Goal: Task Accomplishment & Management: Complete application form

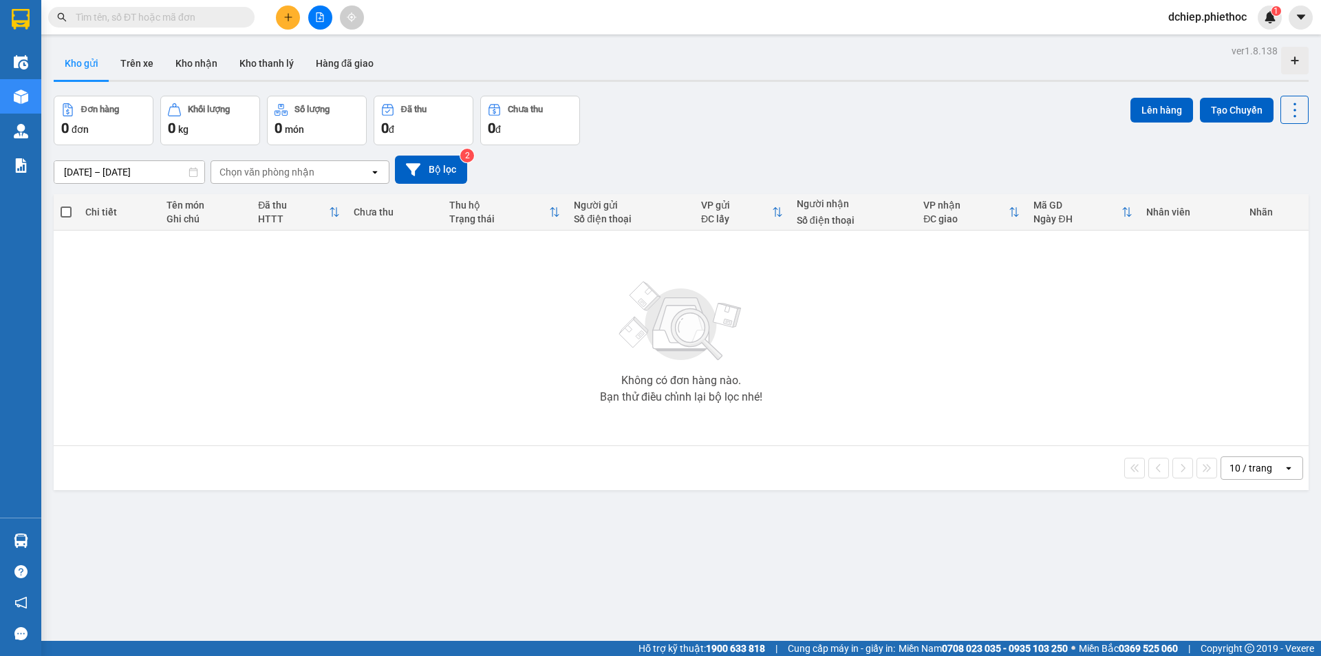
click at [120, 175] on input "[DATE] – [DATE]" at bounding box center [129, 172] width 150 height 22
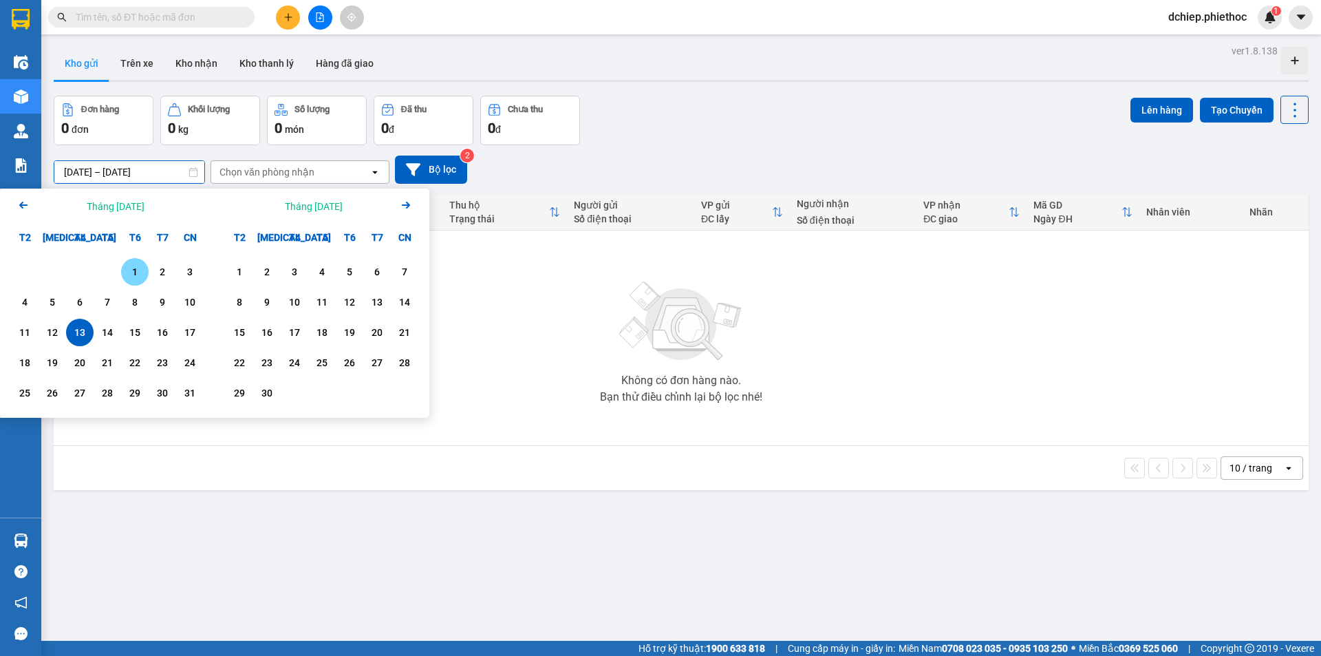
click at [136, 266] on div "1" at bounding box center [134, 271] width 19 height 17
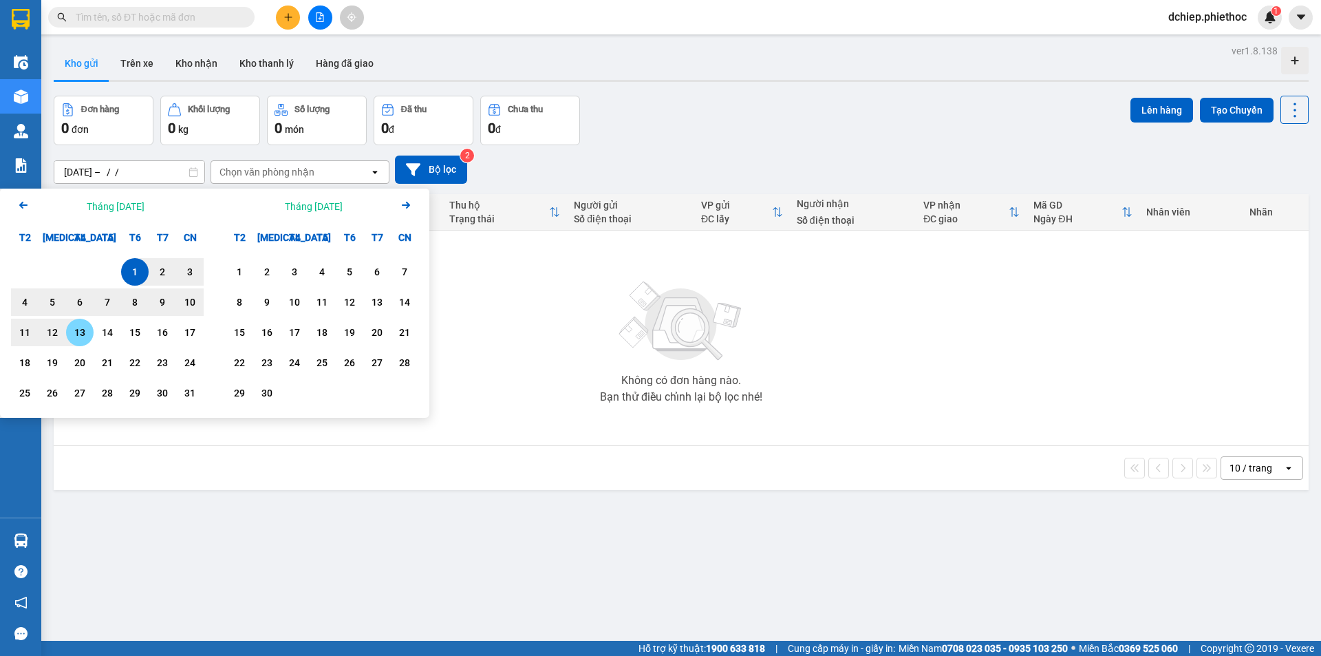
click at [85, 343] on div "13" at bounding box center [80, 333] width 28 height 28
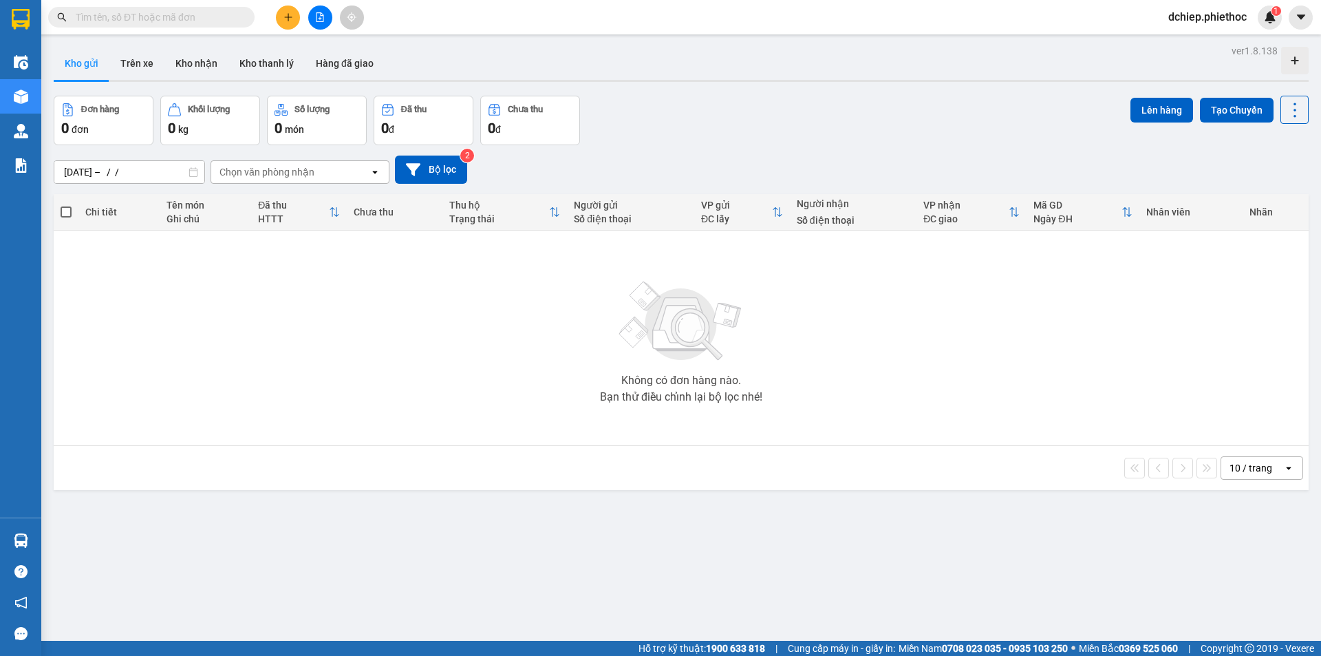
type input "[DATE] – [DATE]"
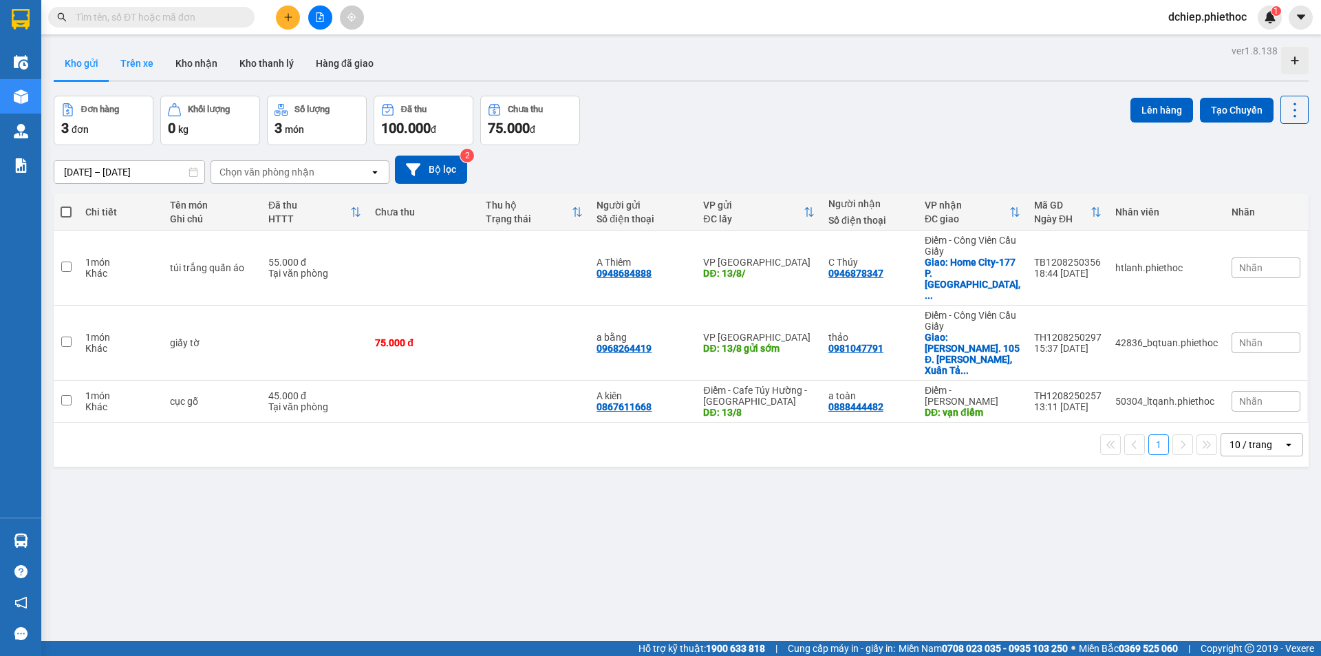
click at [138, 62] on button "Trên xe" at bounding box center [136, 63] width 55 height 33
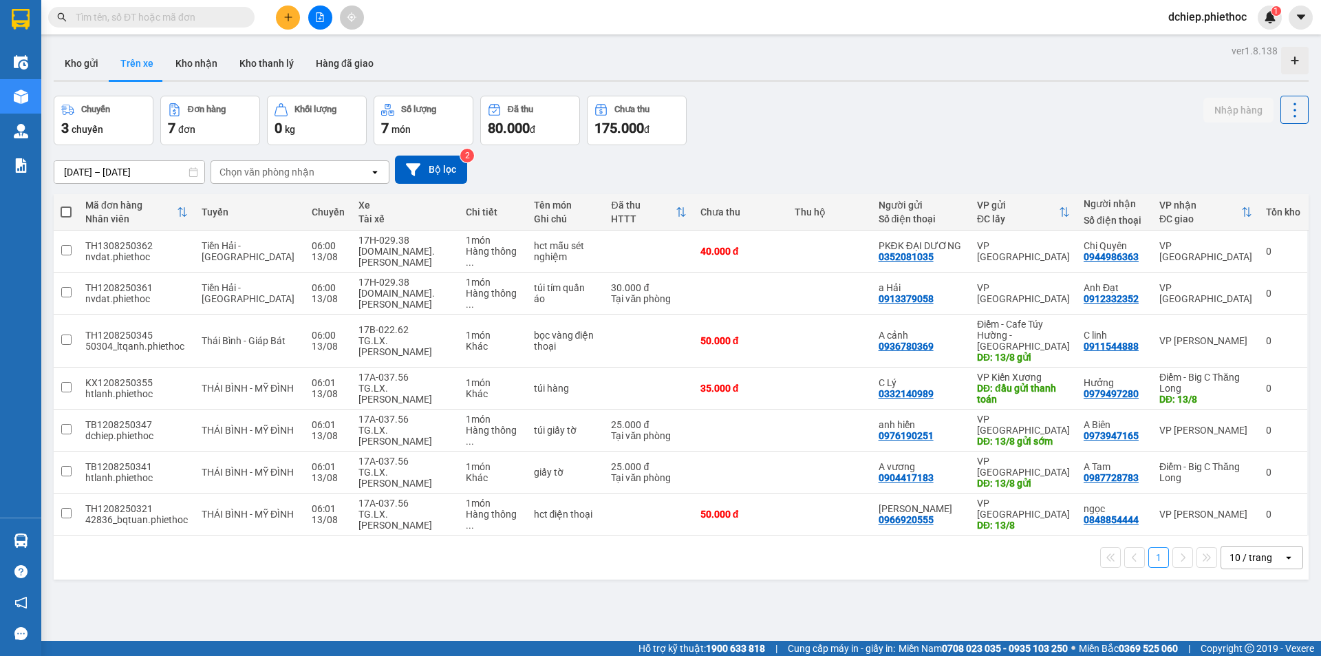
click at [278, 166] on div "Chọn văn phòng nhận" at bounding box center [266, 172] width 95 height 14
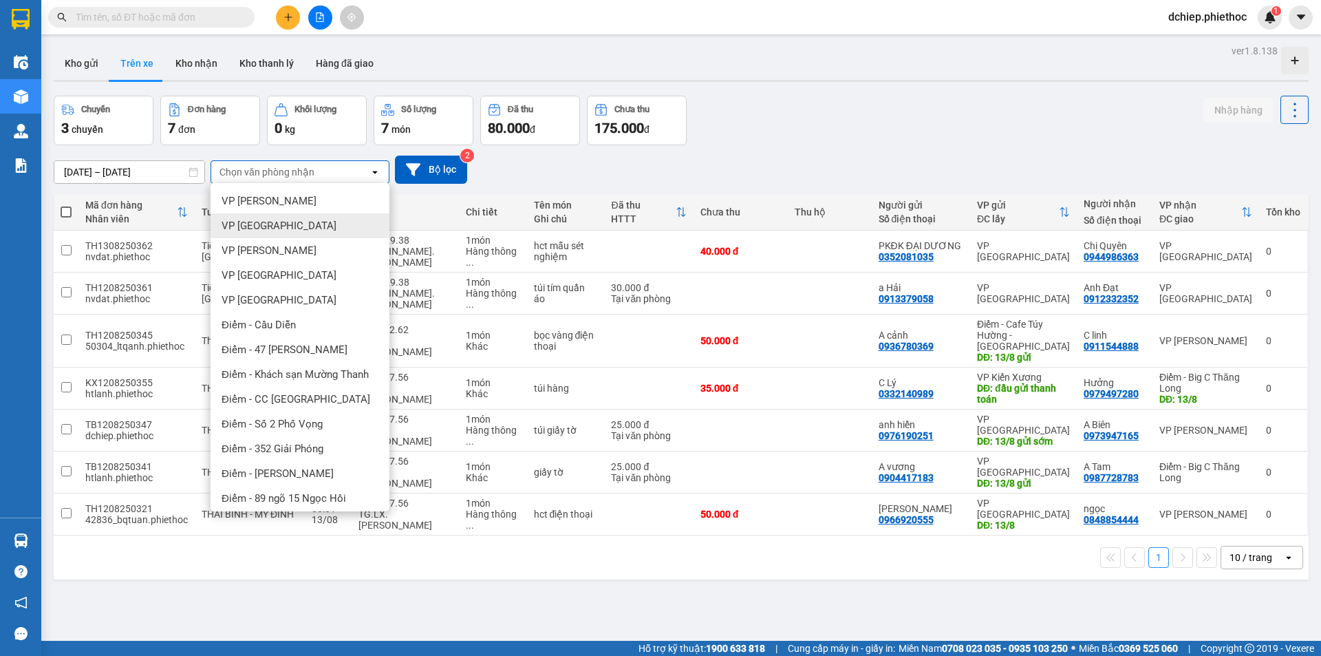
click at [273, 235] on div "VP [GEOGRAPHIC_DATA]" at bounding box center [300, 225] width 179 height 25
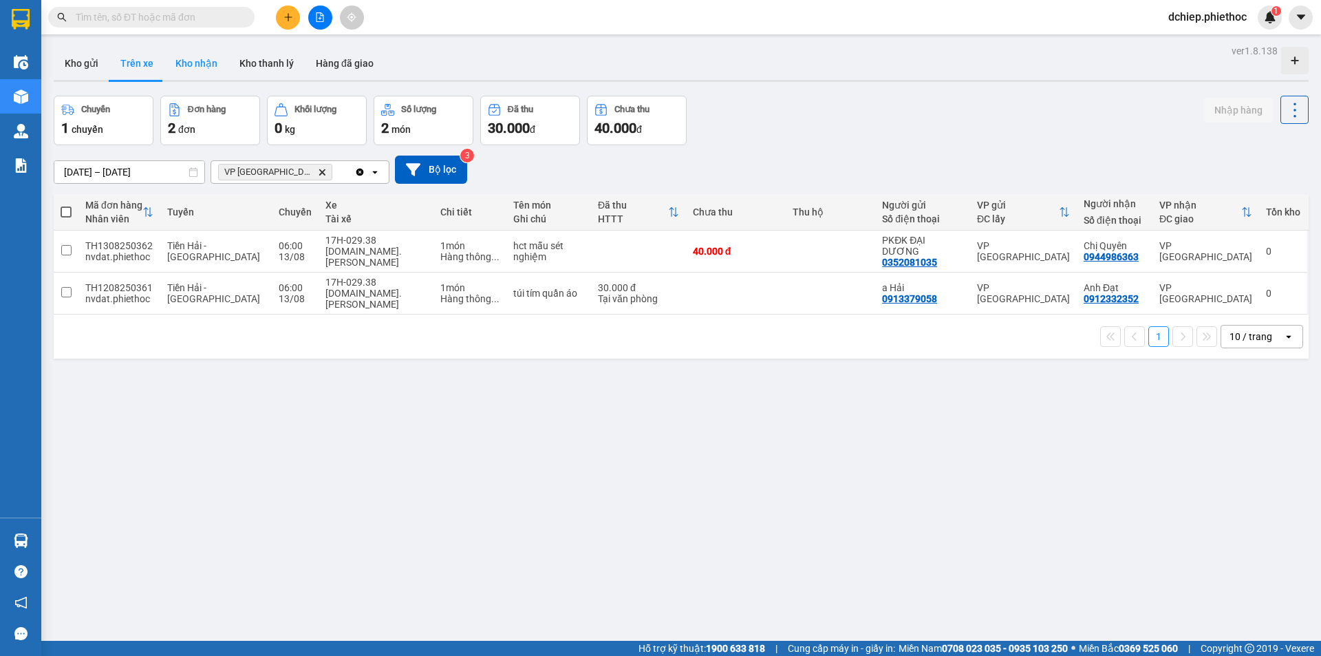
click at [206, 62] on button "Kho nhận" at bounding box center [196, 63] width 64 height 33
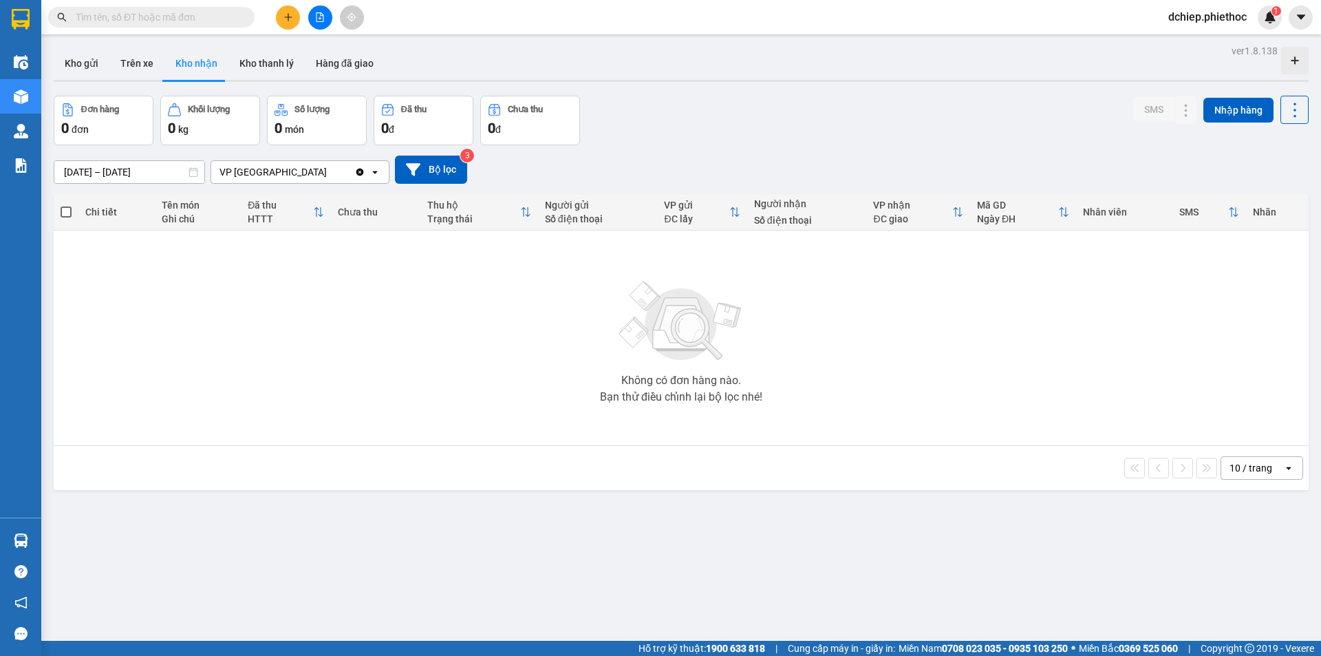
click at [110, 166] on input "[DATE] – [DATE]" at bounding box center [129, 172] width 150 height 22
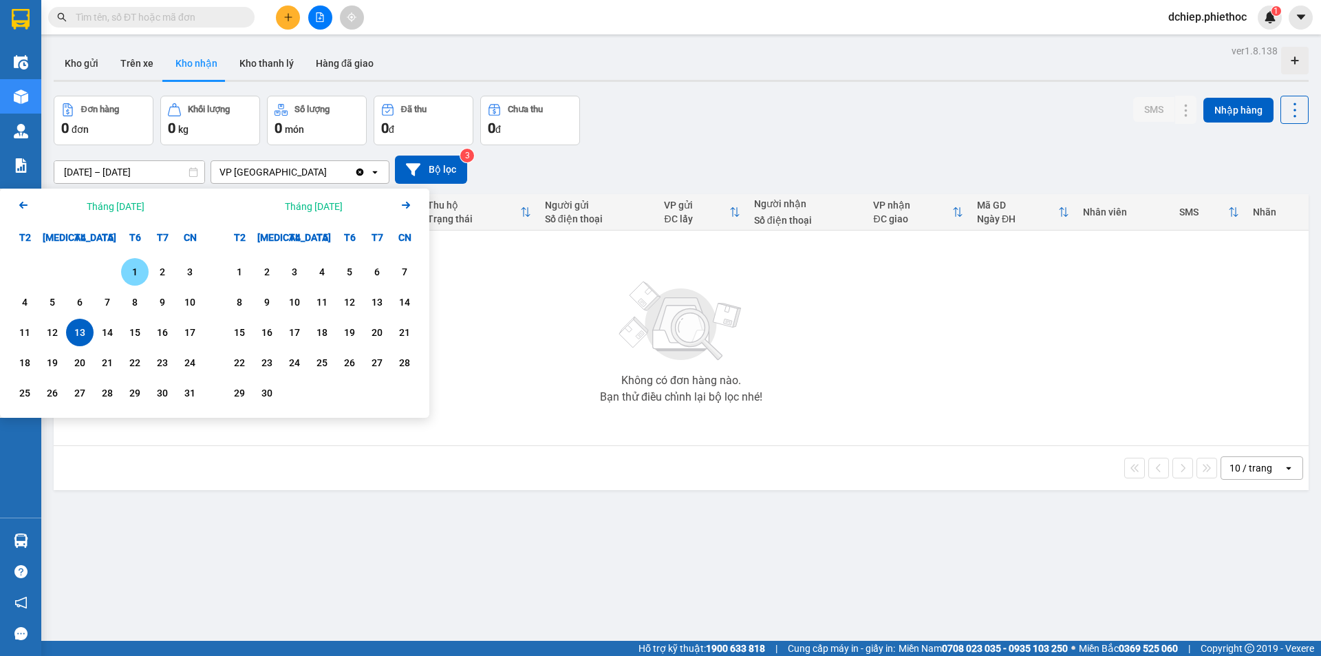
click at [138, 272] on div "1" at bounding box center [134, 271] width 19 height 17
click at [86, 331] on div "13" at bounding box center [79, 332] width 19 height 17
type input "[DATE] – [DATE]"
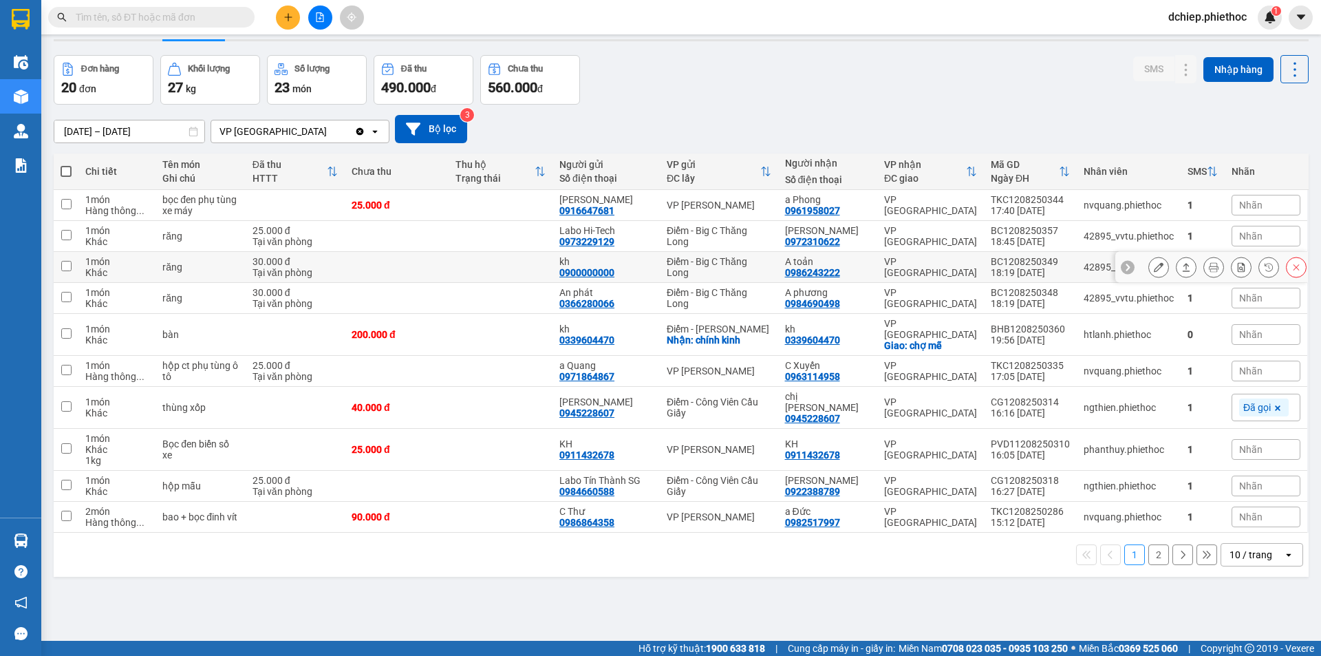
scroll to position [63, 0]
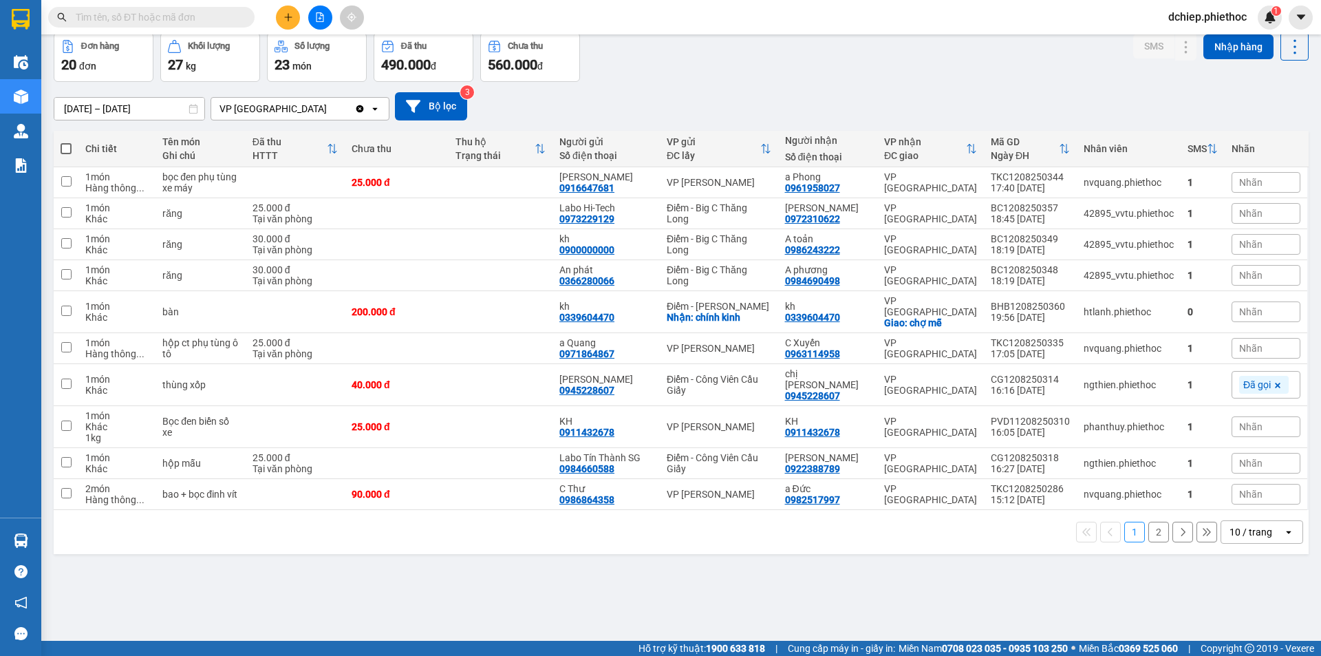
click at [1255, 521] on div "10 / trang" at bounding box center [1252, 532] width 62 height 22
click at [1254, 490] on span "100 / trang" at bounding box center [1246, 484] width 50 height 14
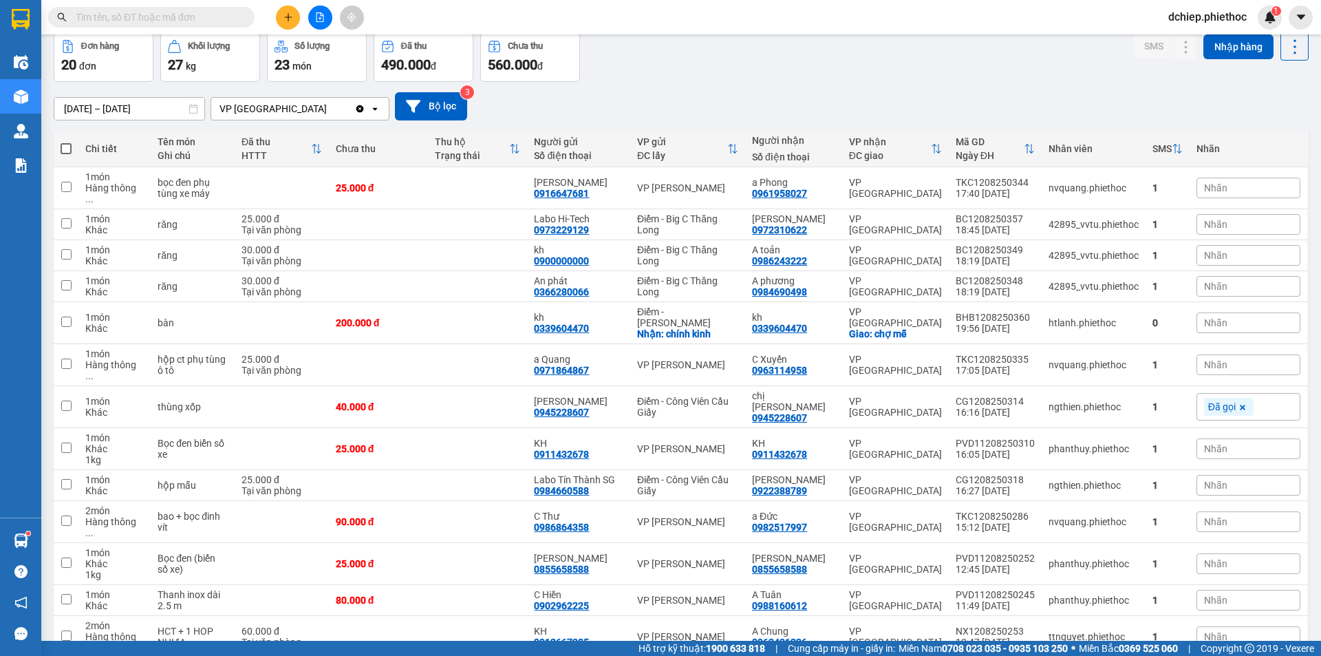
click at [285, 14] on button at bounding box center [288, 18] width 24 height 24
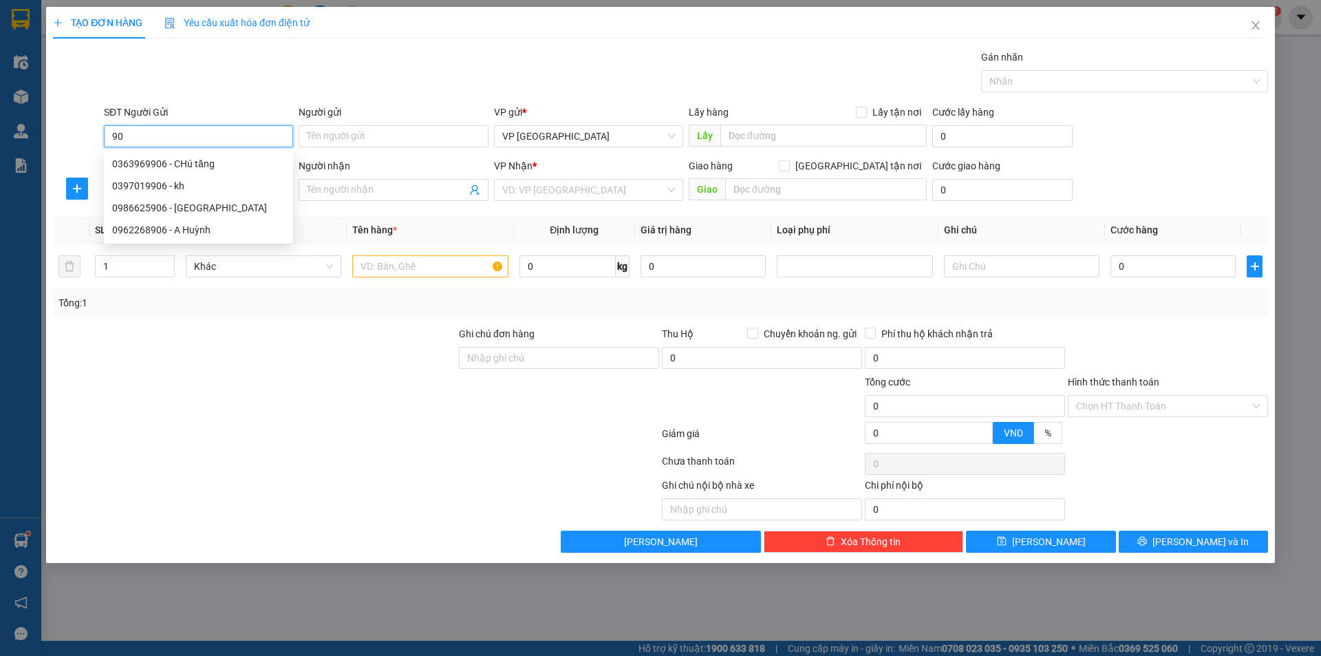
type input "9"
click at [207, 164] on div "0906004258 - Chị Gấm" at bounding box center [198, 163] width 173 height 15
type input "0906004258"
type input "Chị Gấm"
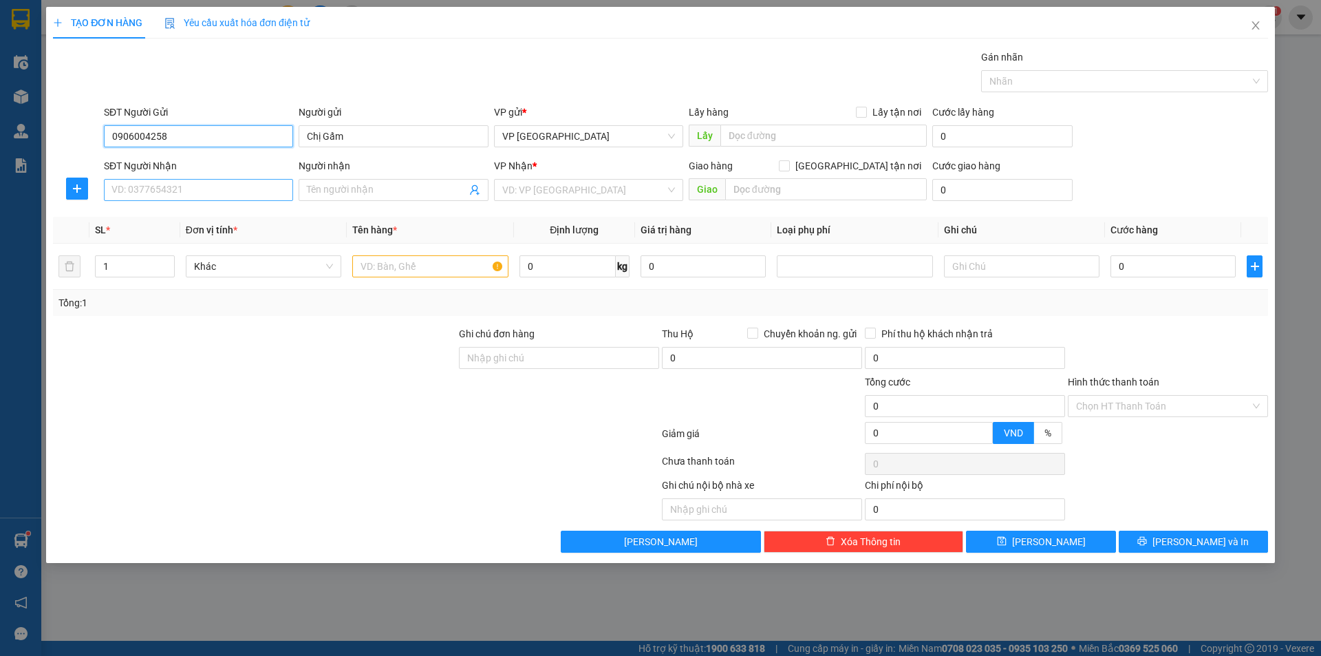
type input "0906004258"
click at [202, 191] on input "SĐT Người Nhận" at bounding box center [198, 190] width 189 height 22
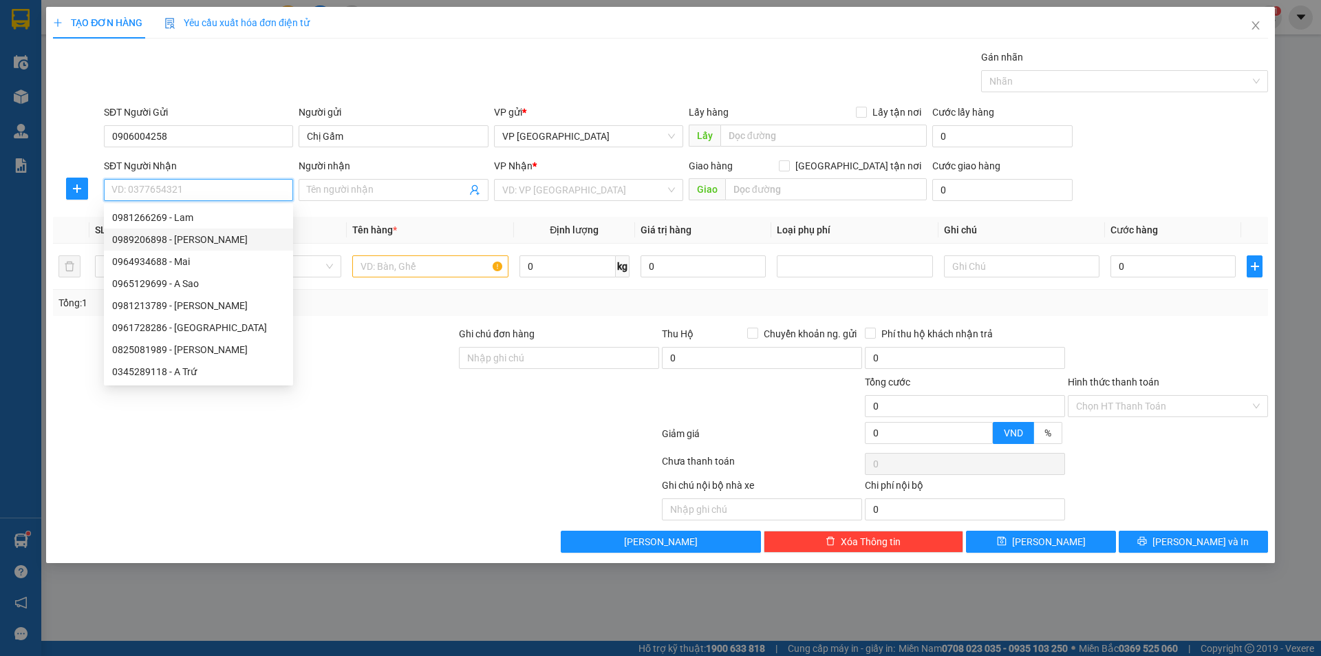
click at [206, 239] on div "0989206898 - [PERSON_NAME]" at bounding box center [198, 239] width 173 height 15
type input "0989206898"
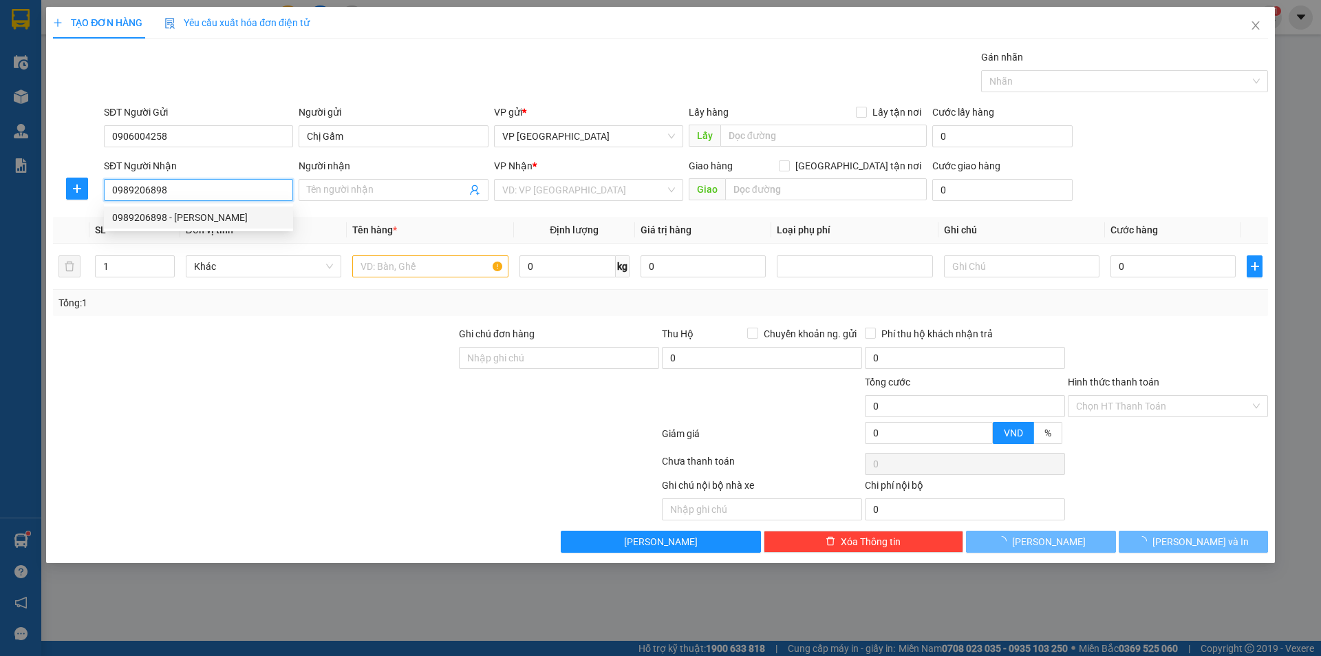
type input "[PERSON_NAME]"
checkbox input "true"
type input "sảnh 2, Vinhomes Westpoint, [PERSON_NAME], [GEOGRAPHIC_DATA], [GEOGRAPHIC_DATA]…"
type input "30.000"
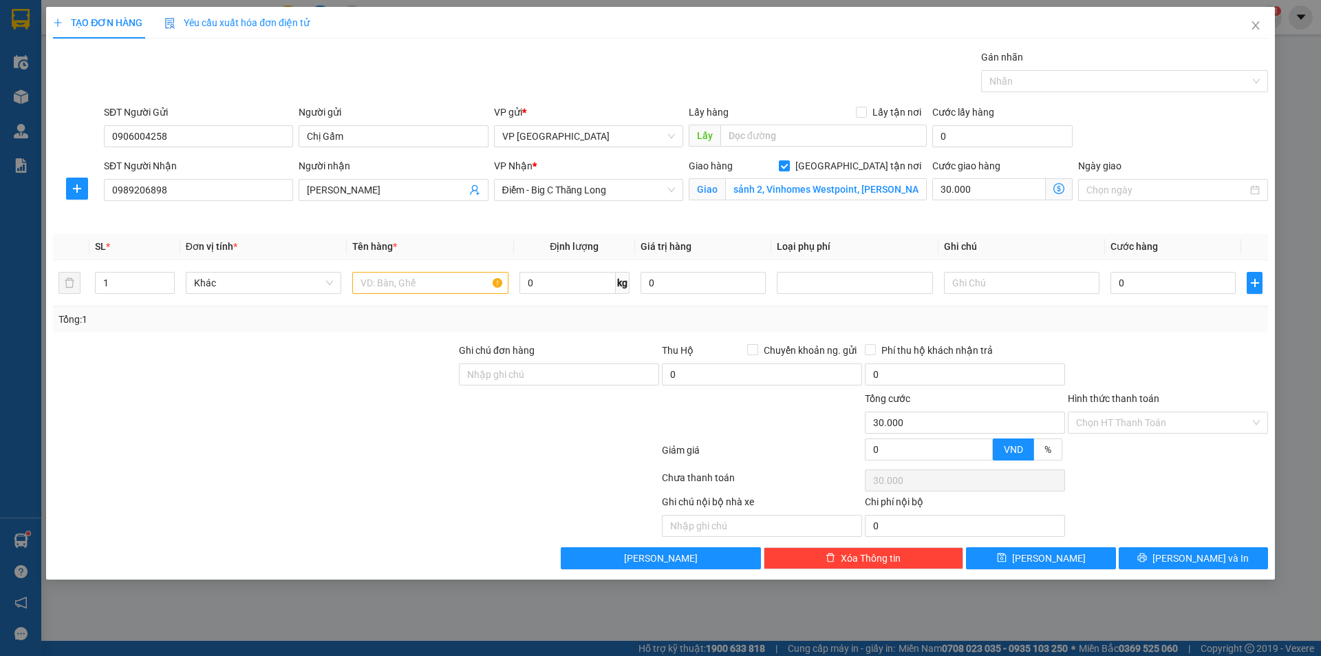
click at [1064, 189] on icon "dollar-circle" at bounding box center [1058, 188] width 11 height 11
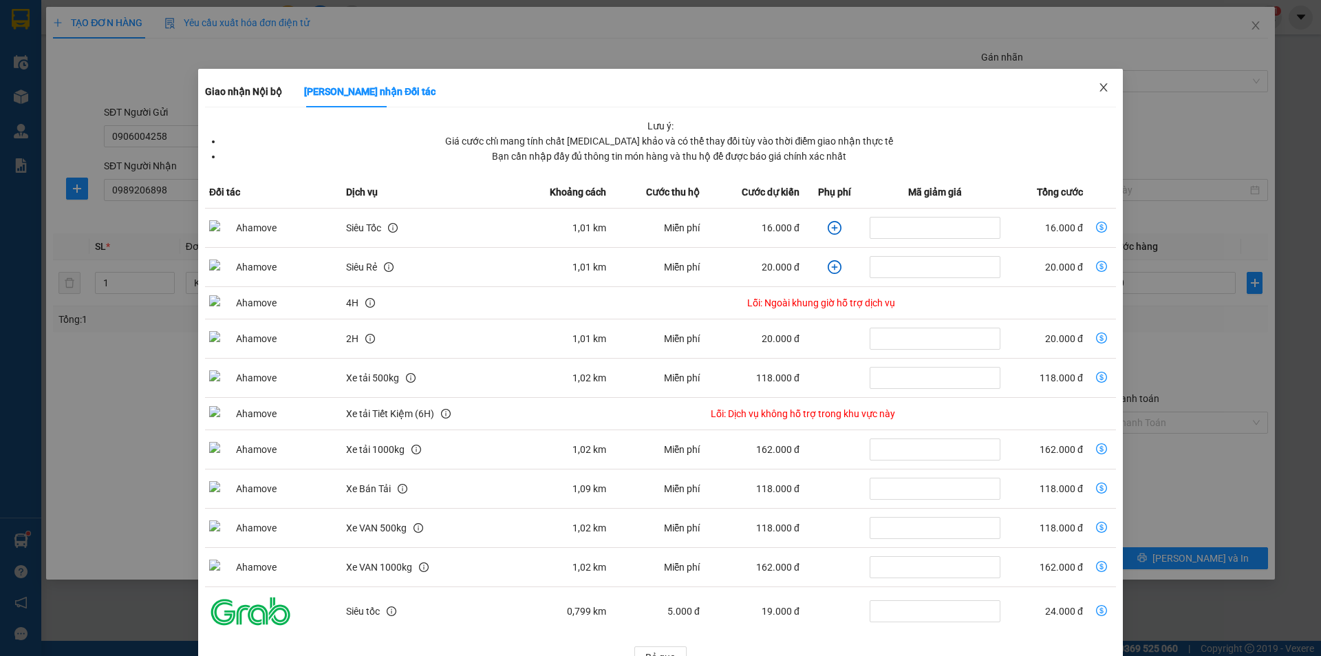
click at [1103, 89] on span "Close" at bounding box center [1103, 88] width 39 height 39
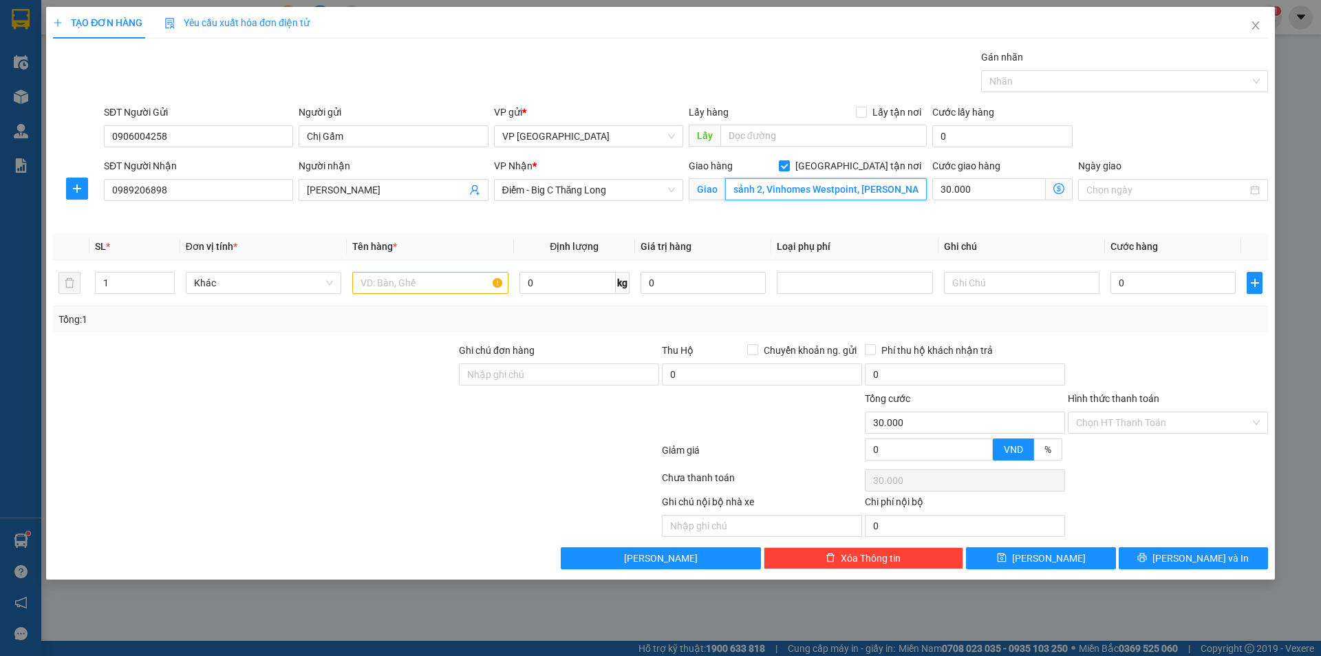
click at [826, 188] on input "sảnh 2, Vinhomes Westpoint, [PERSON_NAME], [GEOGRAPHIC_DATA], [GEOGRAPHIC_DATA]…" at bounding box center [826, 189] width 202 height 22
drag, startPoint x: 420, startPoint y: 286, endPoint x: 414, endPoint y: 280, distance: 8.3
click at [418, 286] on input "text" at bounding box center [429, 283] width 155 height 22
type input "hộp xốp thực phẩm"
drag, startPoint x: 1156, startPoint y: 290, endPoint x: 1144, endPoint y: 289, distance: 12.4
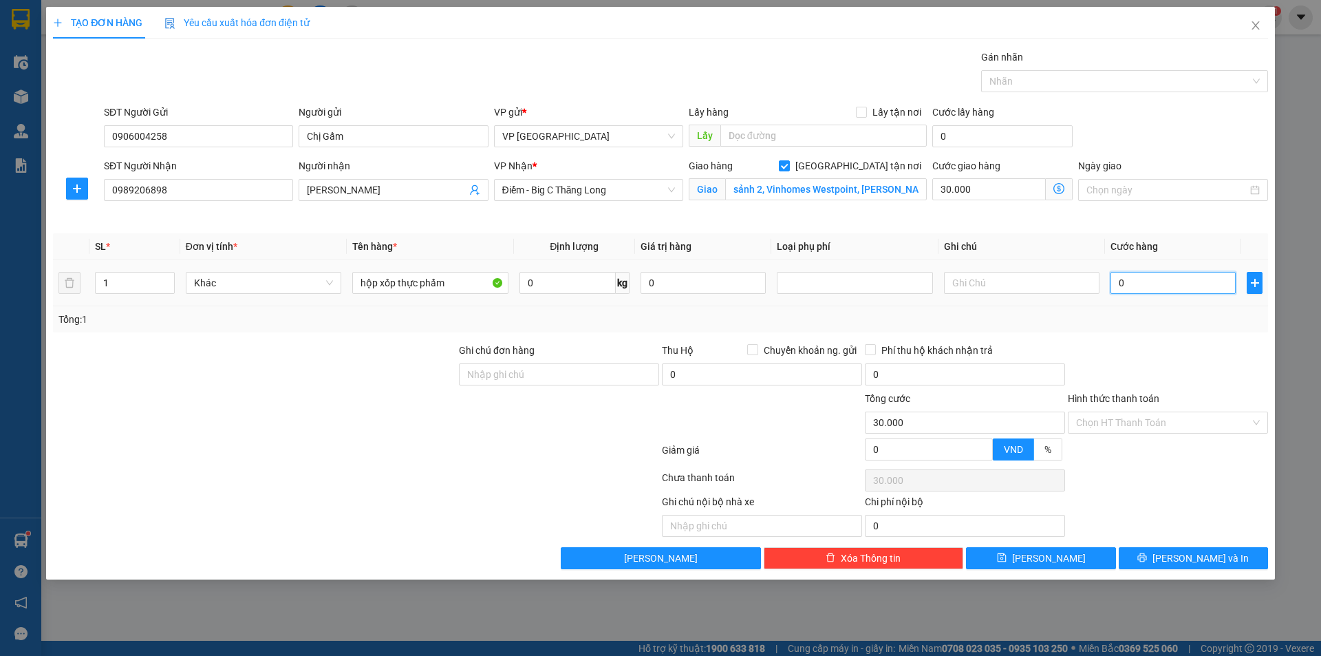
click at [1158, 290] on input "0" at bounding box center [1172, 283] width 125 height 22
type input "2"
type input "30.002"
type input "25"
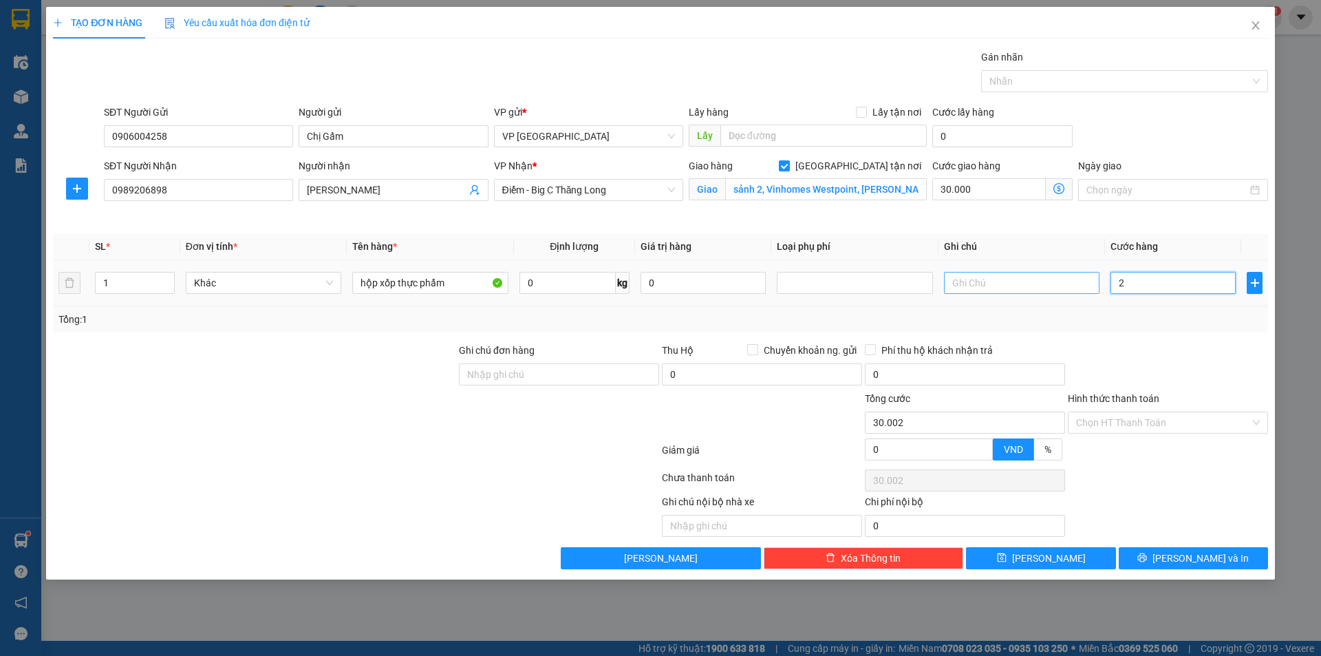
type input "30.025"
type input "25.000"
type input "55.000"
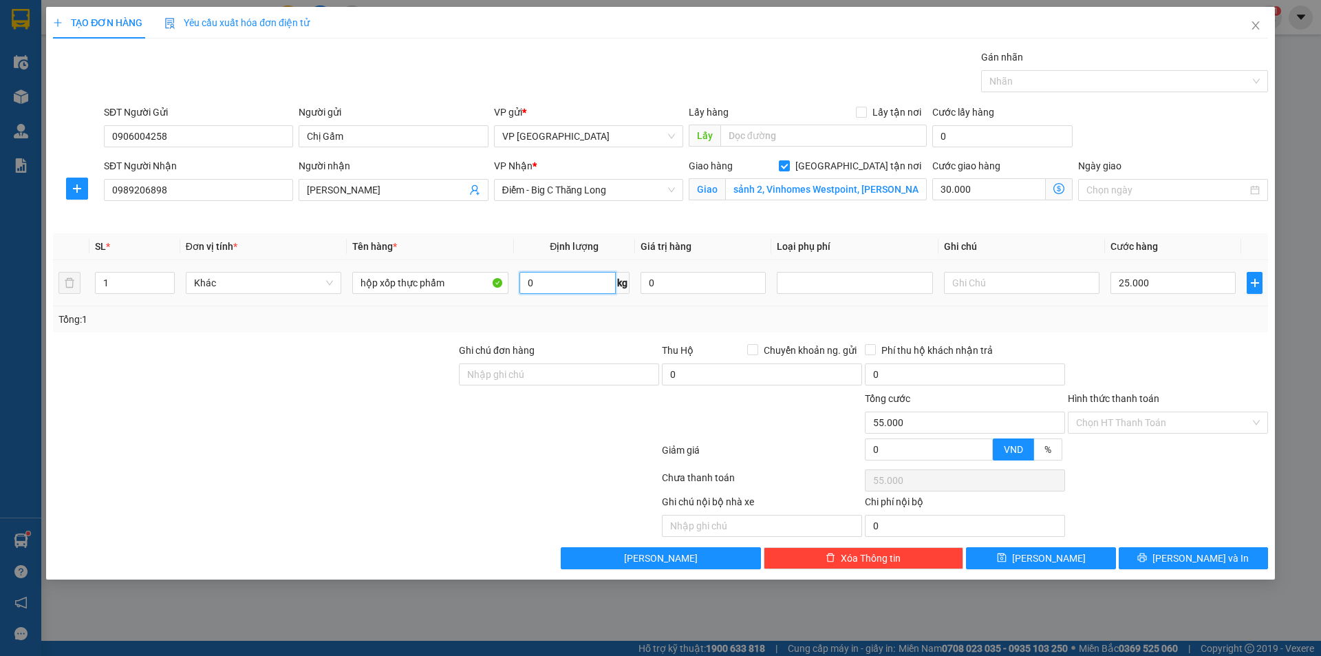
click at [574, 286] on input "0" at bounding box center [567, 283] width 96 height 22
type input "3"
click at [676, 325] on div "Tổng: 1" at bounding box center [660, 319] width 1215 height 26
click at [1145, 415] on input "Hình thức thanh toán" at bounding box center [1163, 422] width 174 height 21
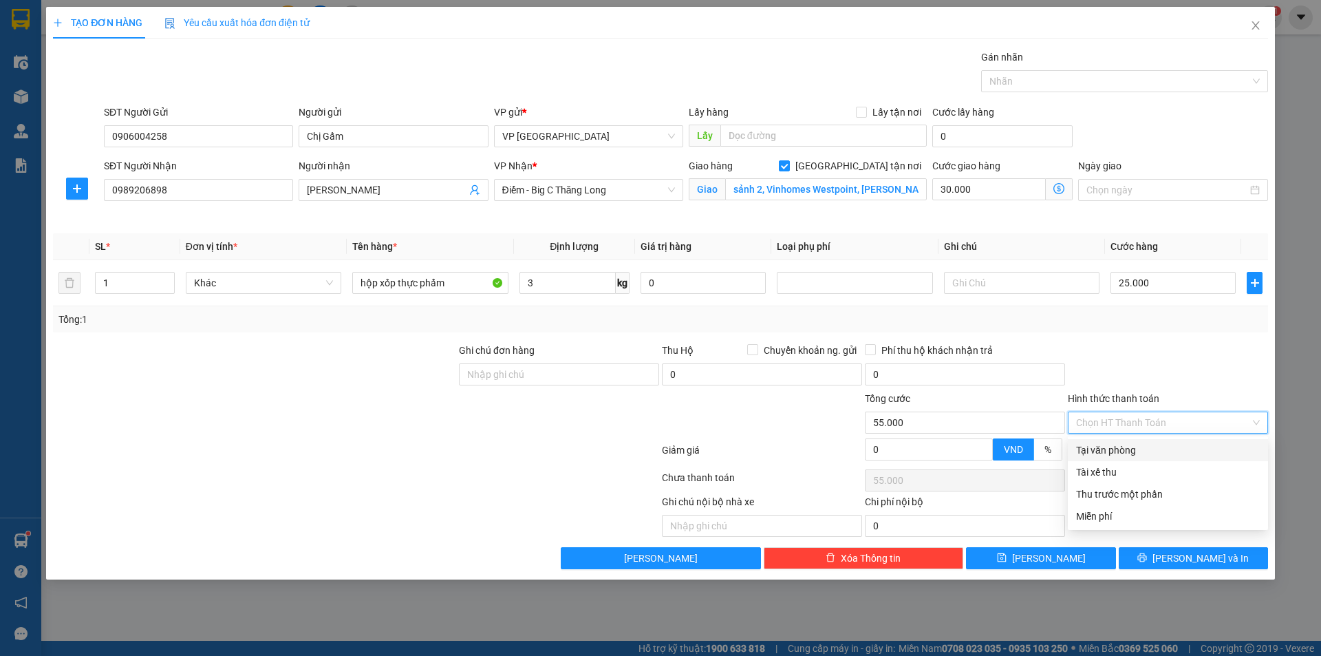
click at [1141, 455] on div "Tại văn phòng" at bounding box center [1168, 449] width 184 height 15
type input "0"
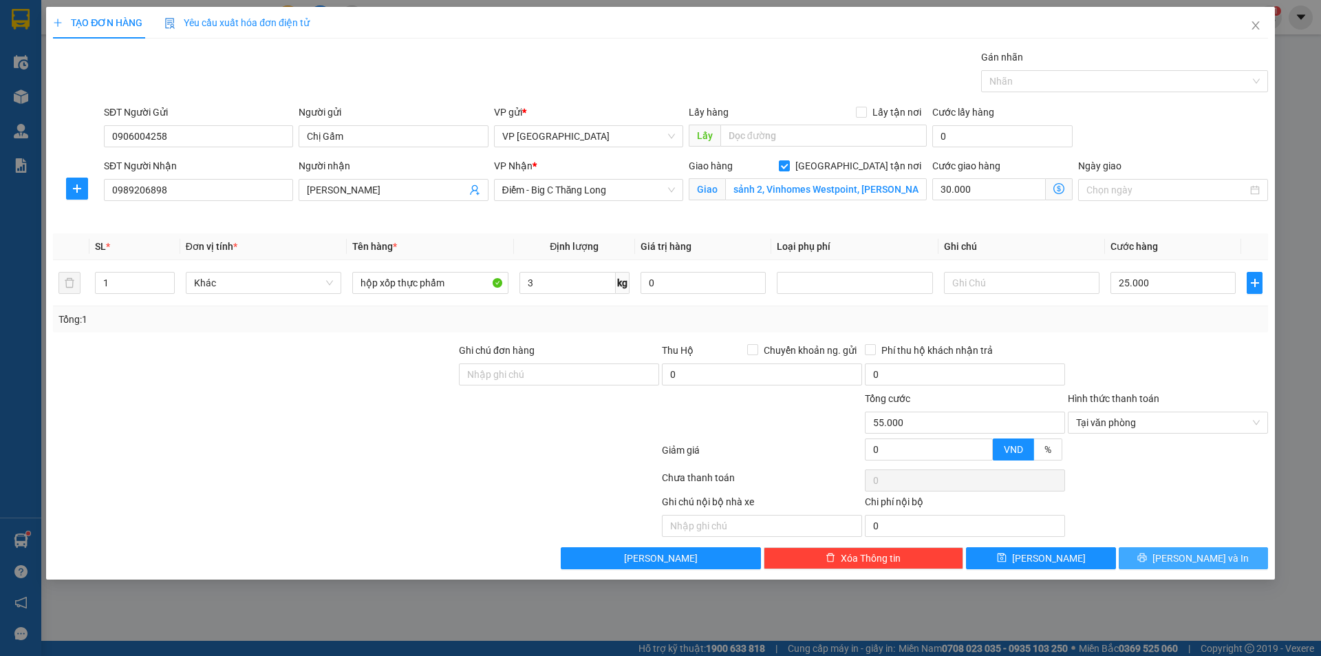
drag, startPoint x: 1198, startPoint y: 554, endPoint x: 1180, endPoint y: 570, distance: 23.9
click at [1200, 554] on span "[PERSON_NAME] và In" at bounding box center [1200, 557] width 96 height 15
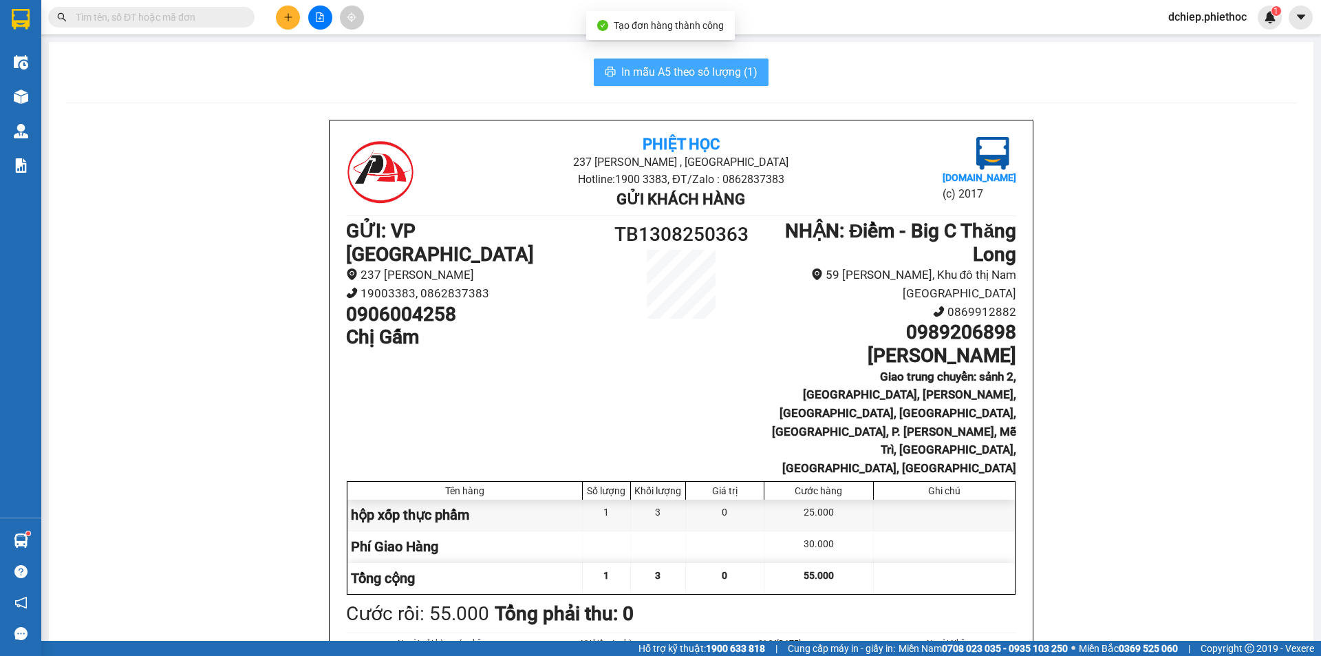
click at [679, 74] on span "In mẫu A5 theo số lượng (1)" at bounding box center [689, 71] width 136 height 17
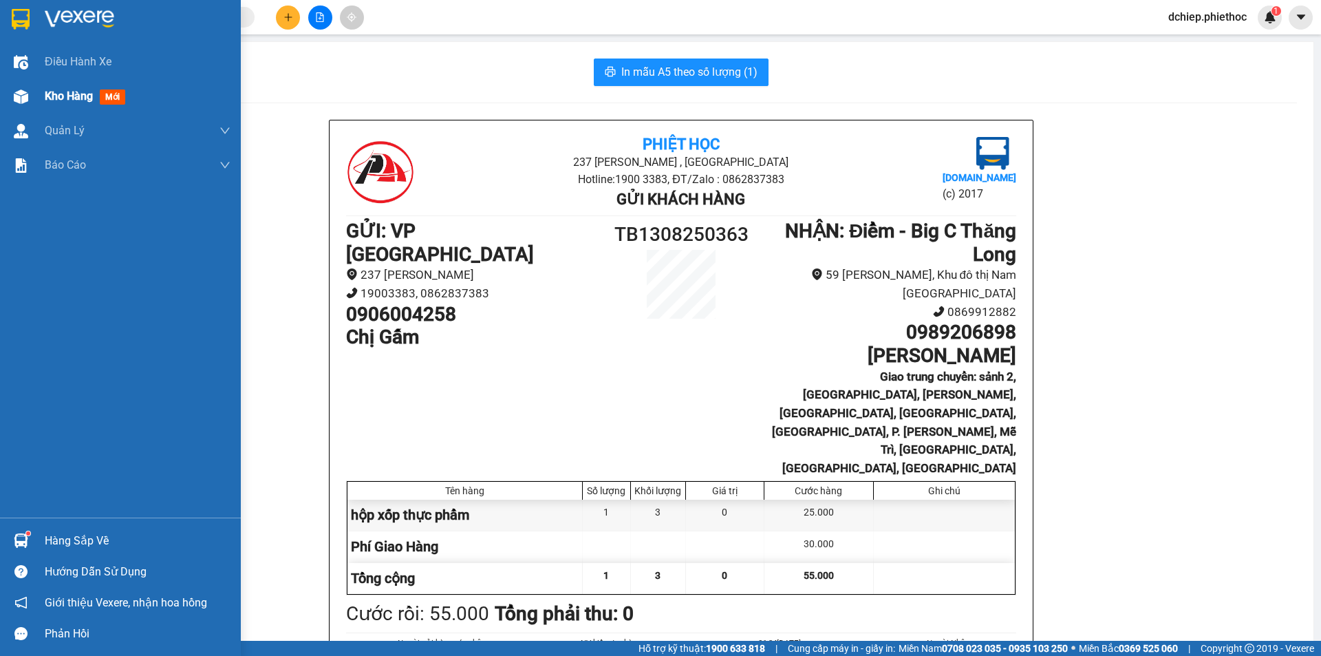
click at [54, 92] on span "Kho hàng" at bounding box center [69, 95] width 48 height 13
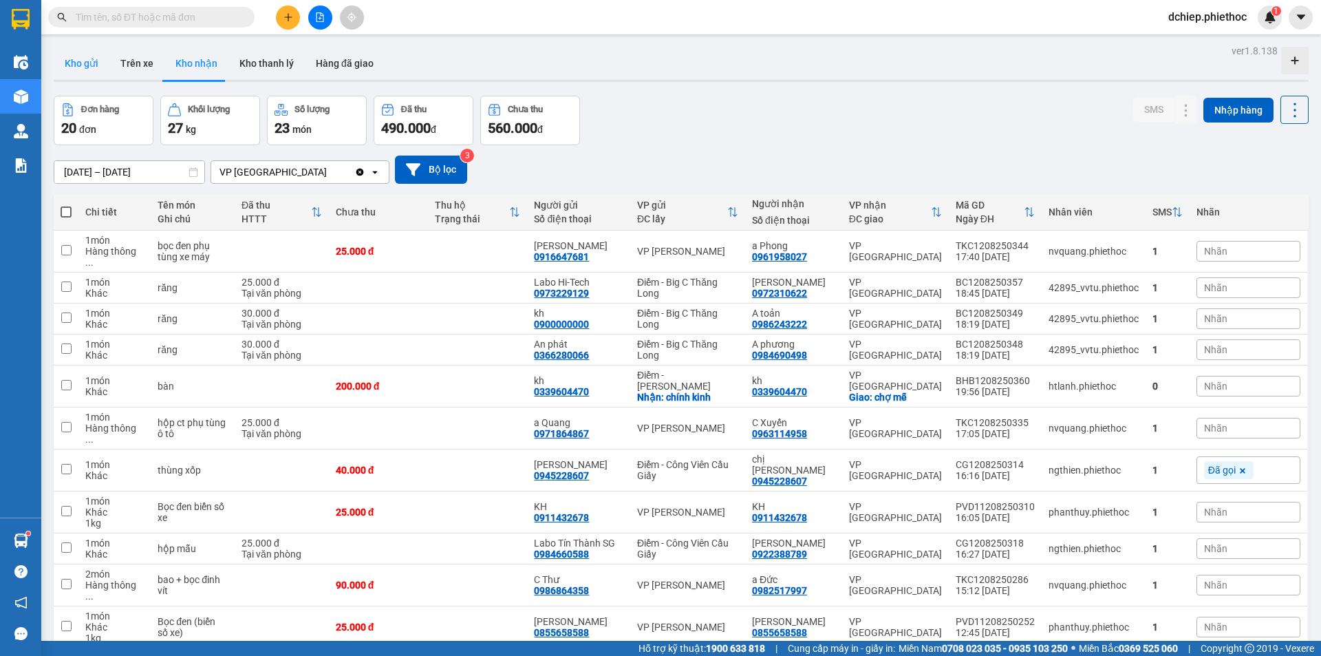
click at [84, 47] on button "Kho gửi" at bounding box center [82, 63] width 56 height 33
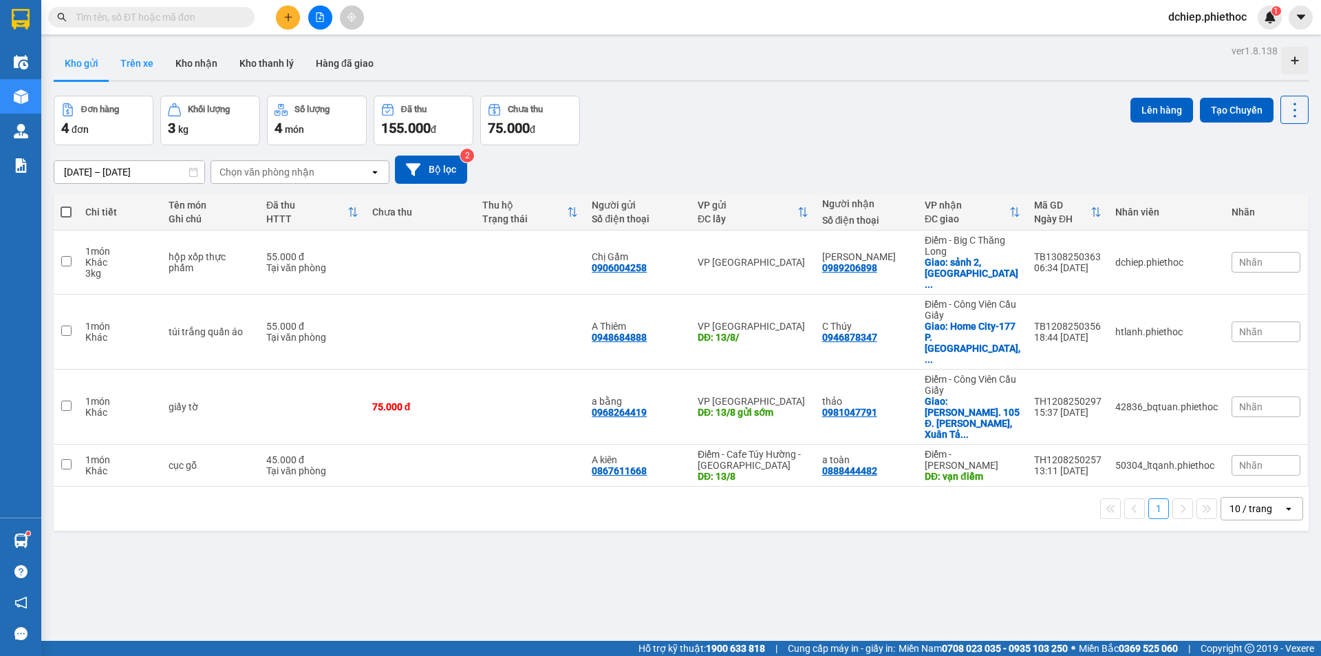
click at [148, 60] on button "Trên xe" at bounding box center [136, 63] width 55 height 33
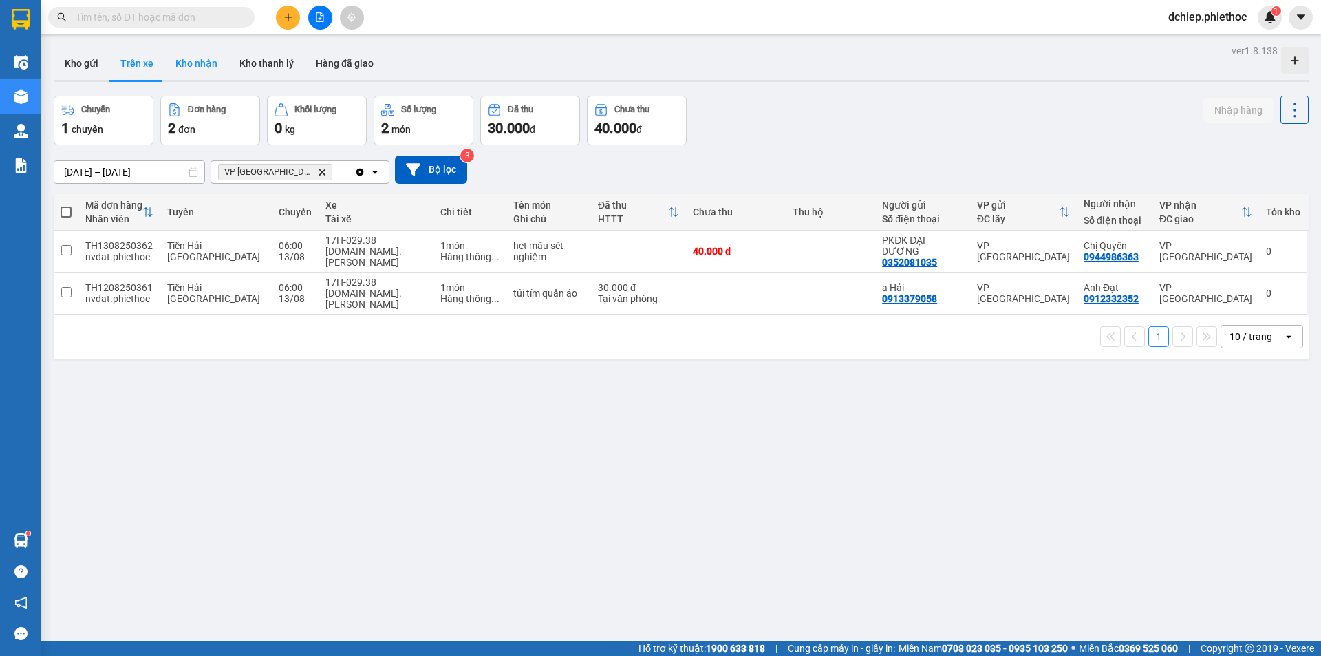
click at [195, 61] on button "Kho nhận" at bounding box center [196, 63] width 64 height 33
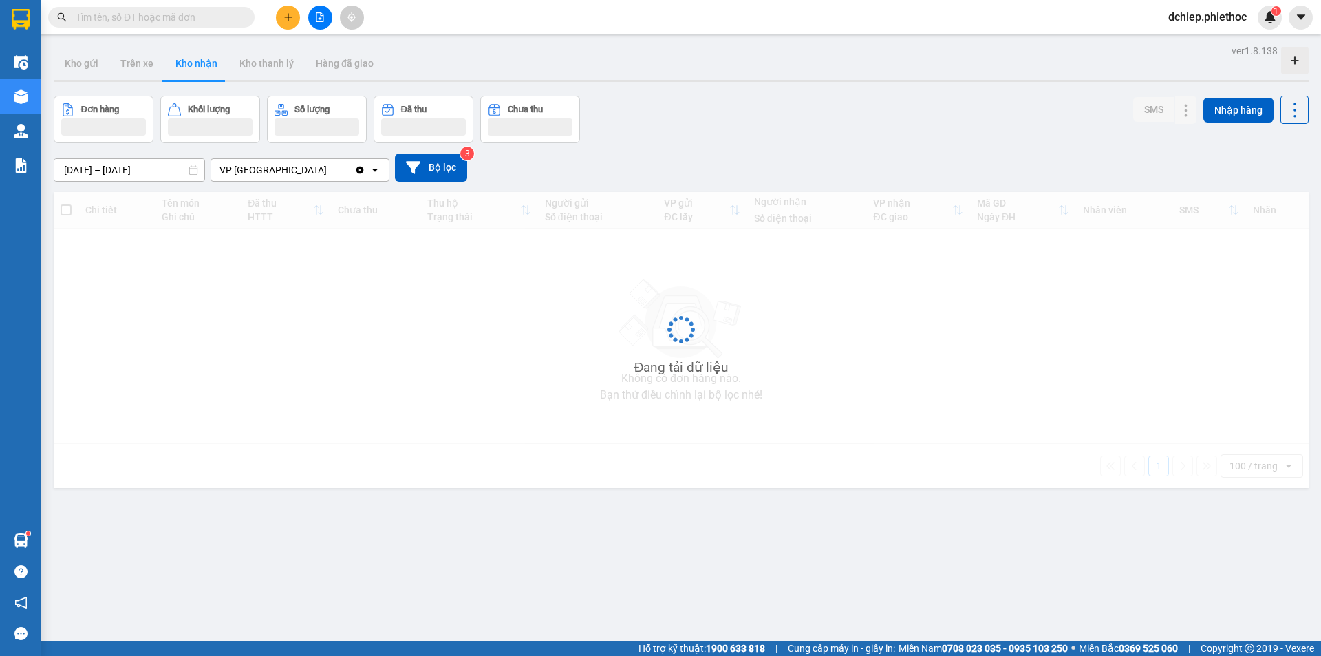
type input "[DATE] – [DATE]"
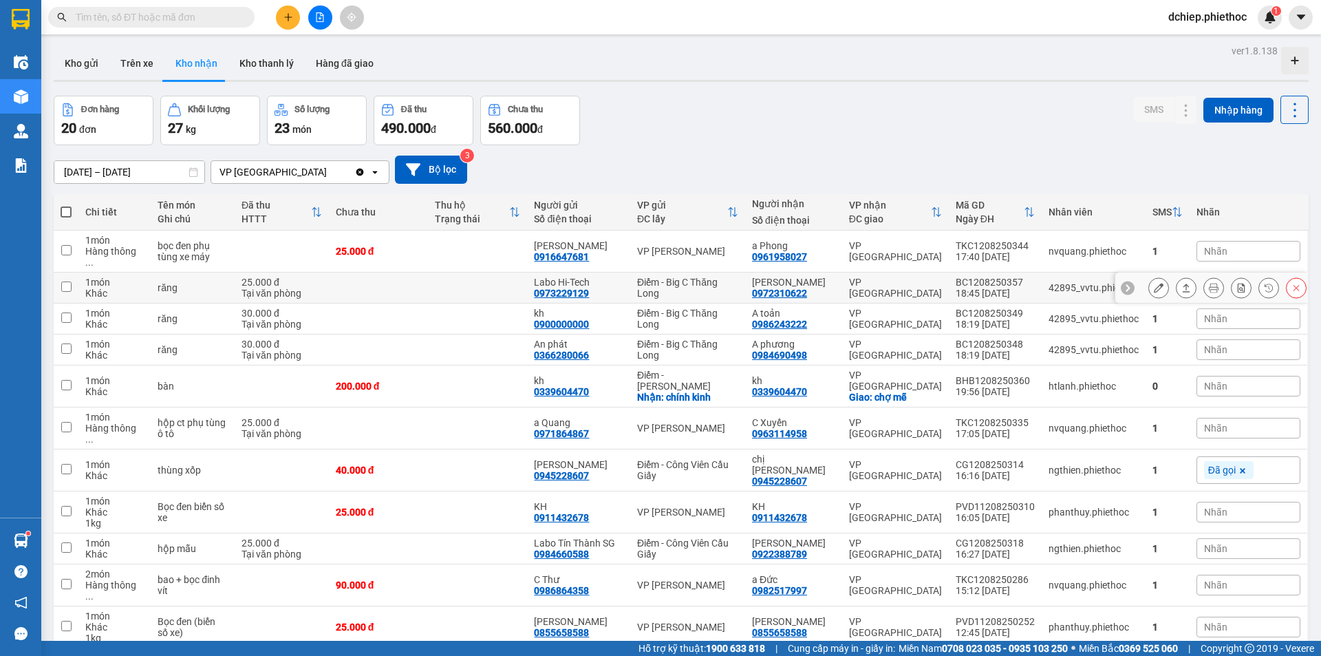
click at [472, 273] on td at bounding box center [477, 287] width 99 height 31
checkbox input "true"
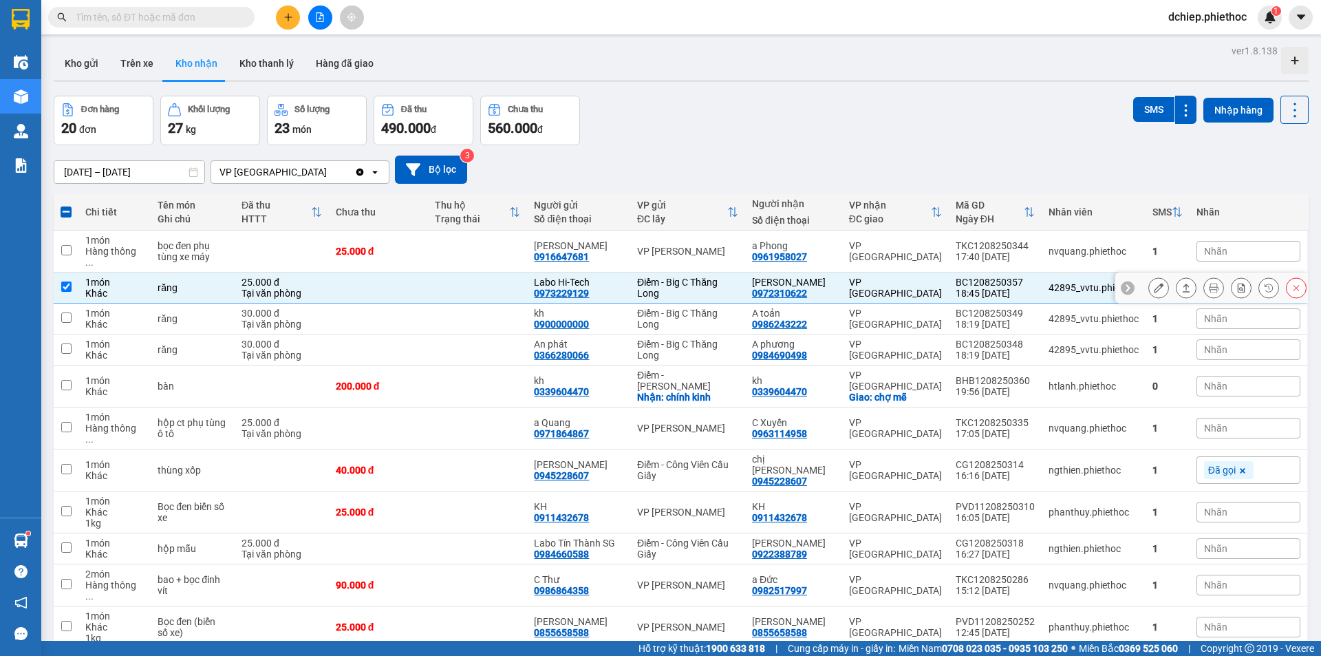
click at [1154, 283] on icon at bounding box center [1159, 288] width 10 height 10
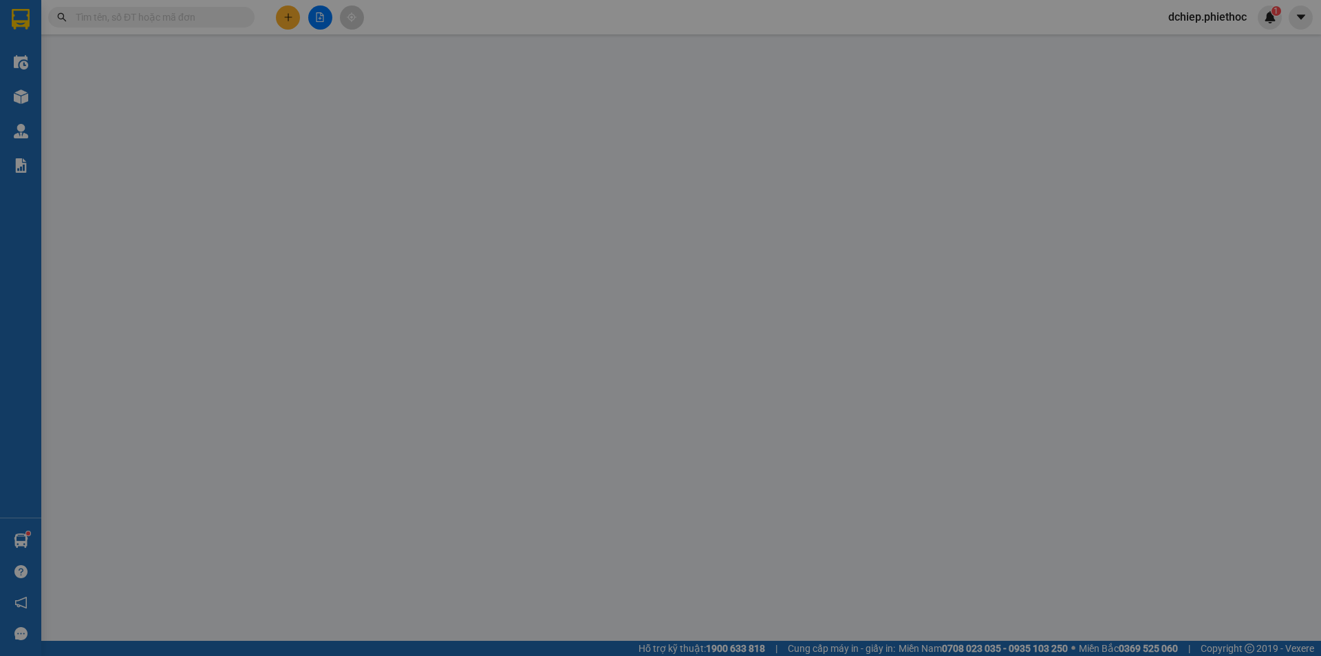
type input "0973229129"
type input "Labo Hi-Tech"
type input "0972310622"
type input "[PERSON_NAME]"
type input "25.000"
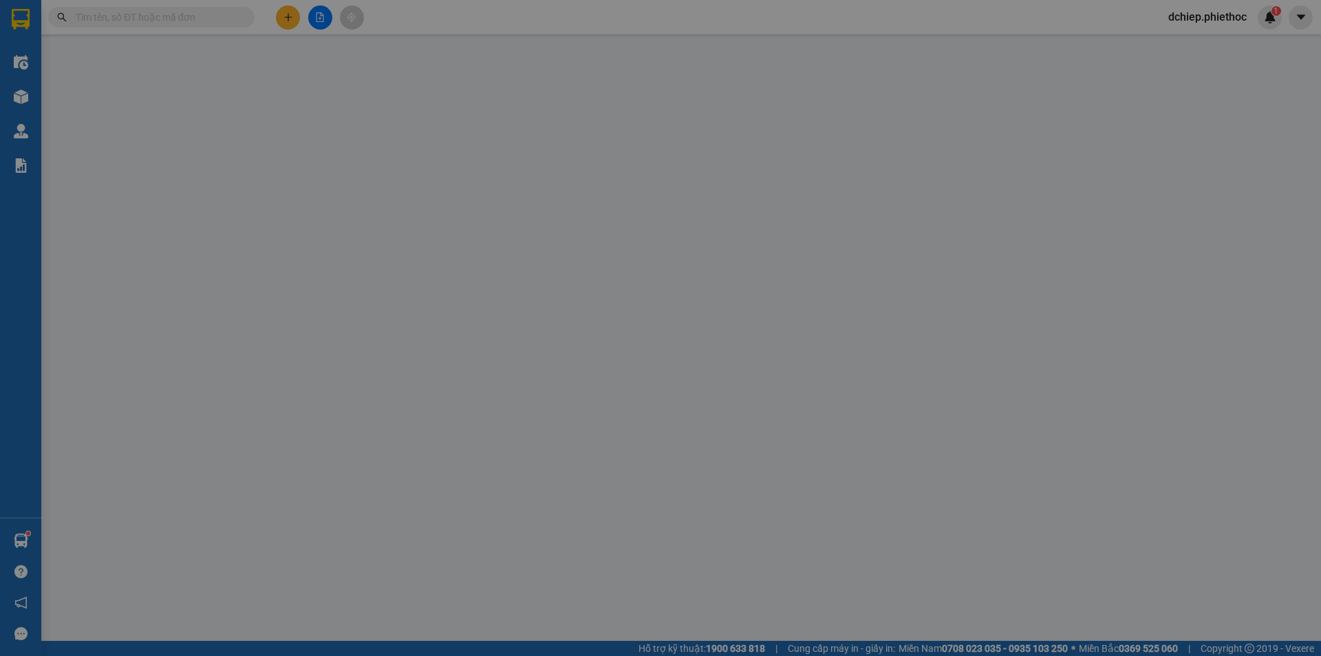
type input "0"
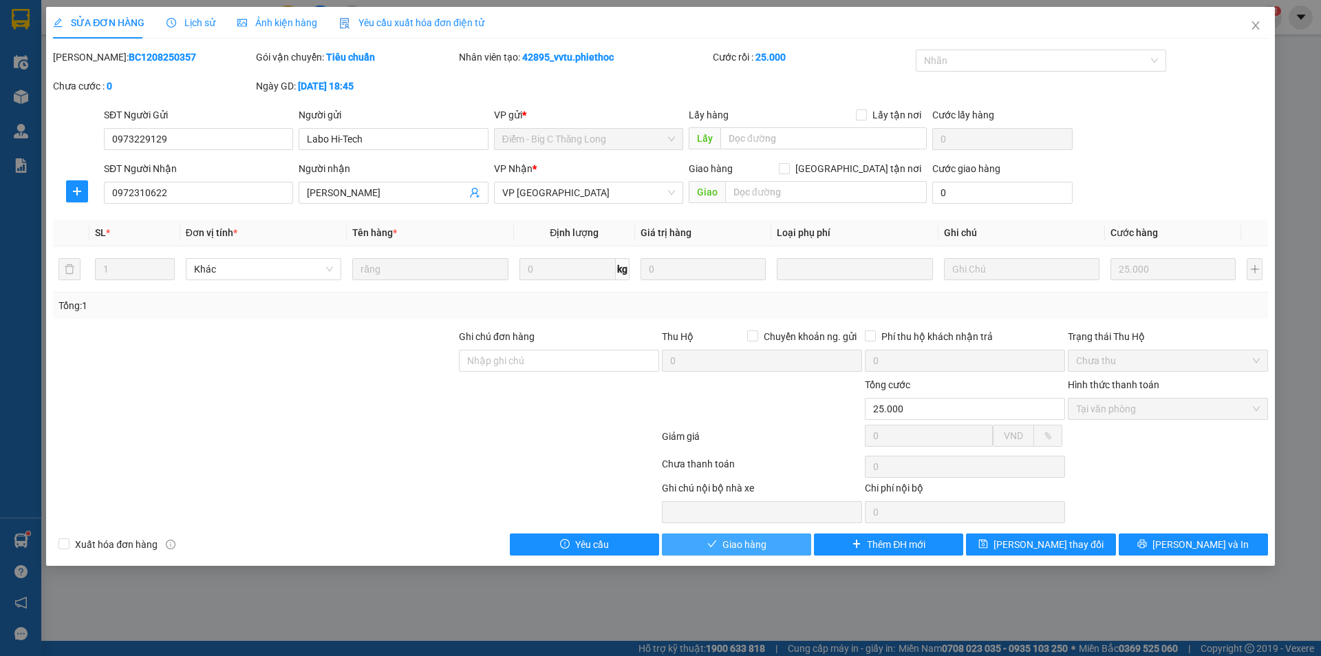
click at [724, 543] on span "Giao hàng" at bounding box center [744, 544] width 44 height 15
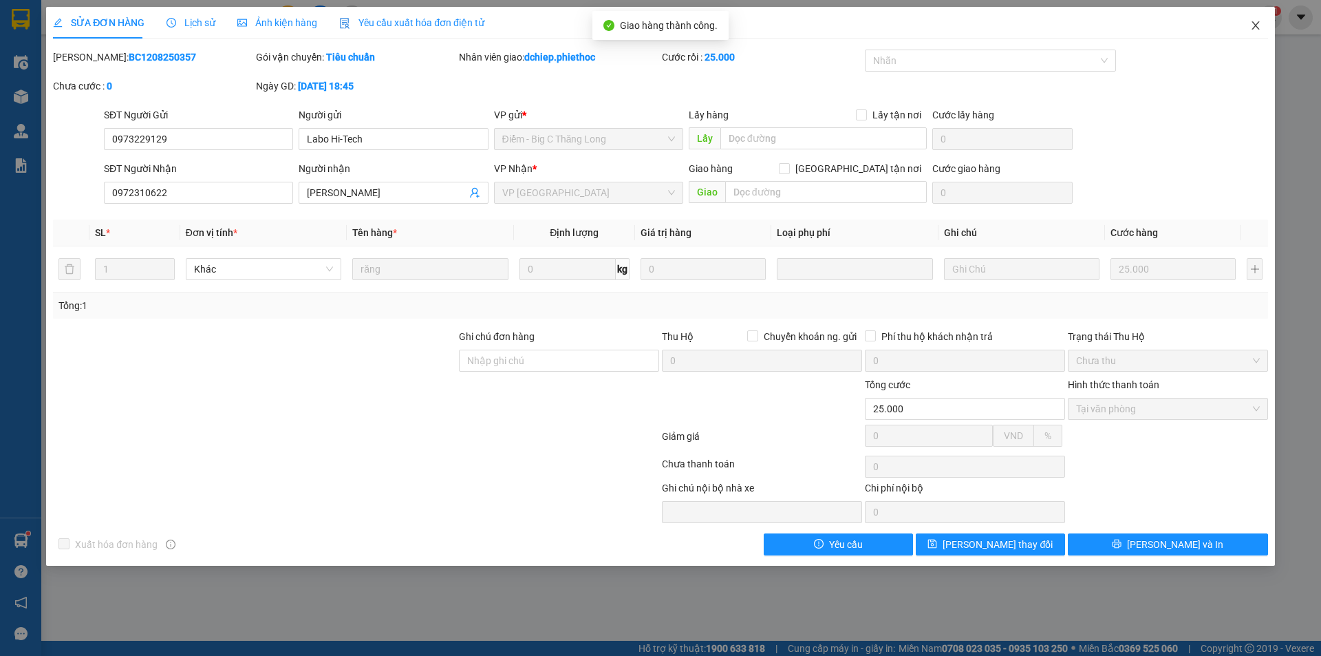
click at [1255, 30] on icon "close" at bounding box center [1255, 25] width 11 height 11
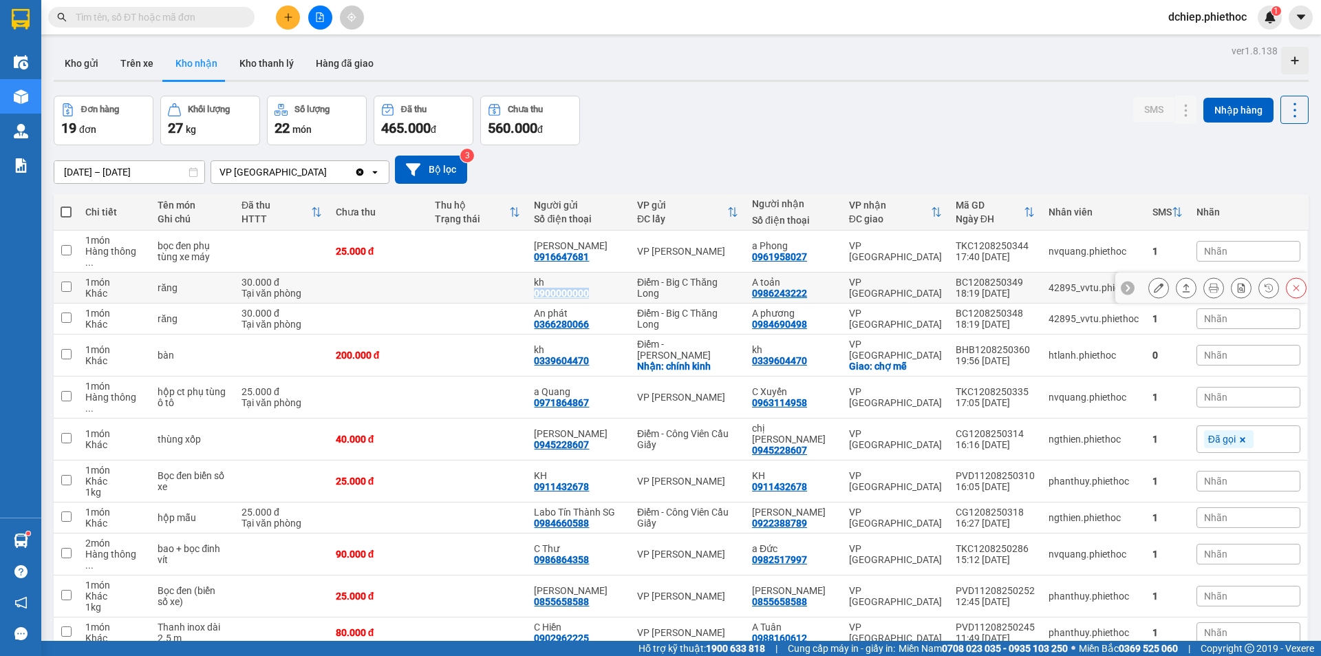
click at [630, 274] on td "kh 0900000000" at bounding box center [578, 287] width 103 height 31
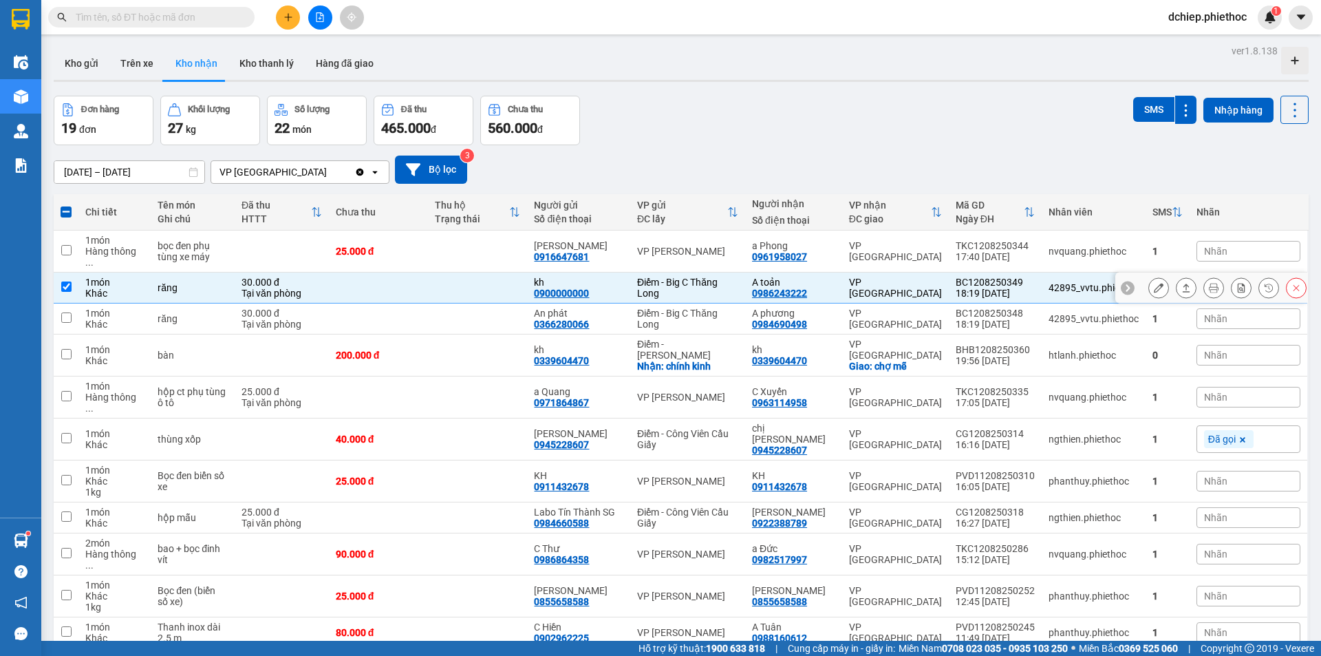
click at [670, 277] on div "Điểm - Big C Thăng Long" at bounding box center [687, 288] width 101 height 22
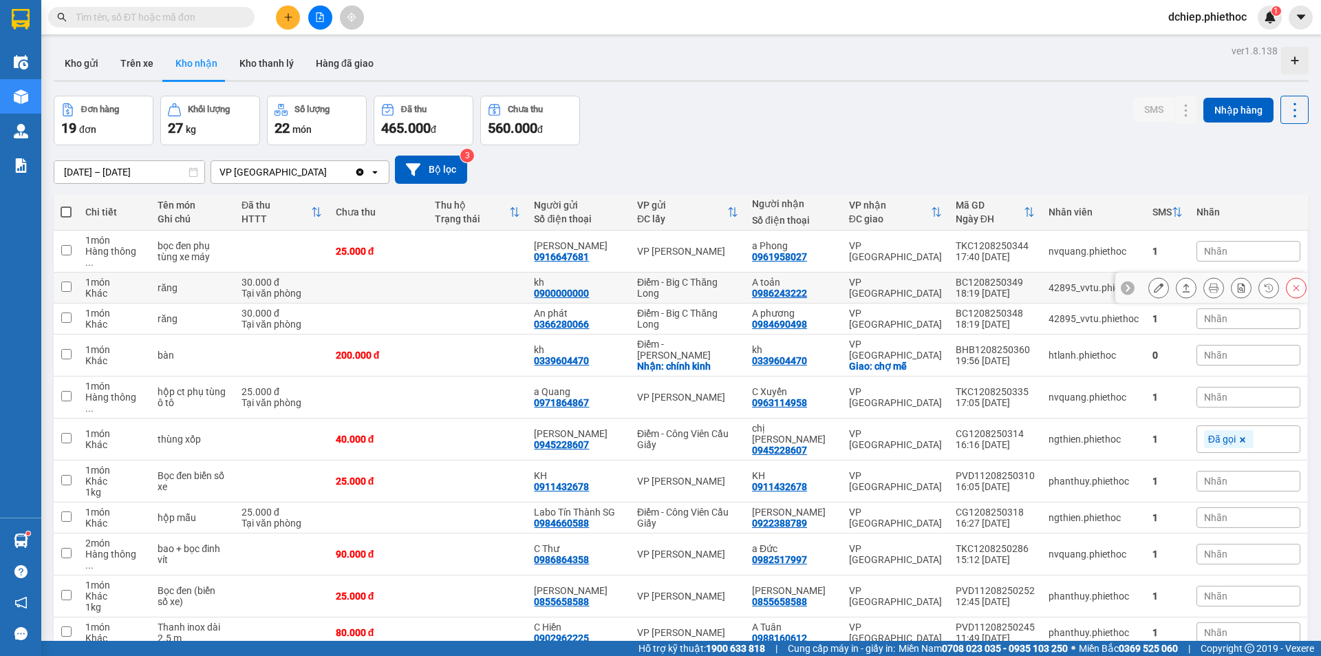
click at [676, 277] on div "Điểm - Big C Thăng Long" at bounding box center [687, 288] width 101 height 22
checkbox input "true"
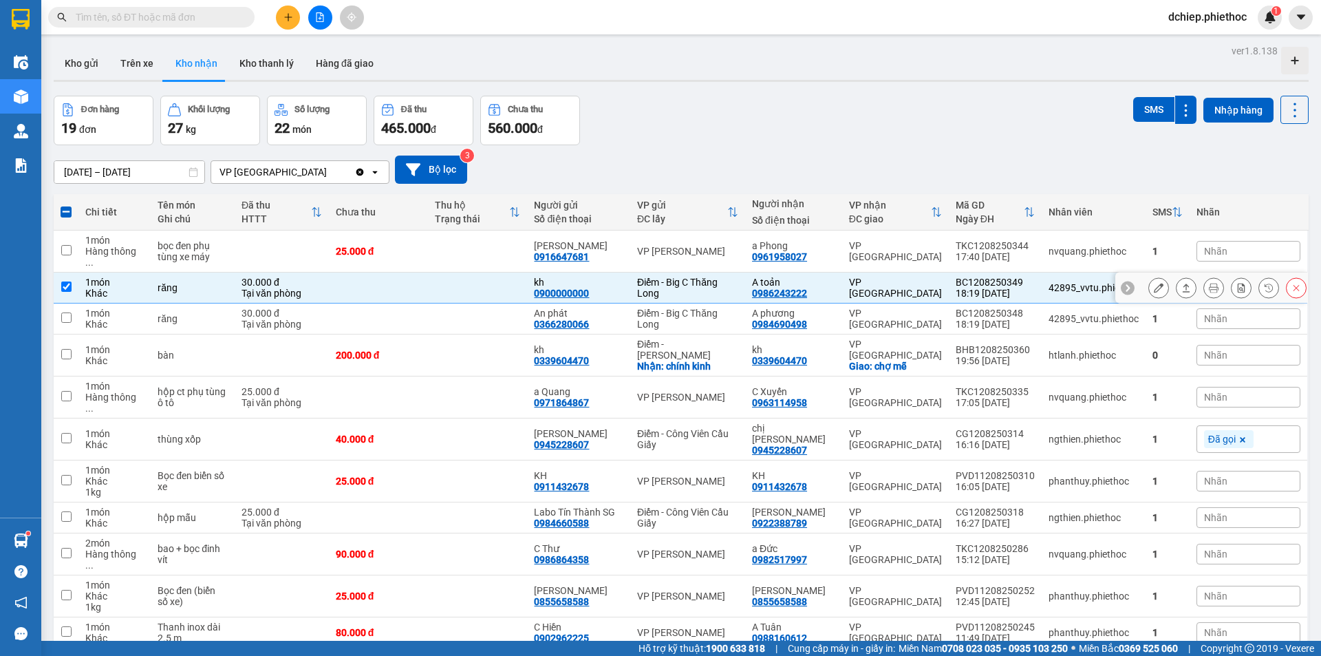
click at [1149, 276] on button at bounding box center [1158, 288] width 19 height 24
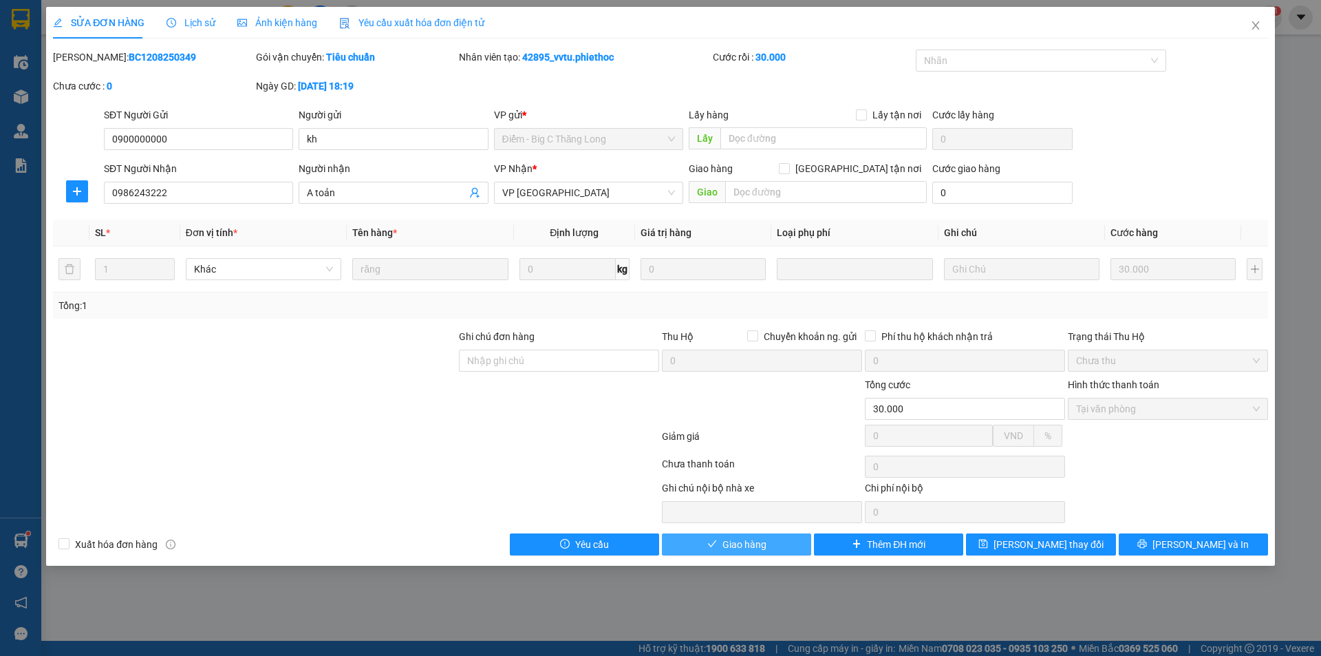
click at [768, 539] on button "Giao hàng" at bounding box center [736, 544] width 149 height 22
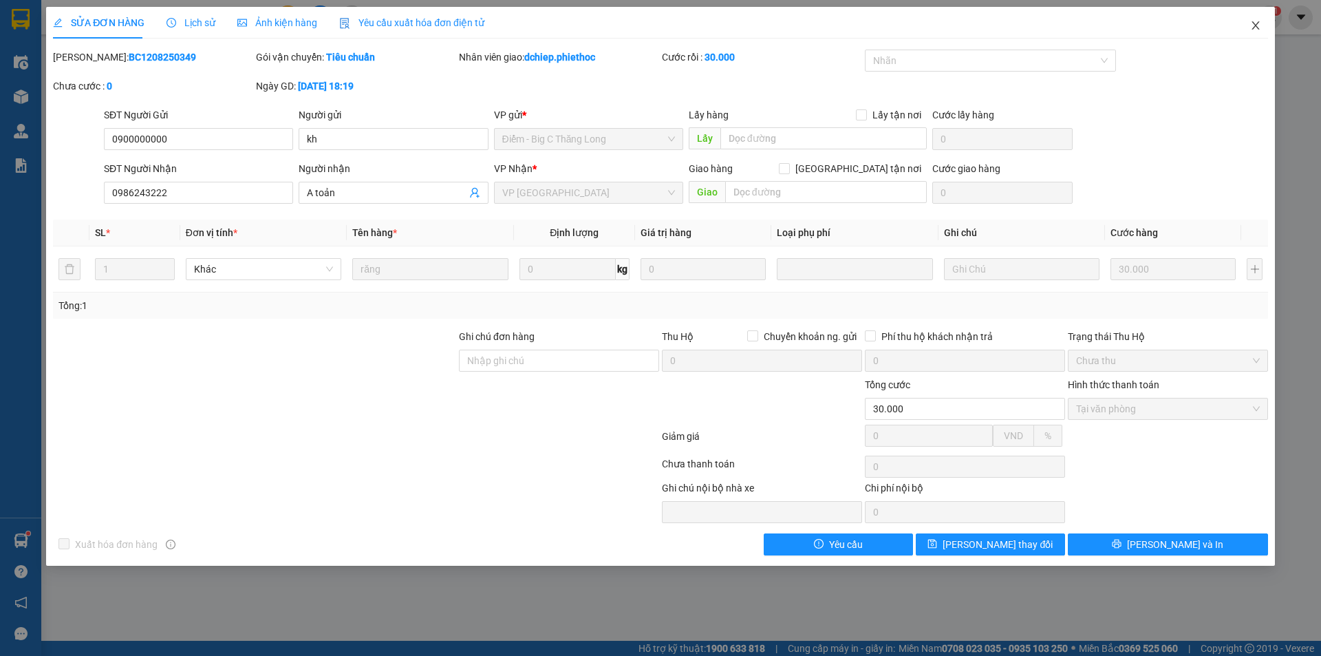
drag, startPoint x: 1253, startPoint y: 20, endPoint x: 1240, endPoint y: 66, distance: 47.9
click at [1240, 66] on div "SỬA ĐƠN HÀNG Lịch sử Ảnh kiện hàng Yêu cầu xuất hóa đơn điện tử Total Paid Fee …" at bounding box center [660, 286] width 1229 height 559
click at [1250, 31] on icon "close" at bounding box center [1255, 25] width 11 height 11
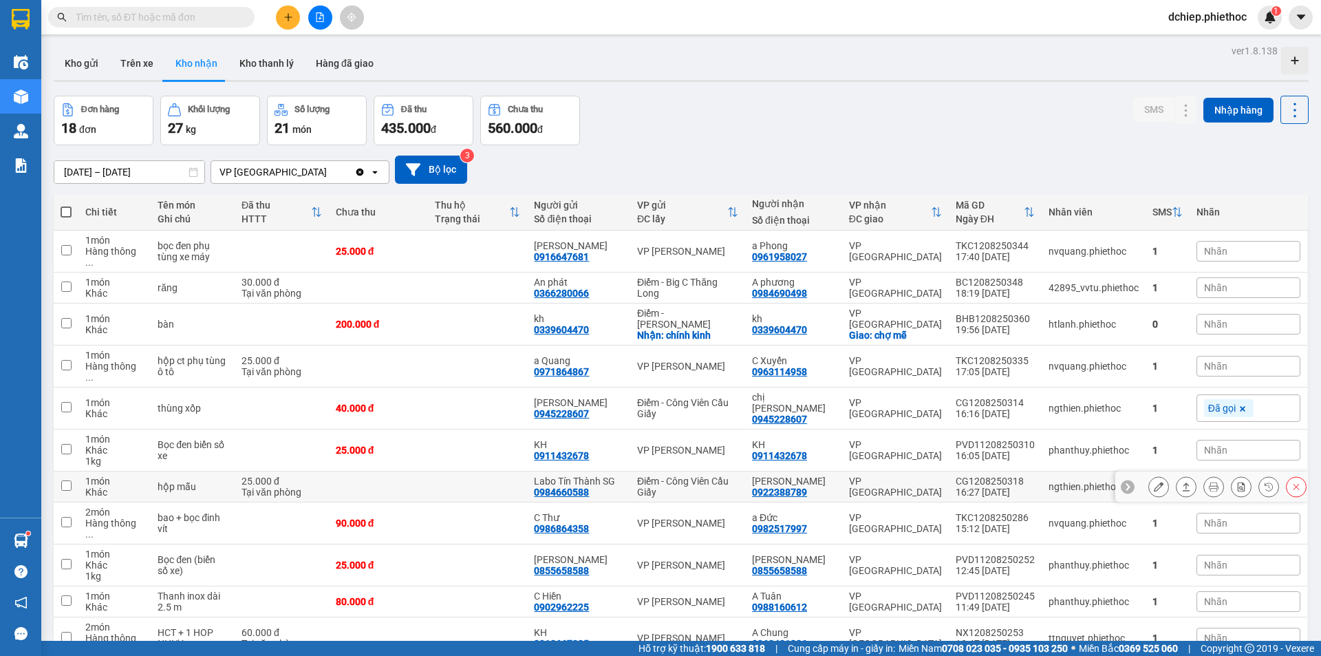
click at [480, 471] on td at bounding box center [477, 486] width 99 height 31
checkbox input "true"
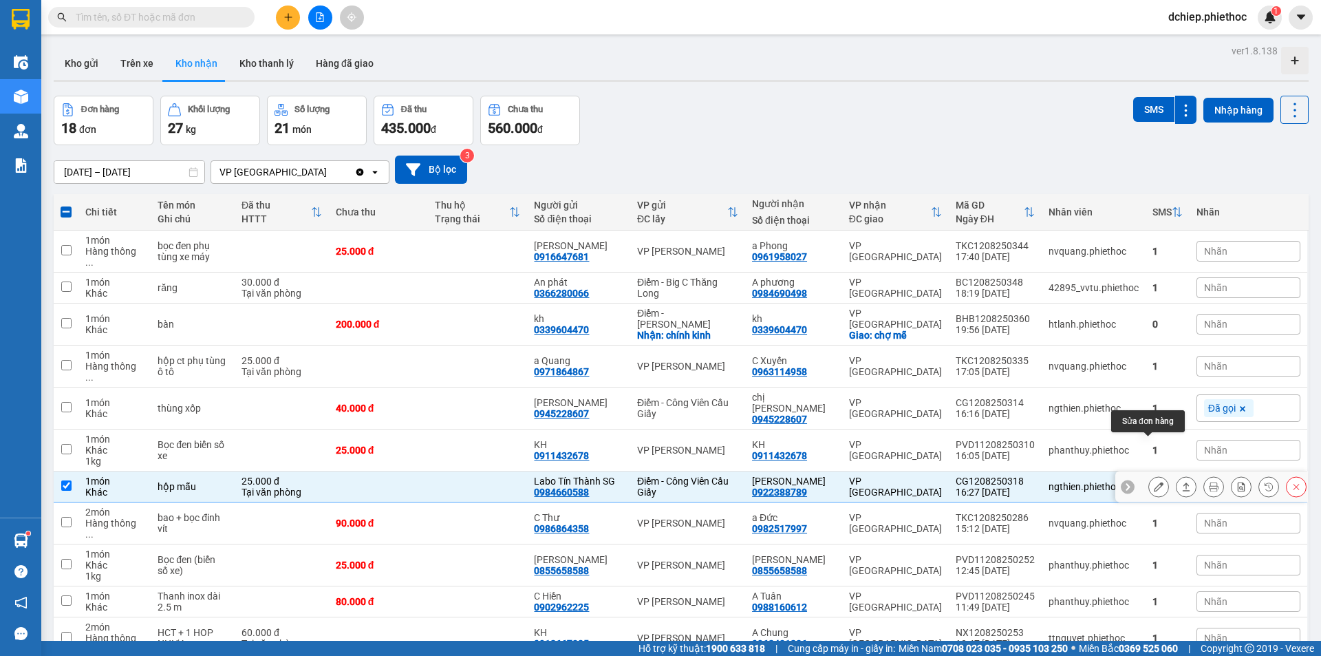
click at [1154, 482] on icon at bounding box center [1159, 487] width 10 height 10
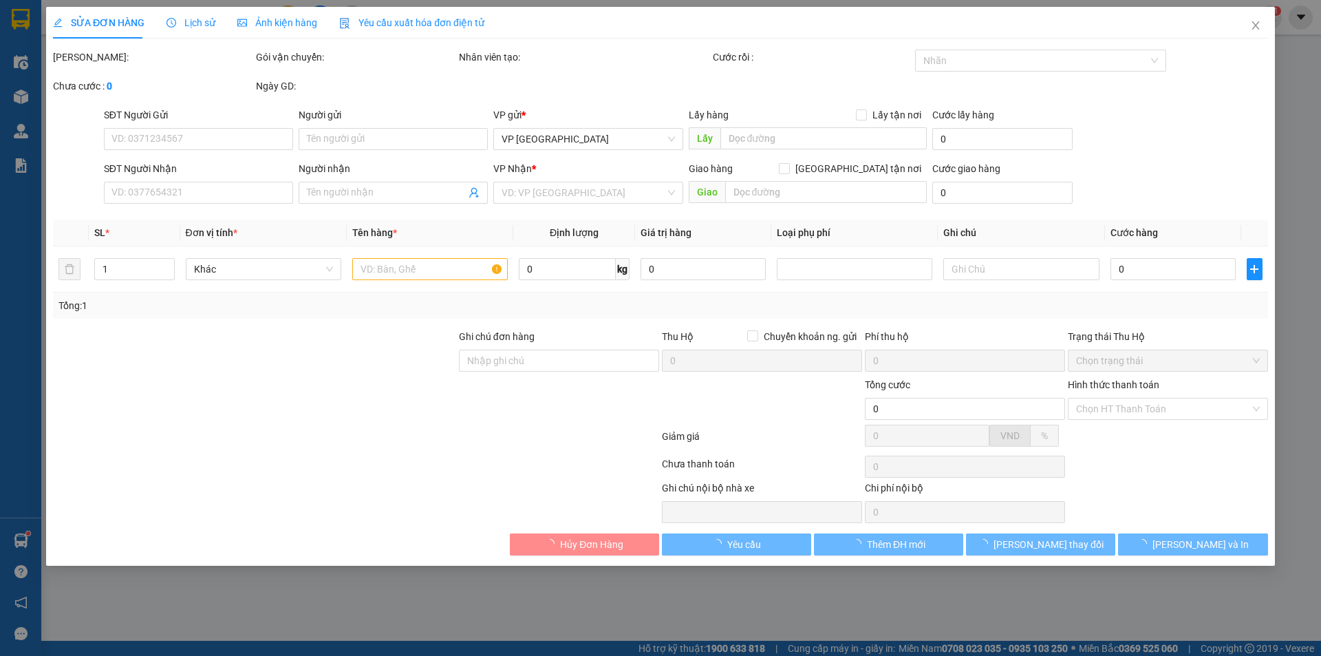
type input "0984660588"
type input "Labo Tín Thành SG"
type input "0922388789"
type input "[PERSON_NAME]"
type input "25.000"
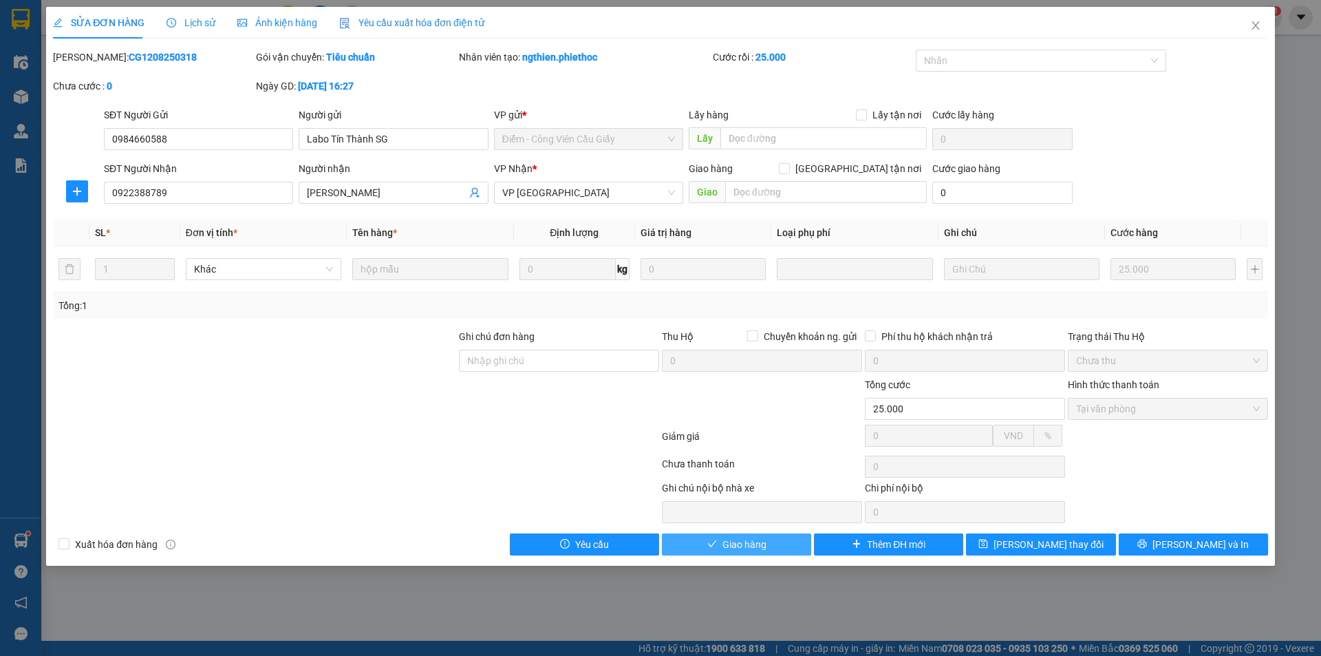
click at [735, 535] on button "Giao hàng" at bounding box center [736, 544] width 149 height 22
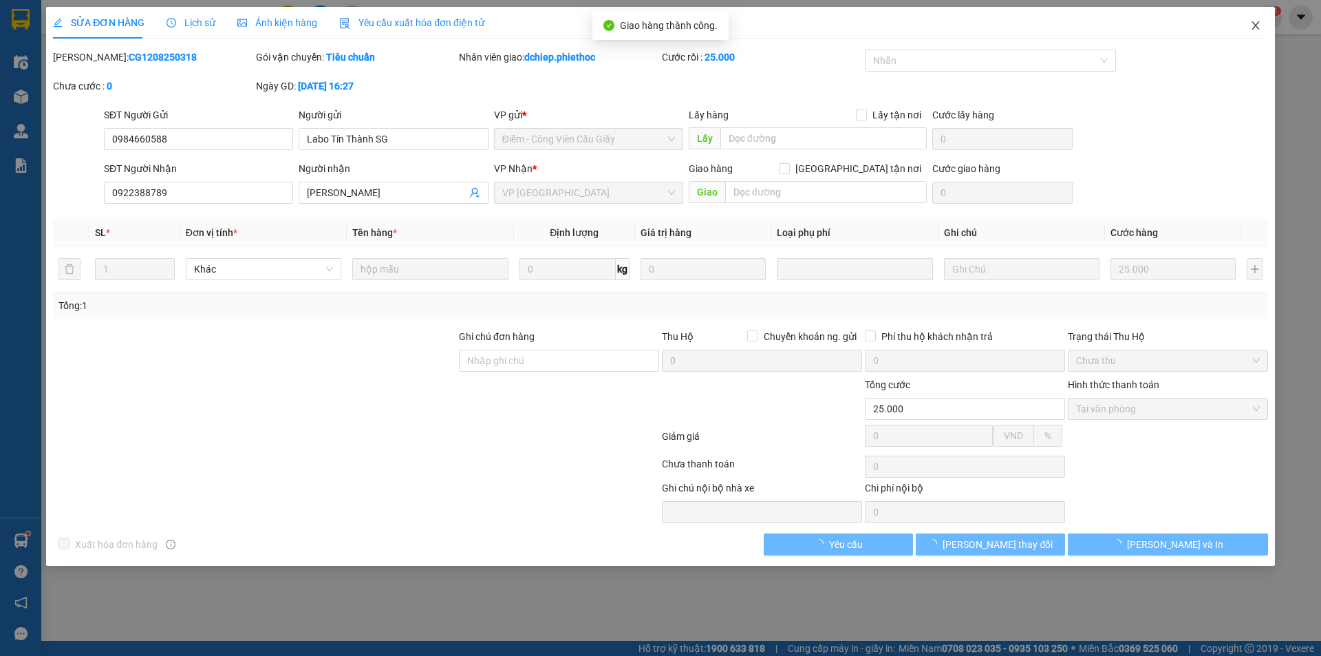
click at [1260, 26] on icon "close" at bounding box center [1255, 25] width 11 height 11
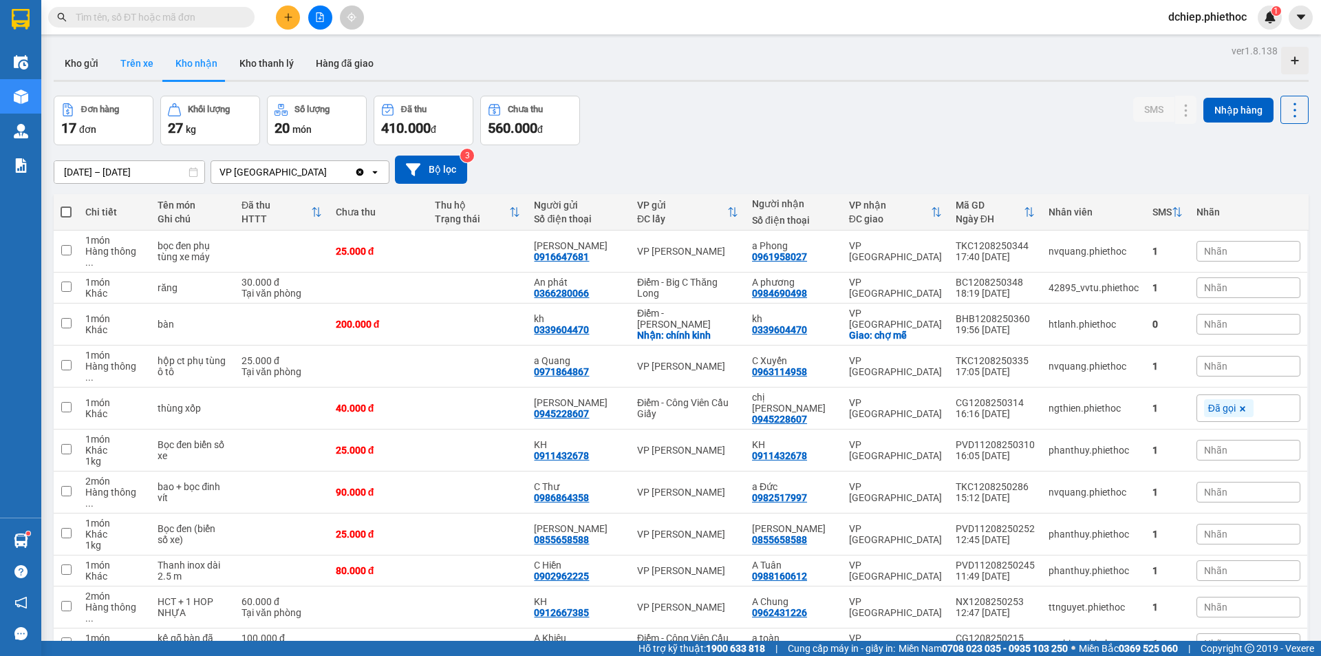
click at [111, 61] on button "Trên xe" at bounding box center [136, 63] width 55 height 33
type input "[DATE] – [DATE]"
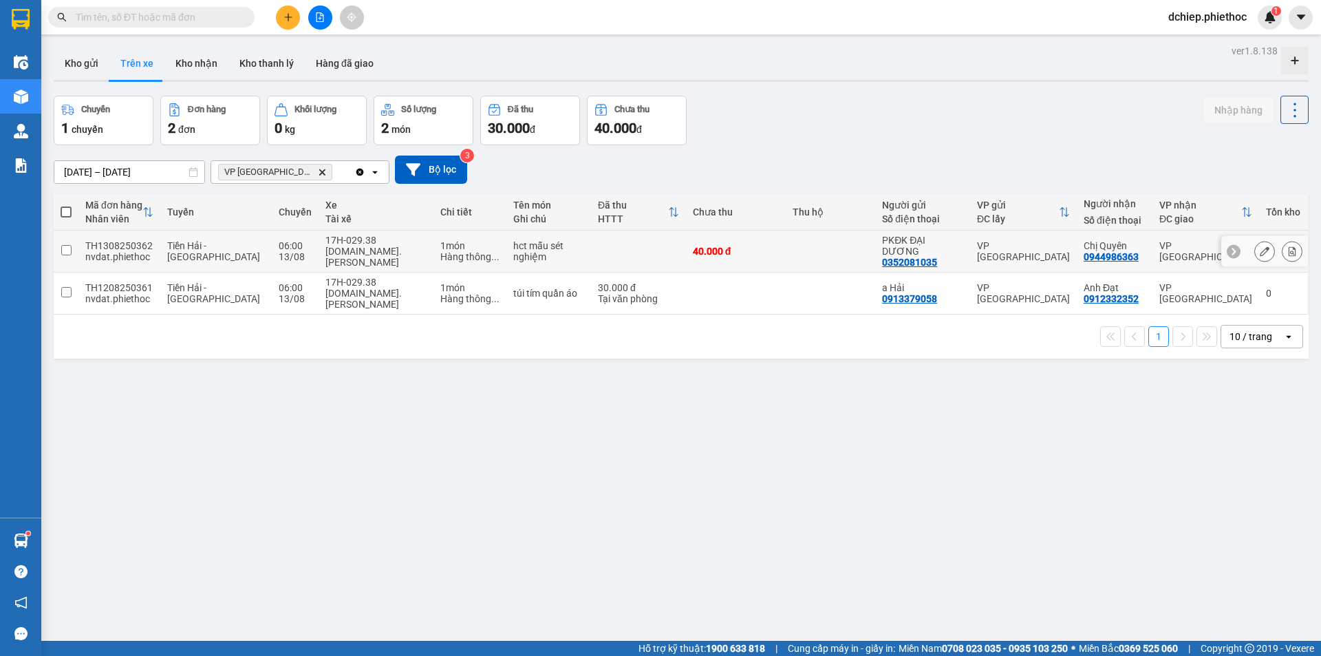
click at [440, 251] on div "Hàng thông ..." at bounding box center [469, 256] width 59 height 11
checkbox input "true"
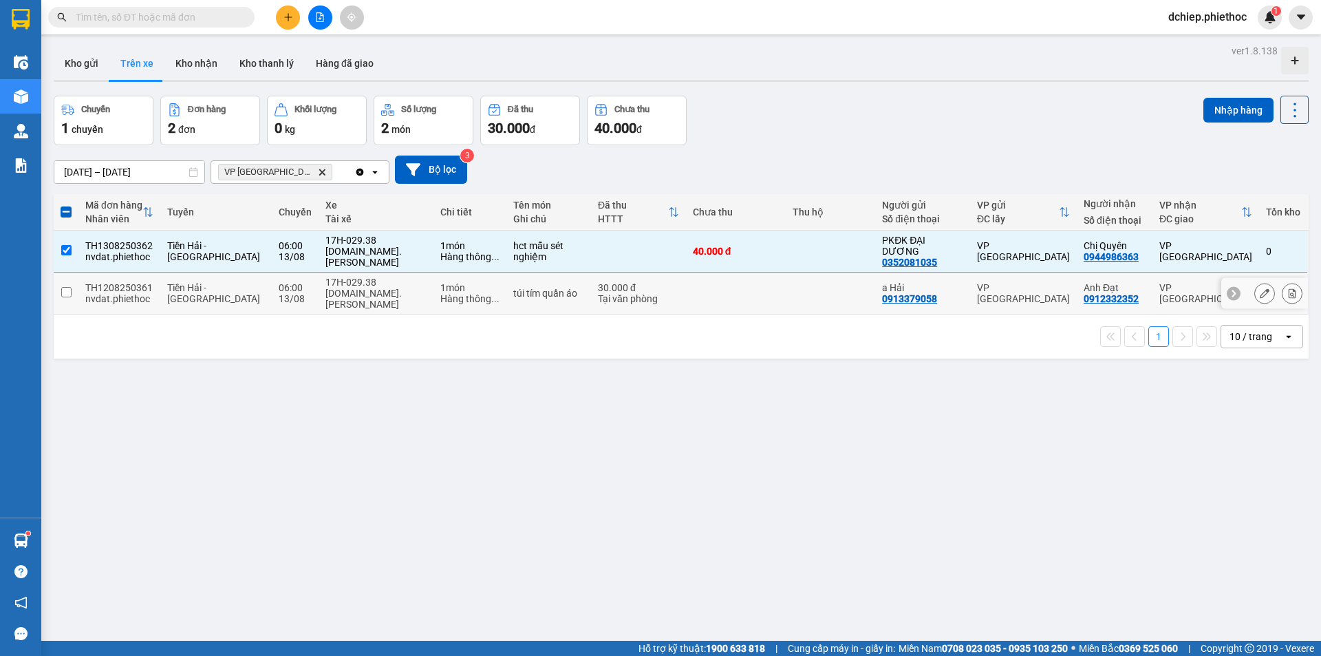
click at [1262, 281] on button at bounding box center [1264, 293] width 19 height 24
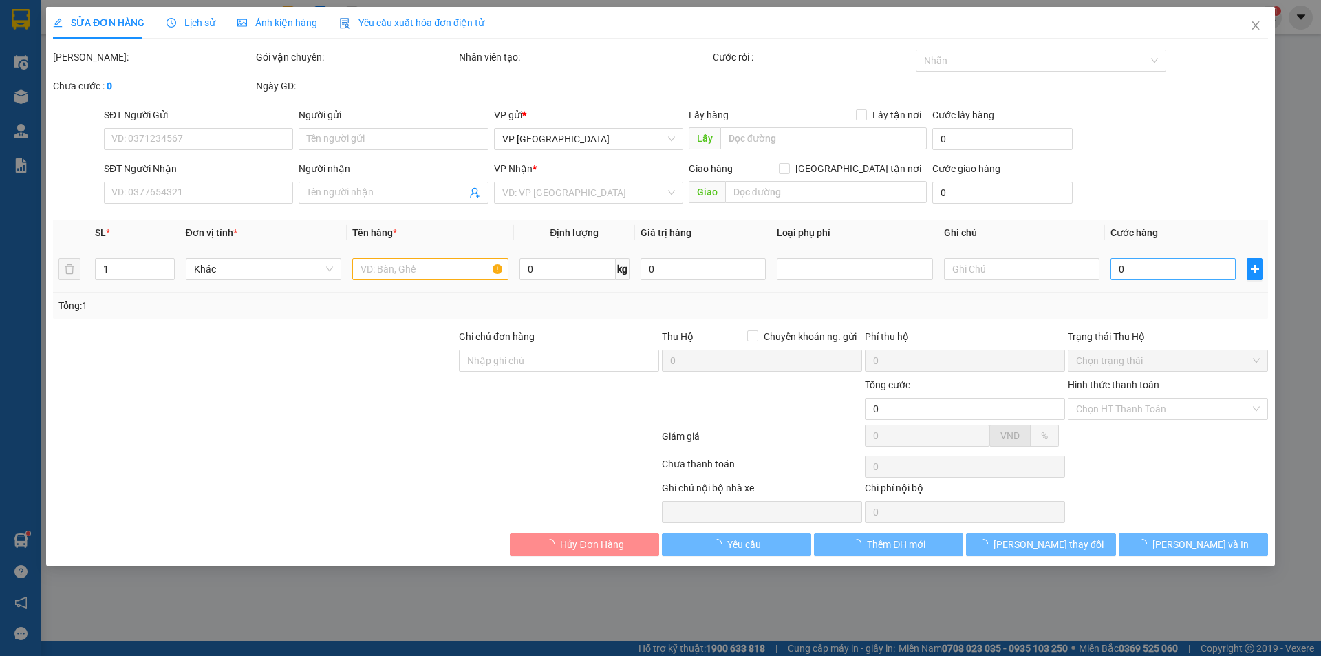
type input "0913379058"
type input "a Hải"
type input "0912332352"
type input "Anh Đạt"
type input "30.000"
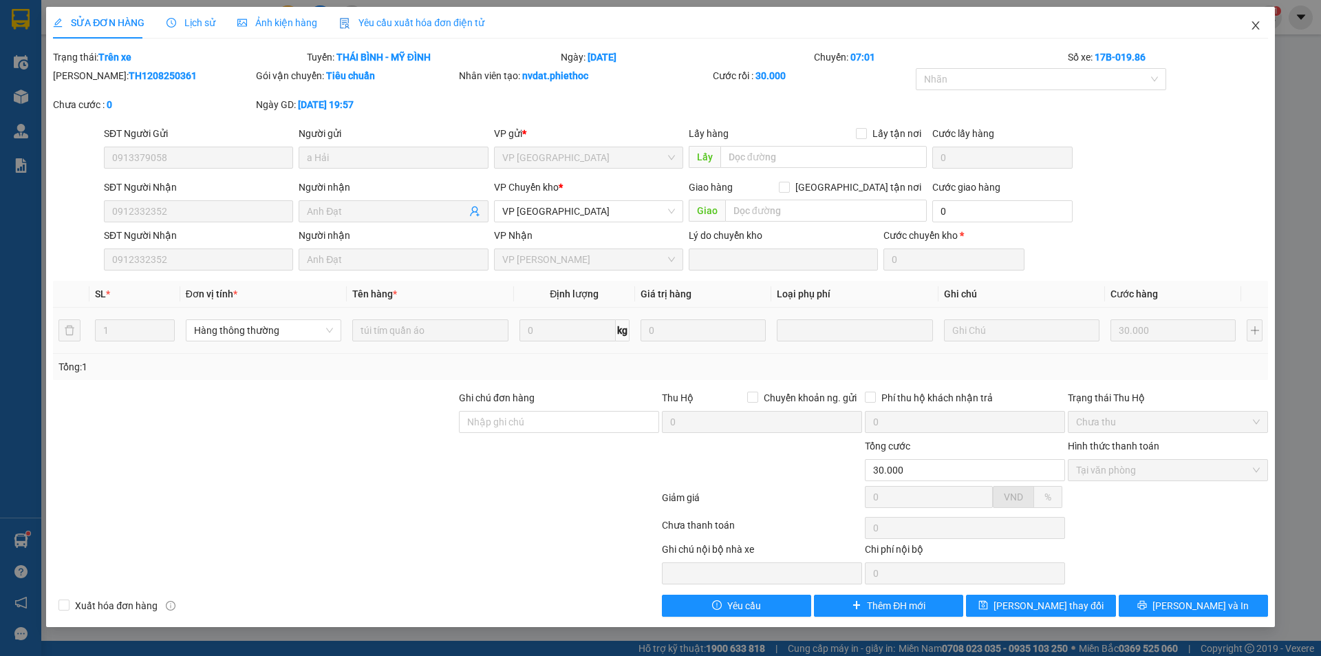
click at [1247, 25] on span "Close" at bounding box center [1255, 26] width 39 height 39
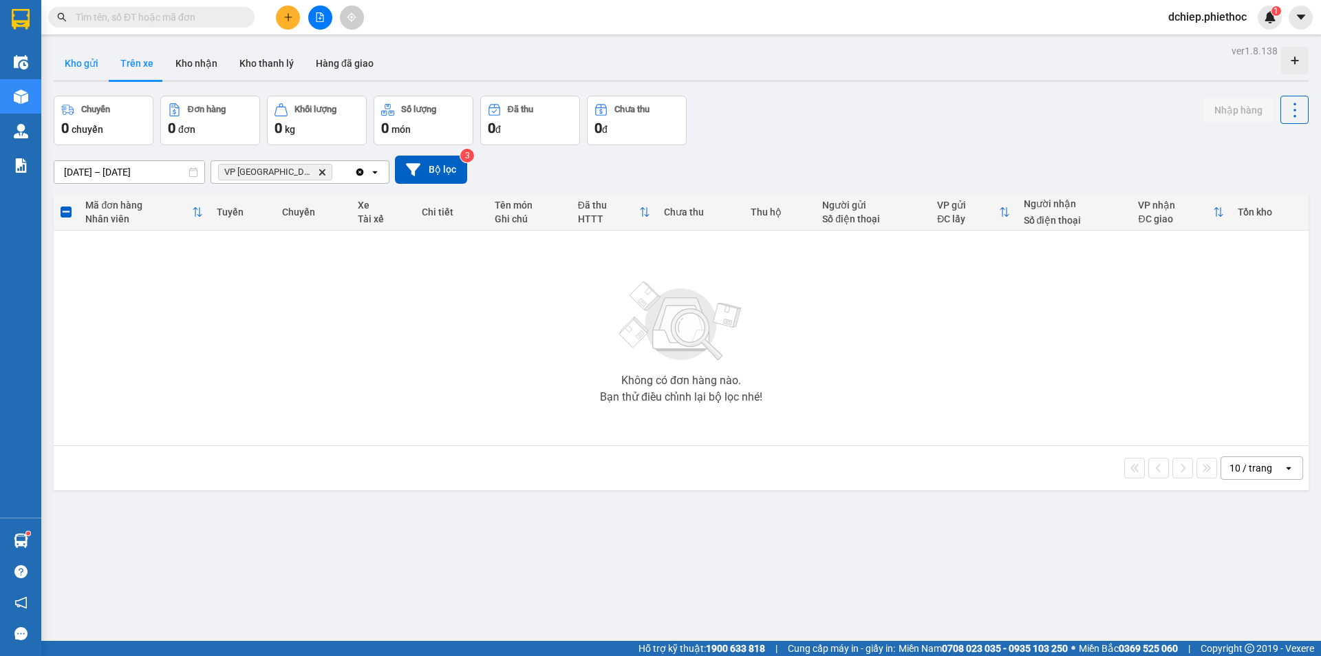
click at [95, 67] on button "Kho gửi" at bounding box center [82, 63] width 56 height 33
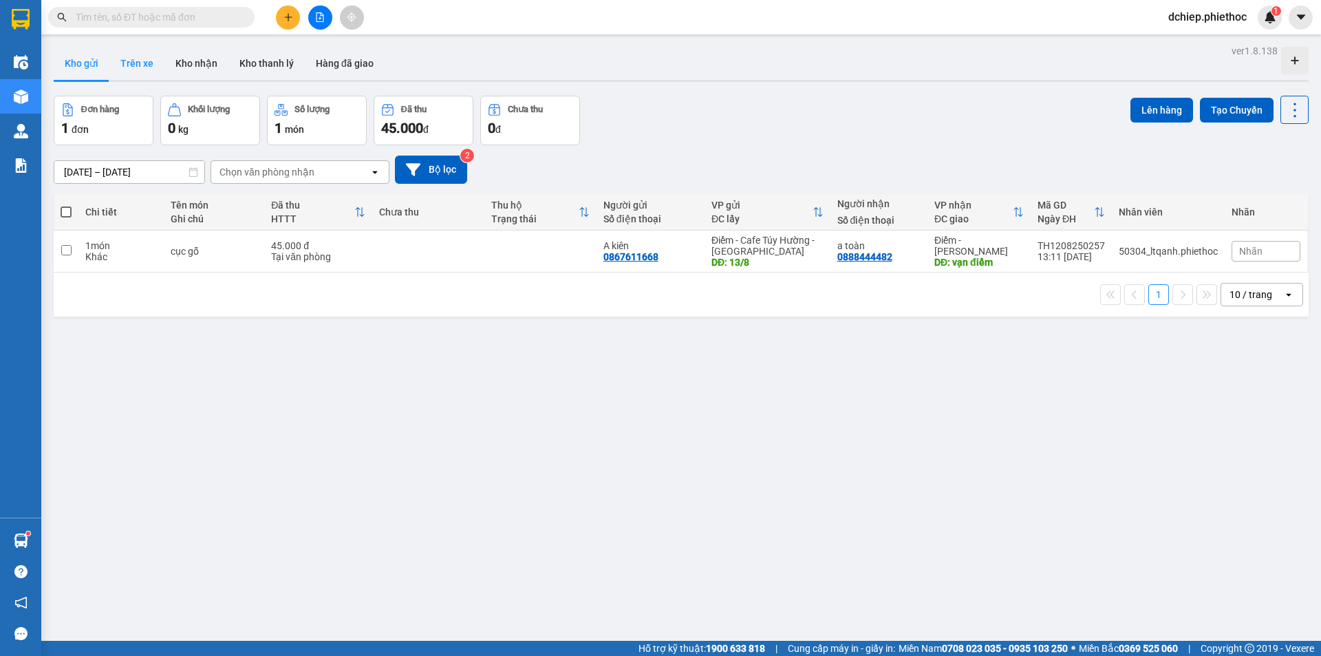
click at [126, 64] on button "Trên xe" at bounding box center [136, 63] width 55 height 33
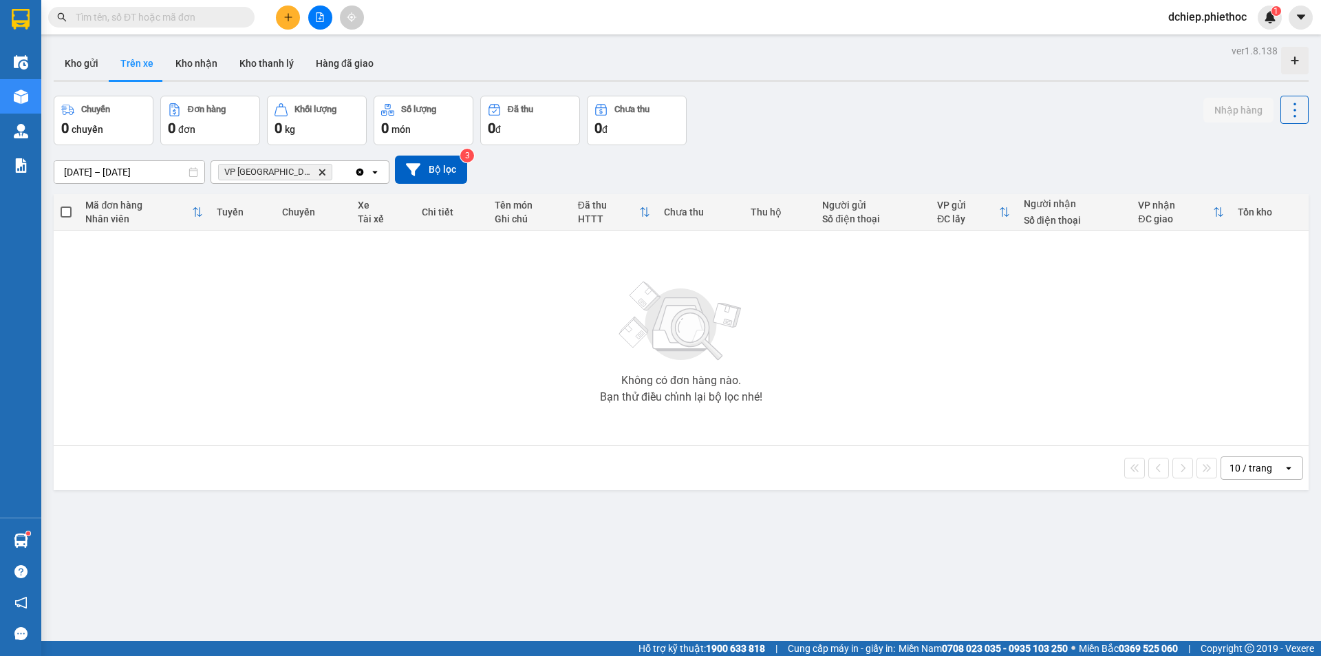
click at [277, 174] on span "VP Thái Bình Delete" at bounding box center [275, 172] width 114 height 17
click at [290, 171] on span "VP Thái Bình Delete" at bounding box center [275, 172] width 114 height 17
click at [319, 171] on icon "VP Thái Bình, close by backspace" at bounding box center [322, 172] width 6 height 6
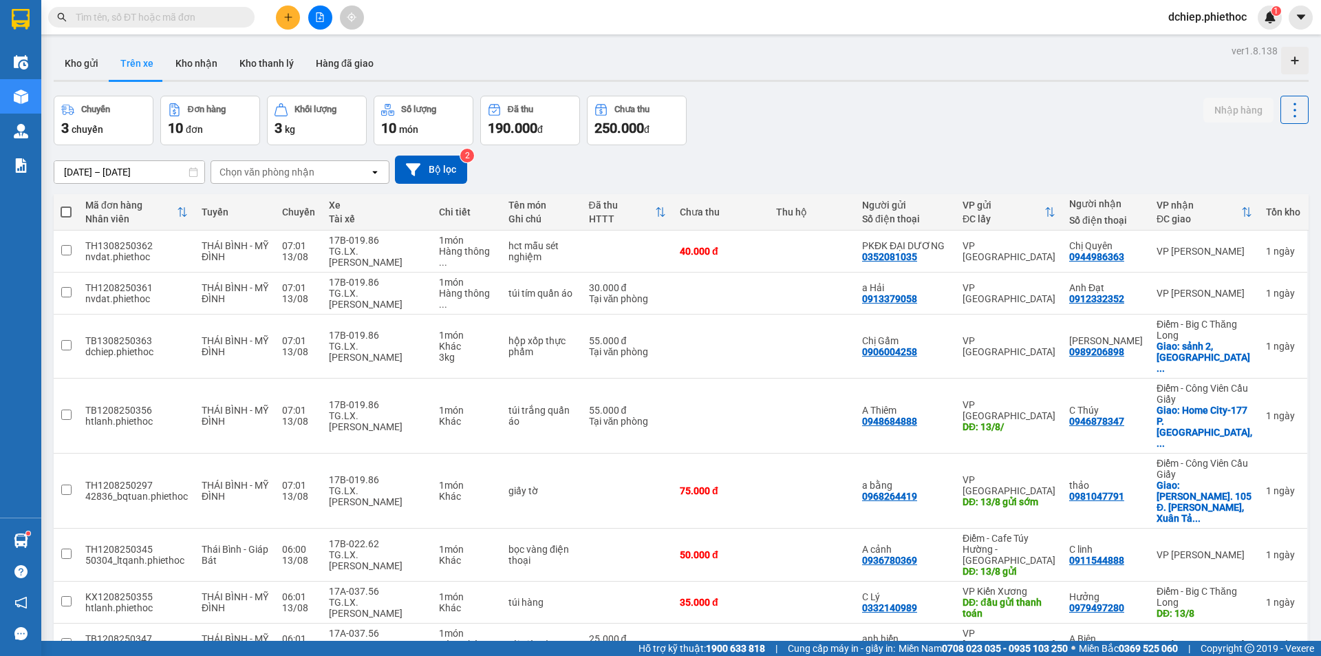
click at [286, 166] on div "Chọn văn phòng nhận" at bounding box center [266, 172] width 95 height 14
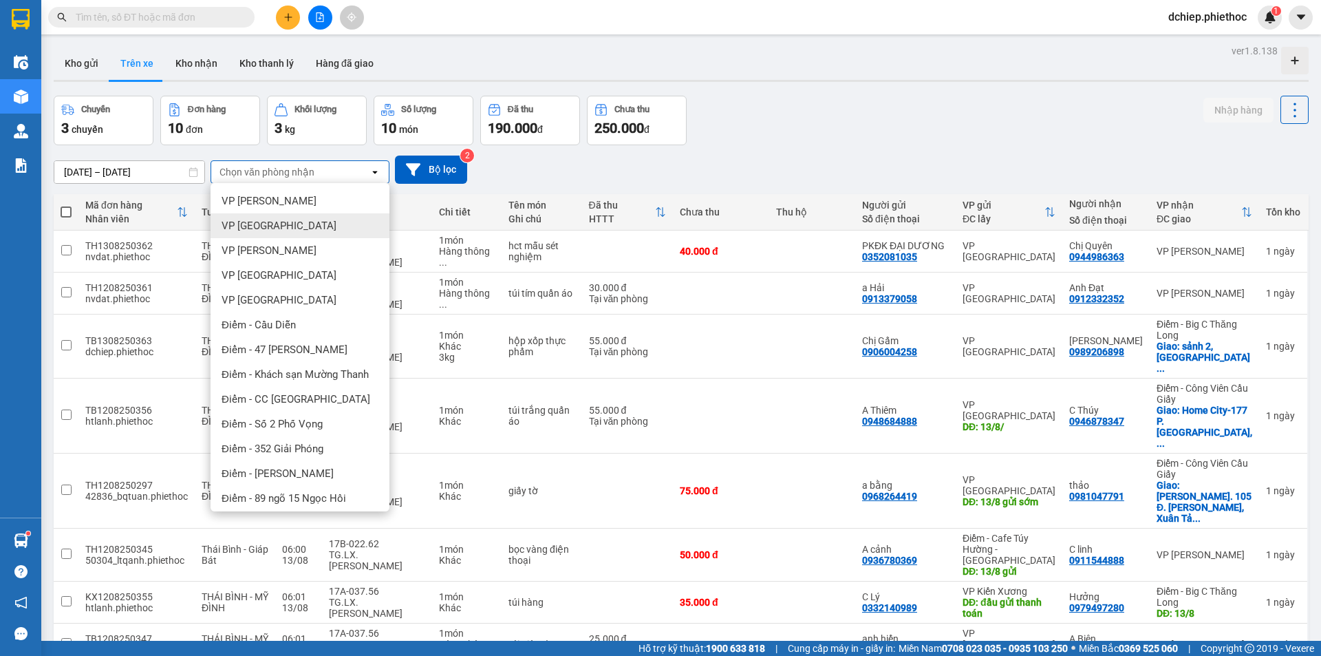
click at [293, 226] on div "VP [GEOGRAPHIC_DATA]" at bounding box center [300, 225] width 179 height 25
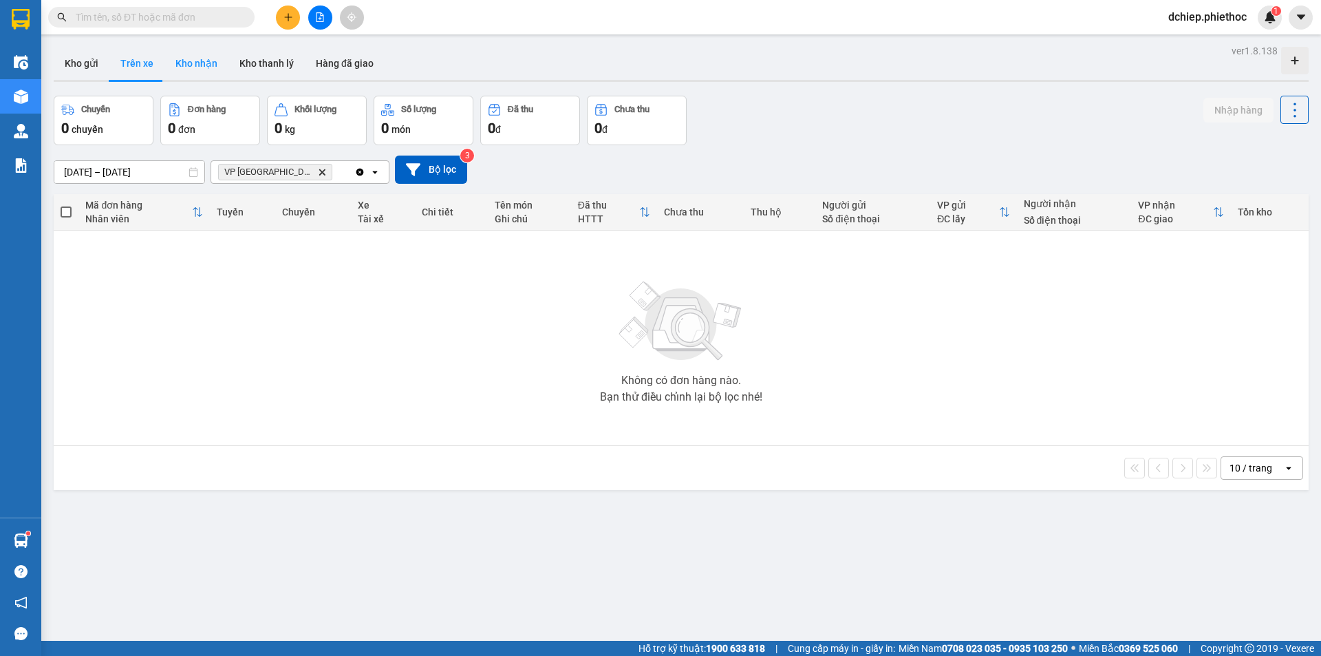
click at [193, 62] on button "Kho nhận" at bounding box center [196, 63] width 64 height 33
type input "[DATE] – [DATE]"
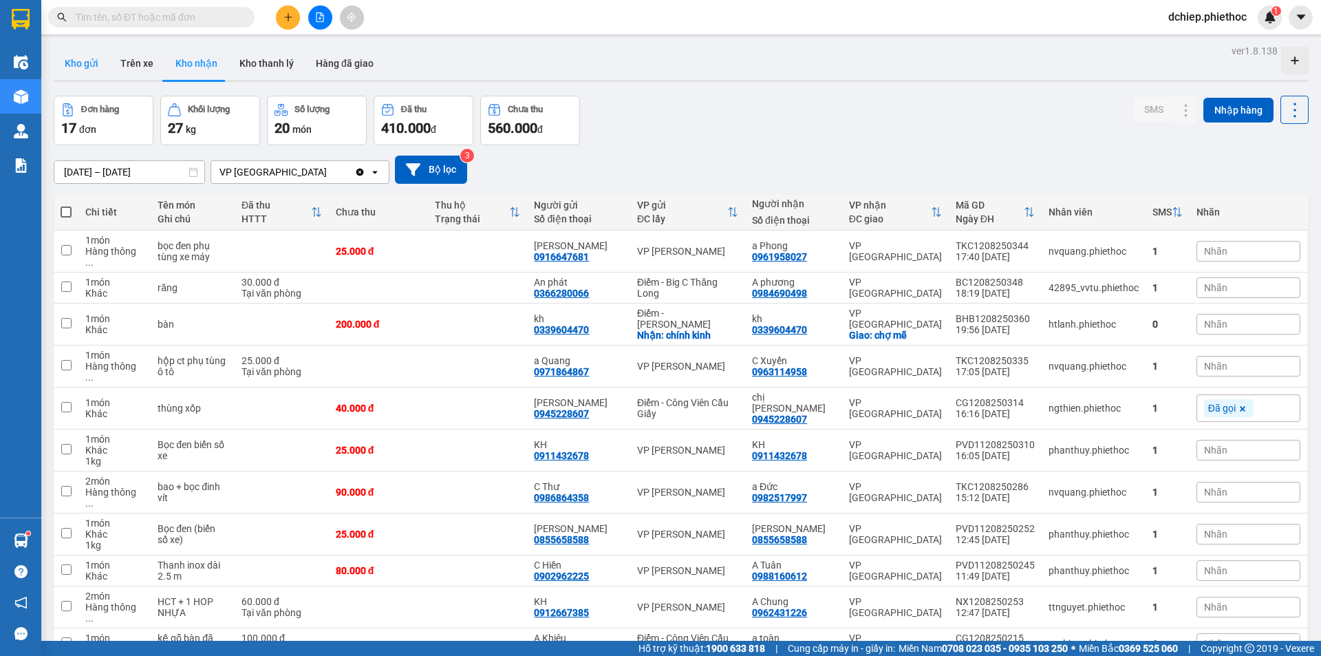
click at [85, 63] on button "Kho gửi" at bounding box center [82, 63] width 56 height 33
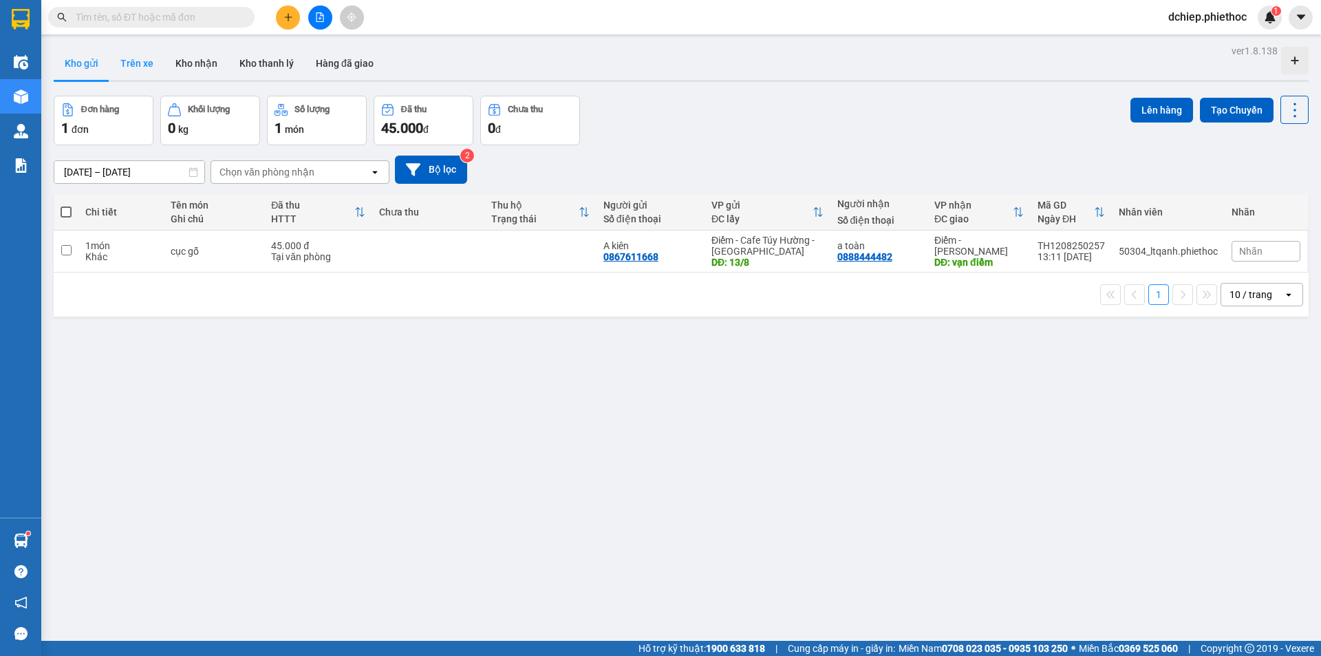
click at [136, 72] on button "Trên xe" at bounding box center [136, 63] width 55 height 33
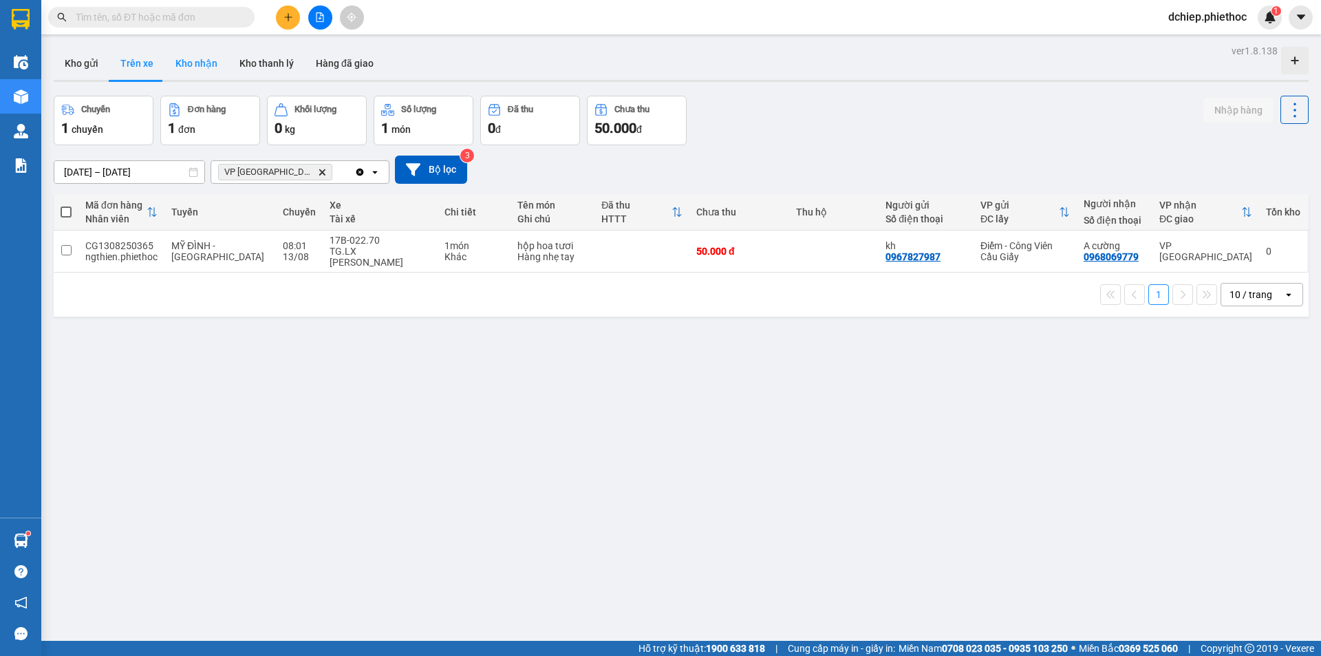
click at [187, 65] on button "Kho nhận" at bounding box center [196, 63] width 64 height 33
type input "[DATE] – [DATE]"
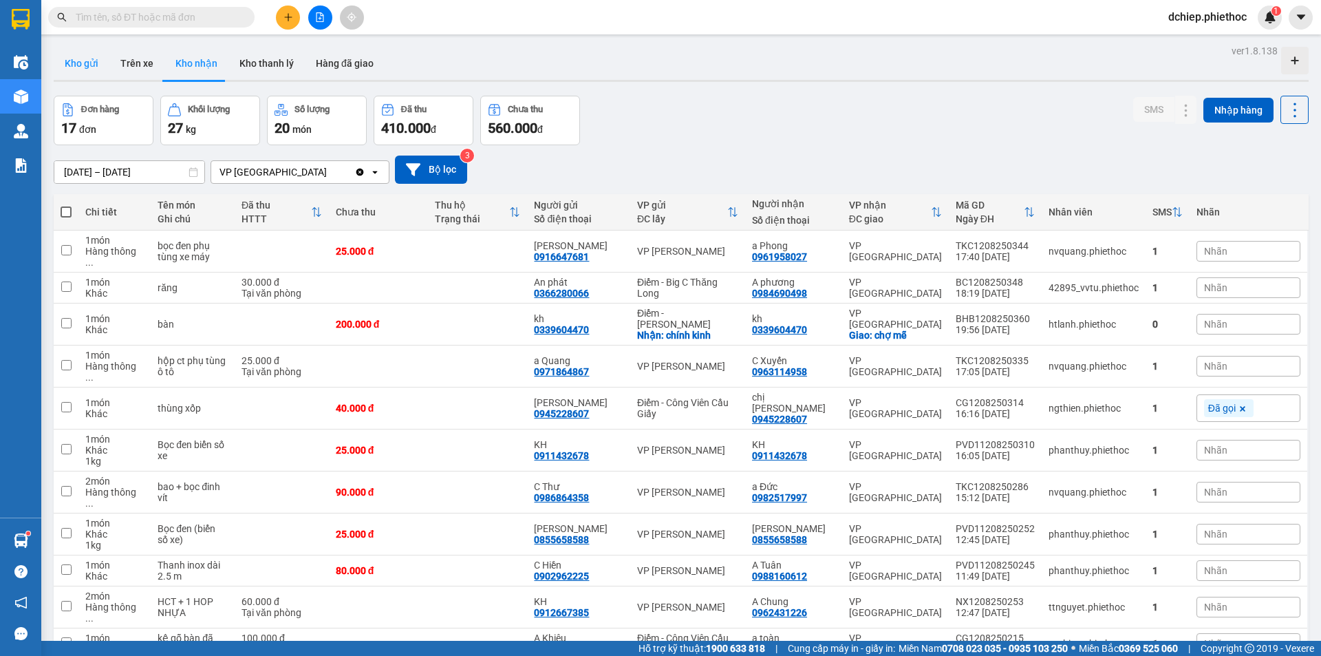
click at [92, 68] on button "Kho gửi" at bounding box center [82, 63] width 56 height 33
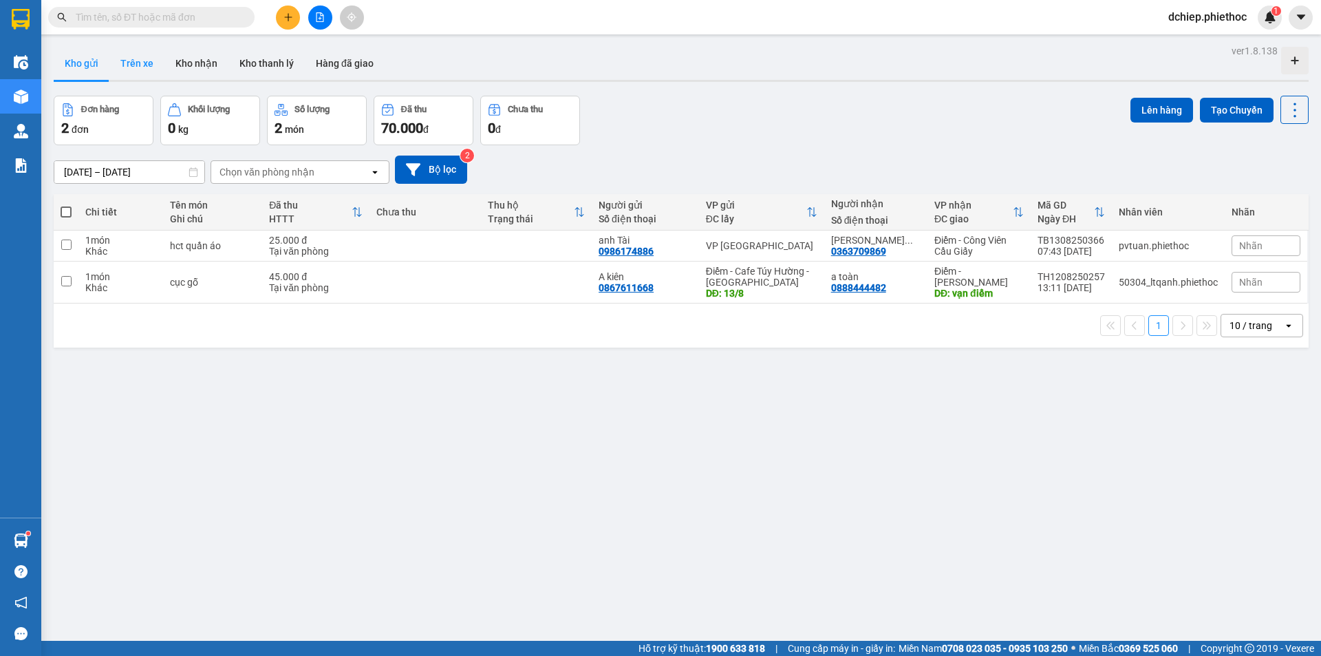
click at [128, 55] on button "Trên xe" at bounding box center [136, 63] width 55 height 33
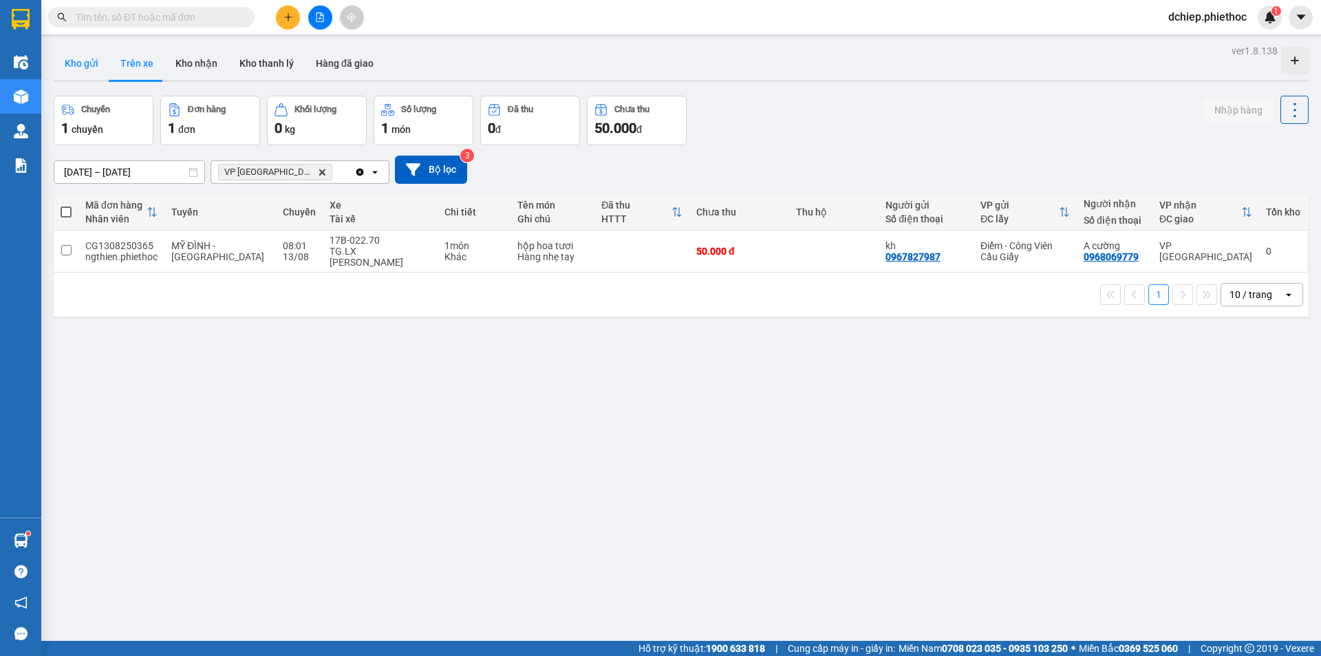
click at [76, 52] on button "Kho gửi" at bounding box center [82, 63] width 56 height 33
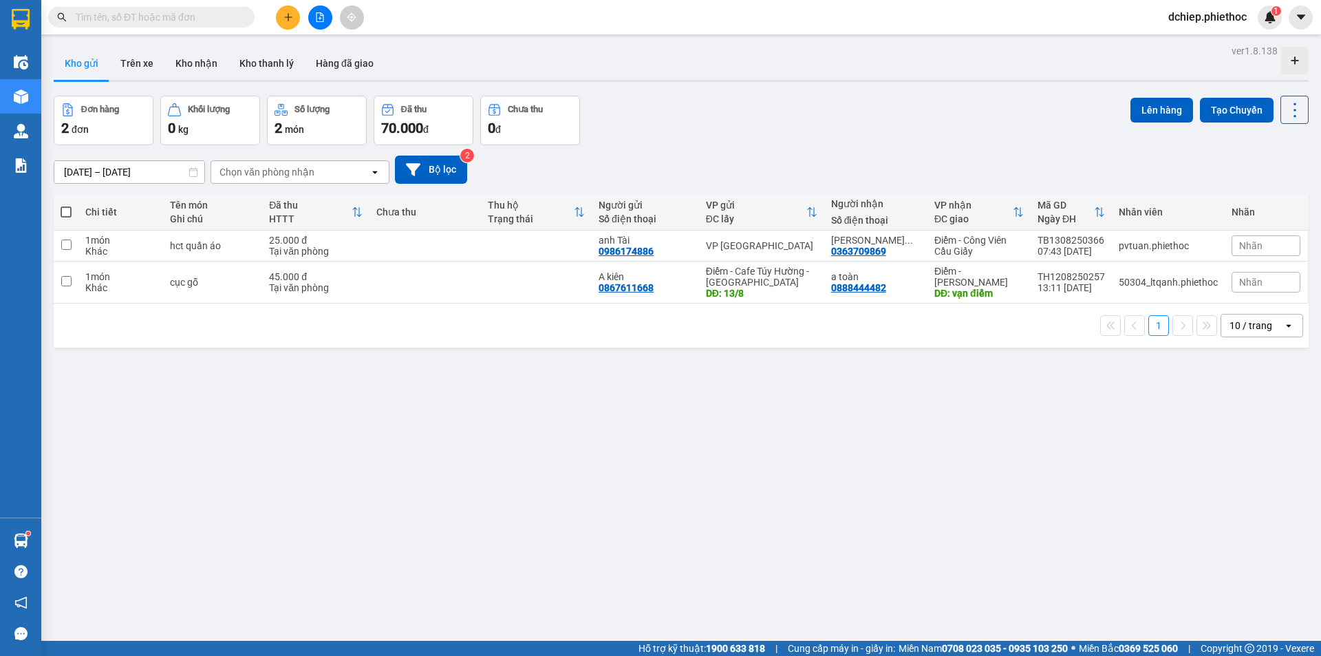
click at [100, 5] on div "Kết quả tìm kiếm ( 0 ) Bộ lọc No Data dchiep.phiethoc 1" at bounding box center [660, 17] width 1321 height 34
click at [105, 16] on input "text" at bounding box center [157, 17] width 162 height 15
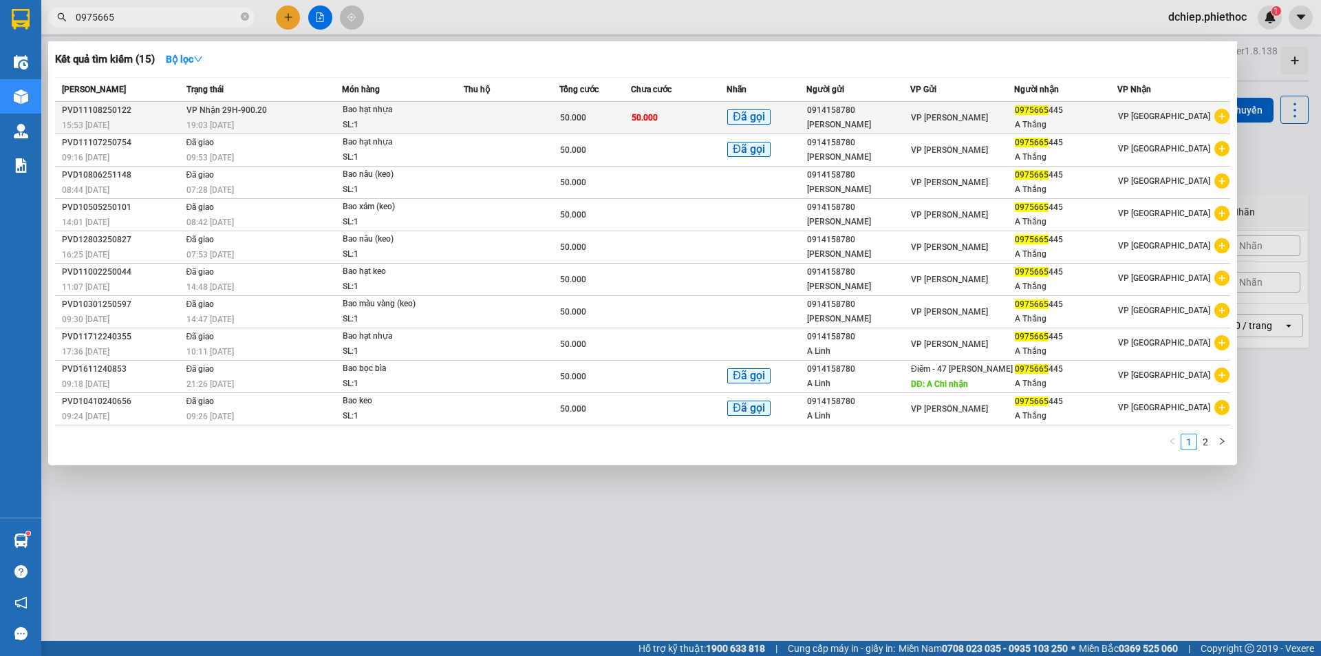
type input "0975665"
click at [327, 122] on div "19:03 [DATE]" at bounding box center [263, 125] width 155 height 15
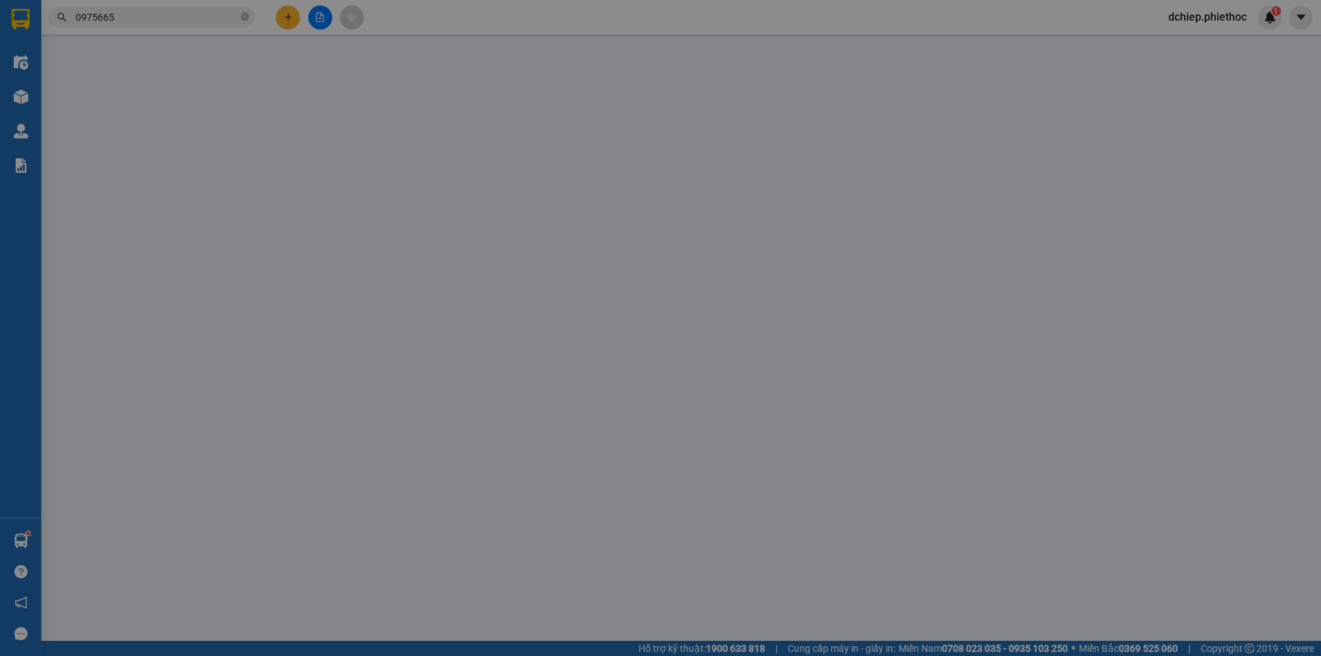
type input "0914158780"
type input "[PERSON_NAME]"
type input "0975665445"
type input "A Thắng"
type input "50.000"
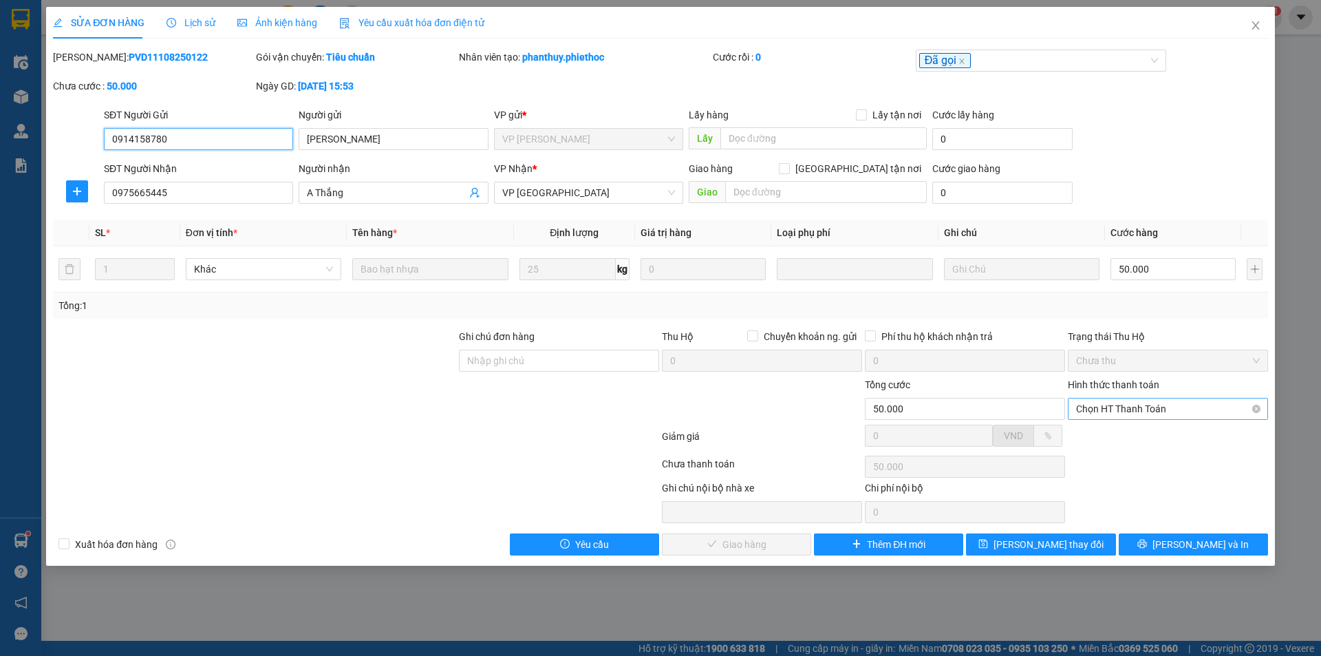
click at [1123, 408] on span "Chọn HT Thanh Toán" at bounding box center [1168, 408] width 184 height 21
click at [1122, 432] on div "Tại văn phòng" at bounding box center [1168, 436] width 184 height 15
type input "0"
click at [754, 543] on span "[PERSON_NAME] và Giao hàng" at bounding box center [754, 544] width 132 height 15
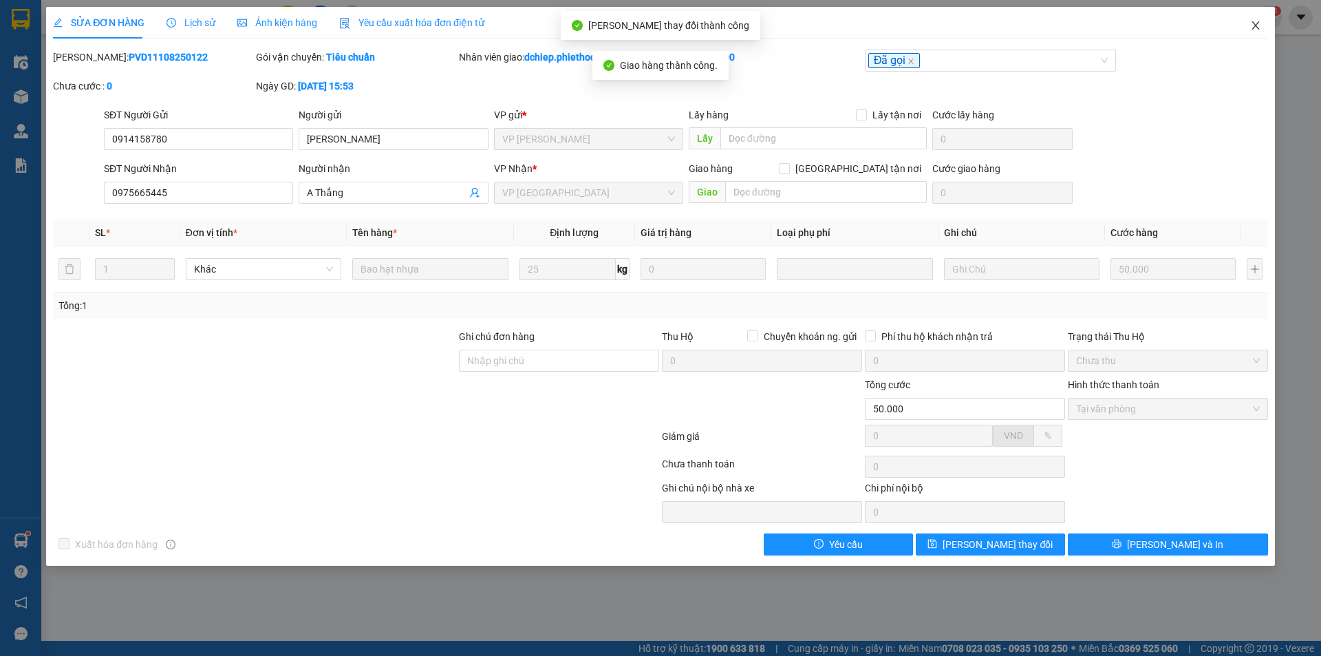
click at [1256, 32] on span "Close" at bounding box center [1255, 26] width 39 height 39
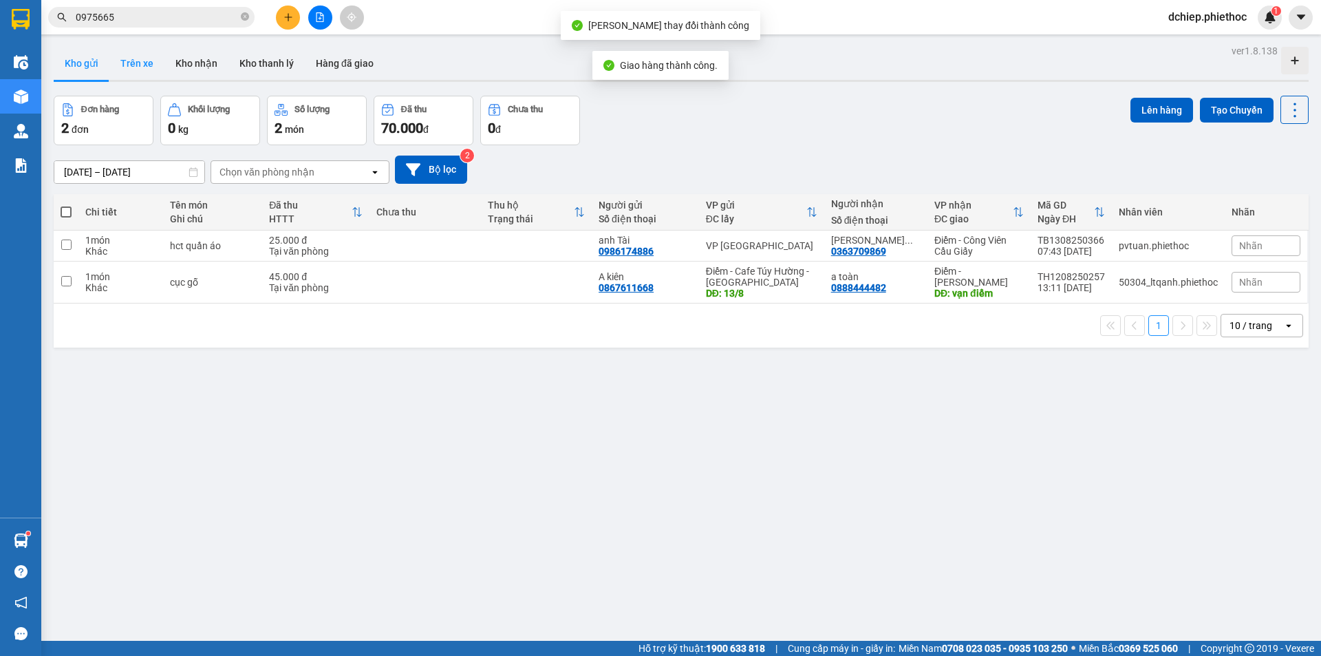
click at [140, 72] on button "Trên xe" at bounding box center [136, 63] width 55 height 33
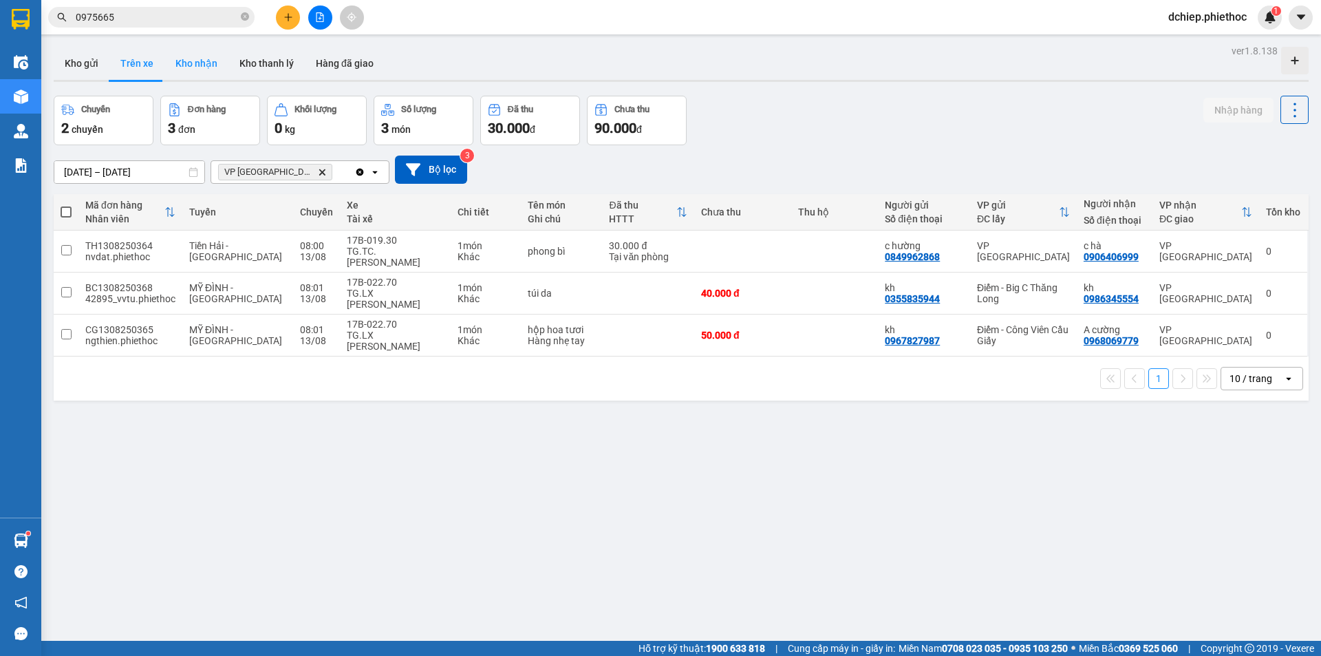
click at [193, 69] on button "Kho nhận" at bounding box center [196, 63] width 64 height 33
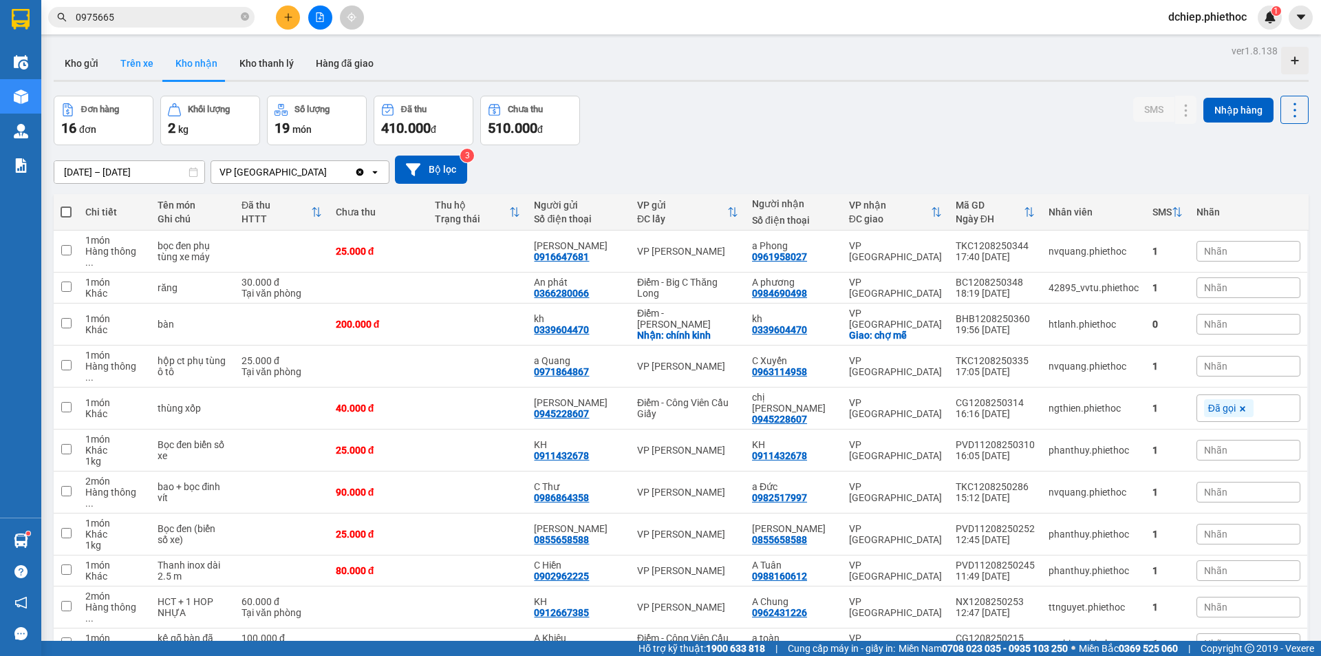
click at [140, 68] on button "Trên xe" at bounding box center [136, 63] width 55 height 33
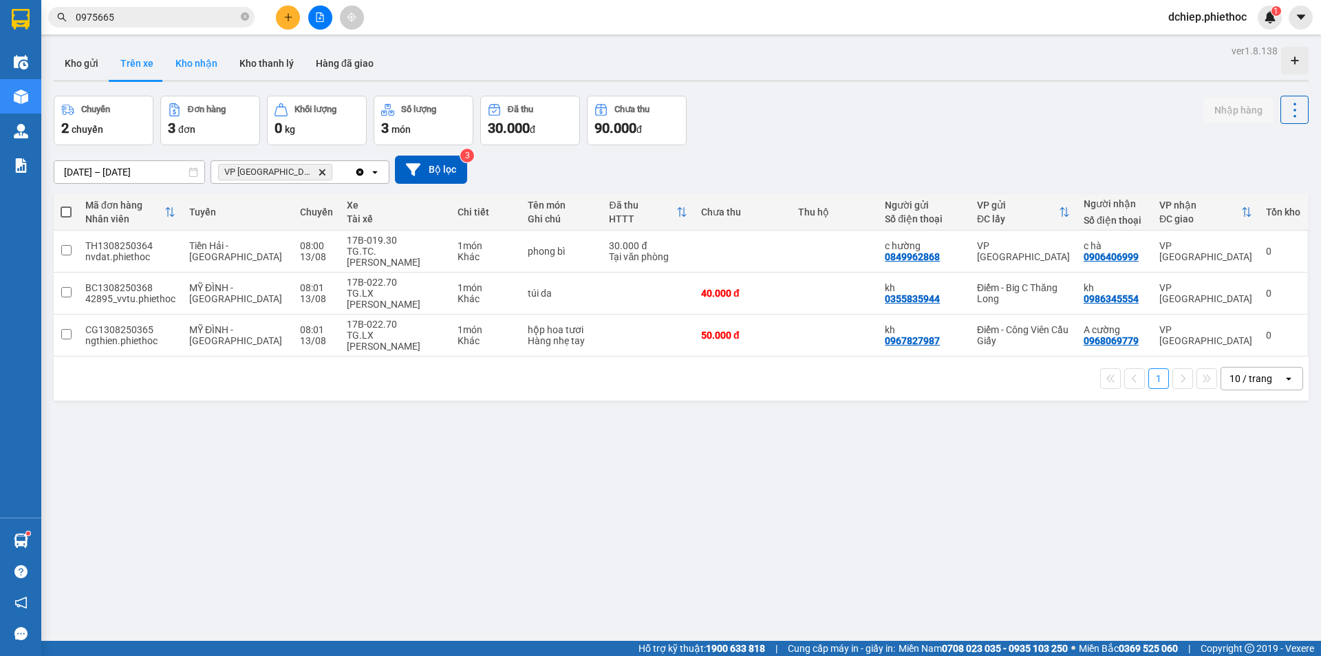
click at [198, 61] on button "Kho nhận" at bounding box center [196, 63] width 64 height 33
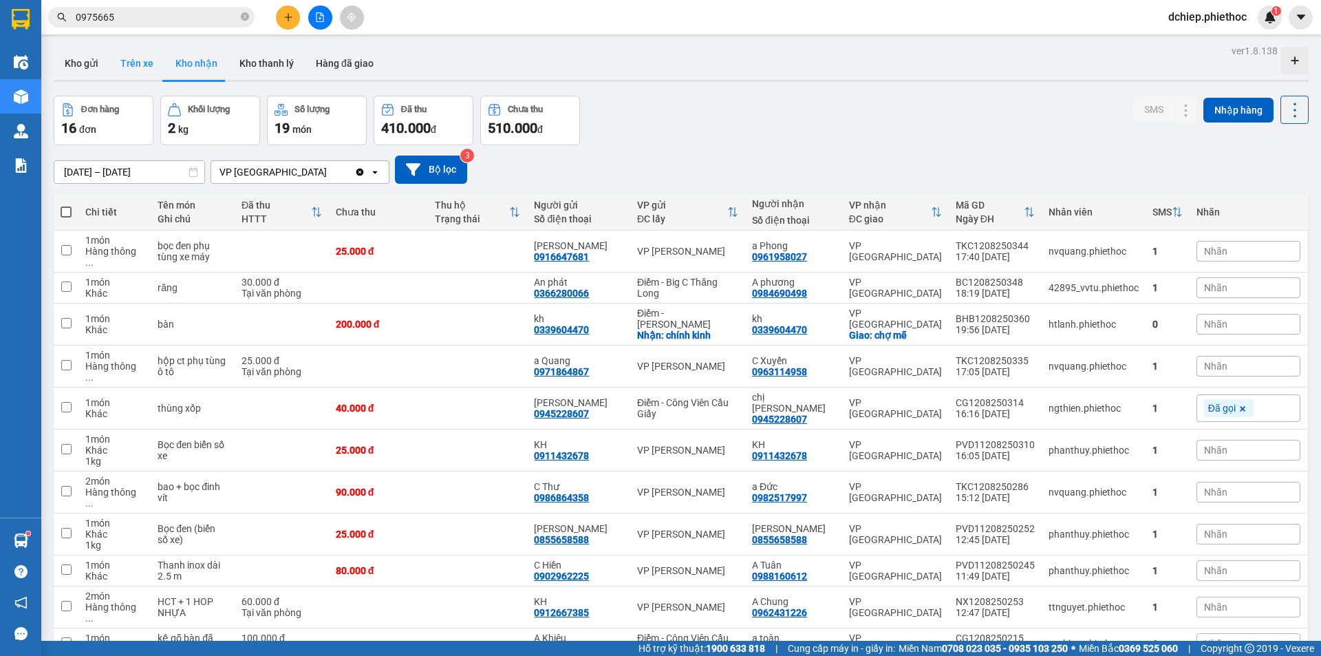
click at [131, 63] on button "Trên xe" at bounding box center [136, 63] width 55 height 33
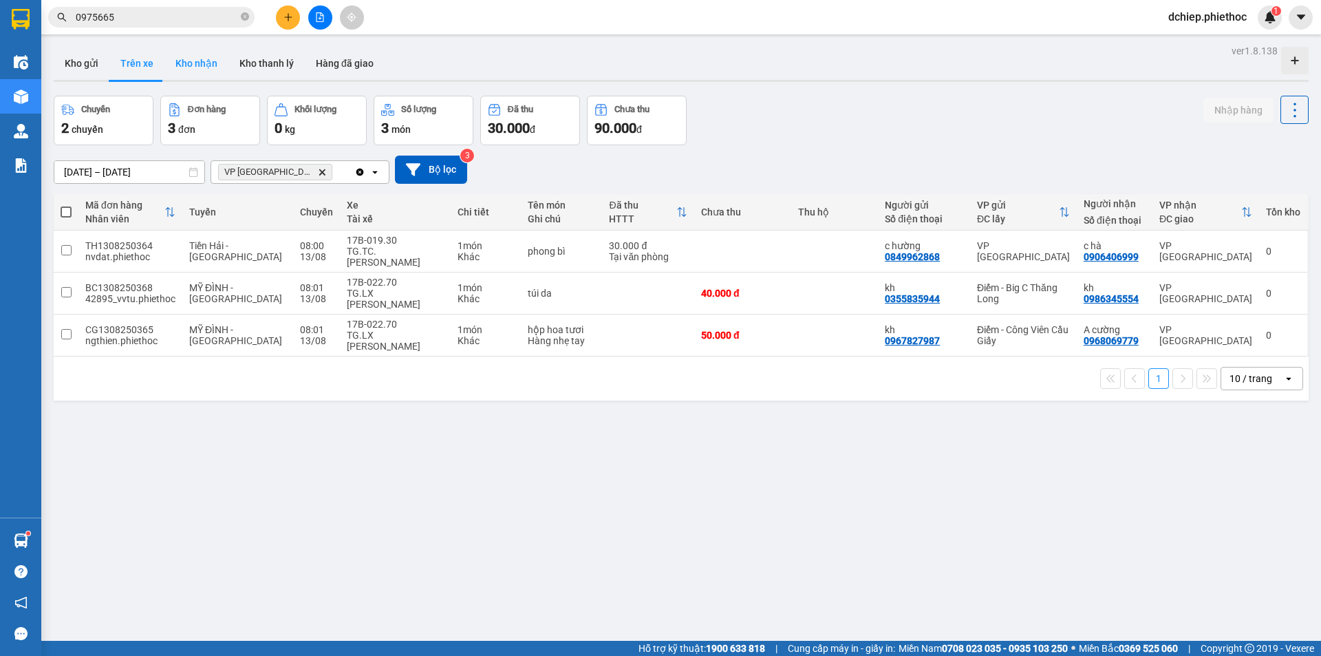
click at [186, 56] on button "Kho nhận" at bounding box center [196, 63] width 64 height 33
type input "[DATE] – [DATE]"
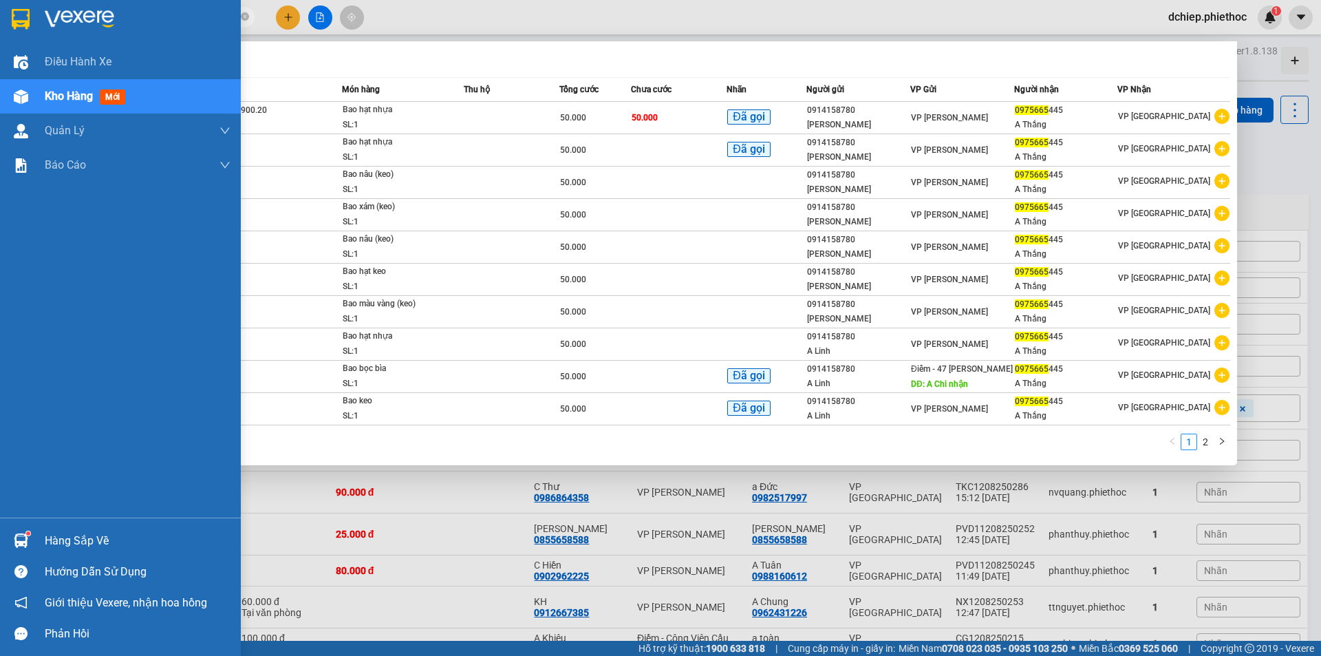
drag, startPoint x: 148, startPoint y: 20, endPoint x: 34, endPoint y: 39, distance: 115.1
click at [35, 30] on section "Kết quả tìm kiếm ( 15 ) Bộ lọc Mã ĐH Trạng thái Món hàng Thu hộ Tổng cước Chưa …" at bounding box center [660, 328] width 1321 height 656
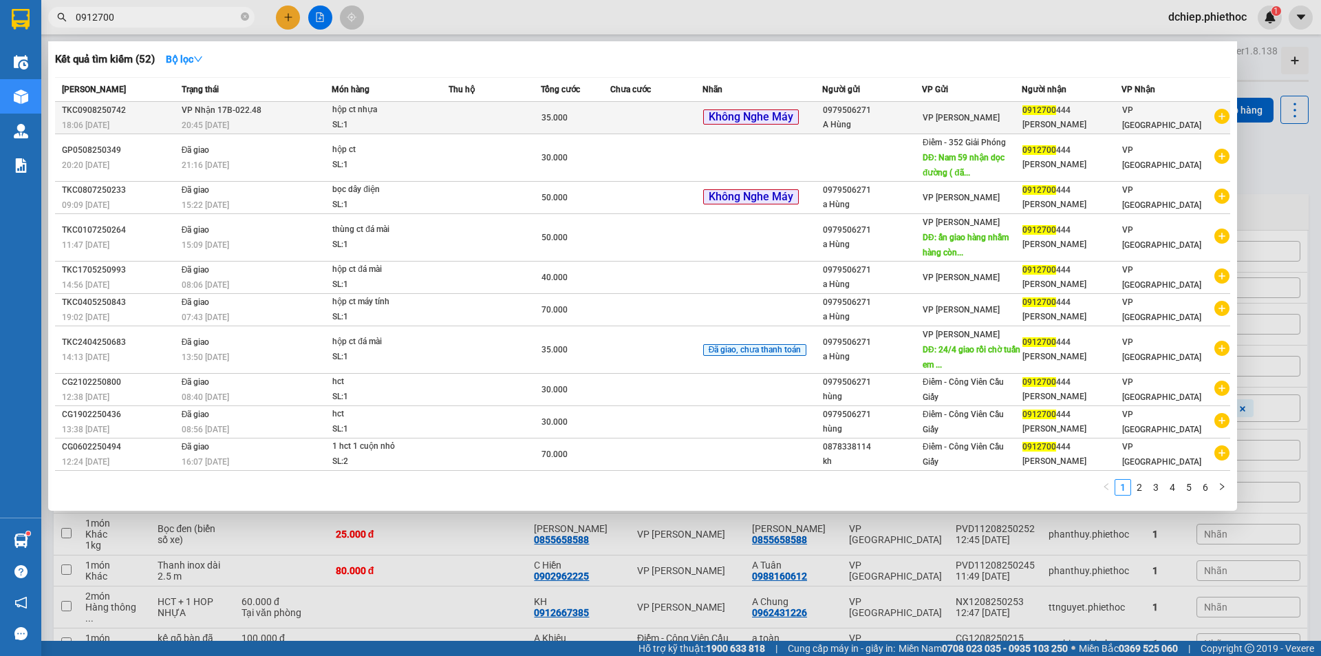
type input "0912700"
click at [297, 127] on div "20:45 [DATE]" at bounding box center [256, 125] width 149 height 15
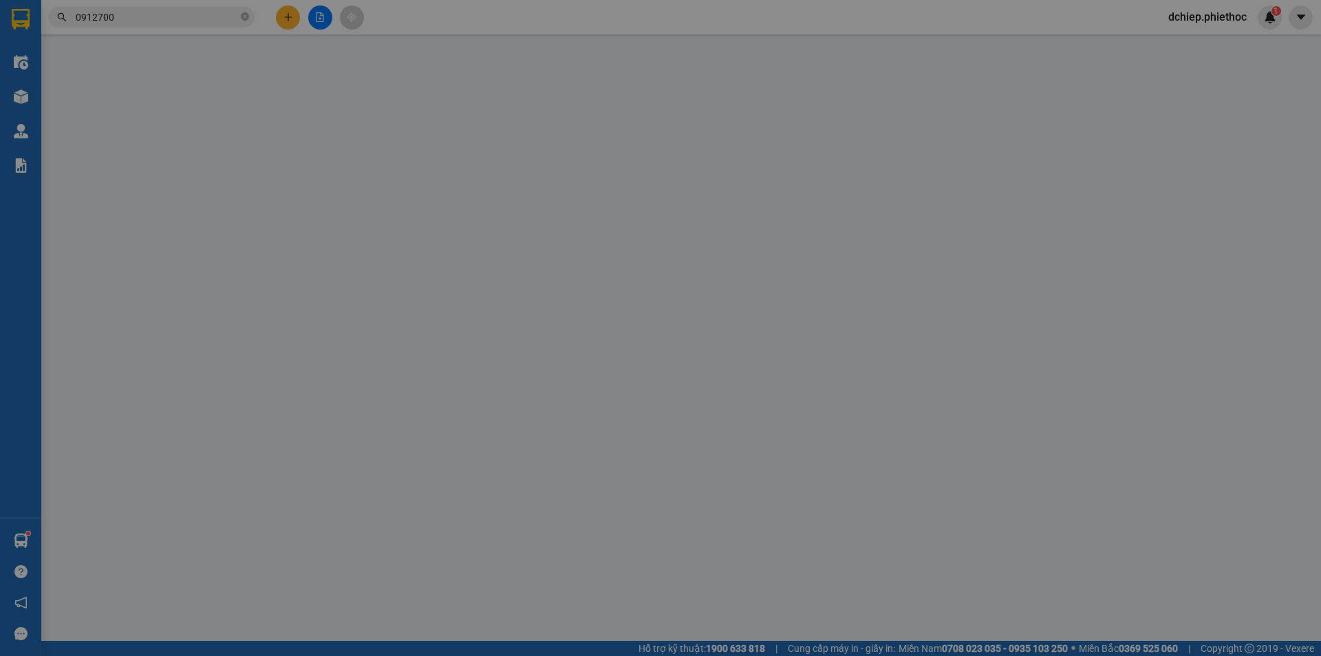
type input "0979506271"
type input "A Hùng"
type input "0912700444"
type input "[PERSON_NAME]"
type input "35.000"
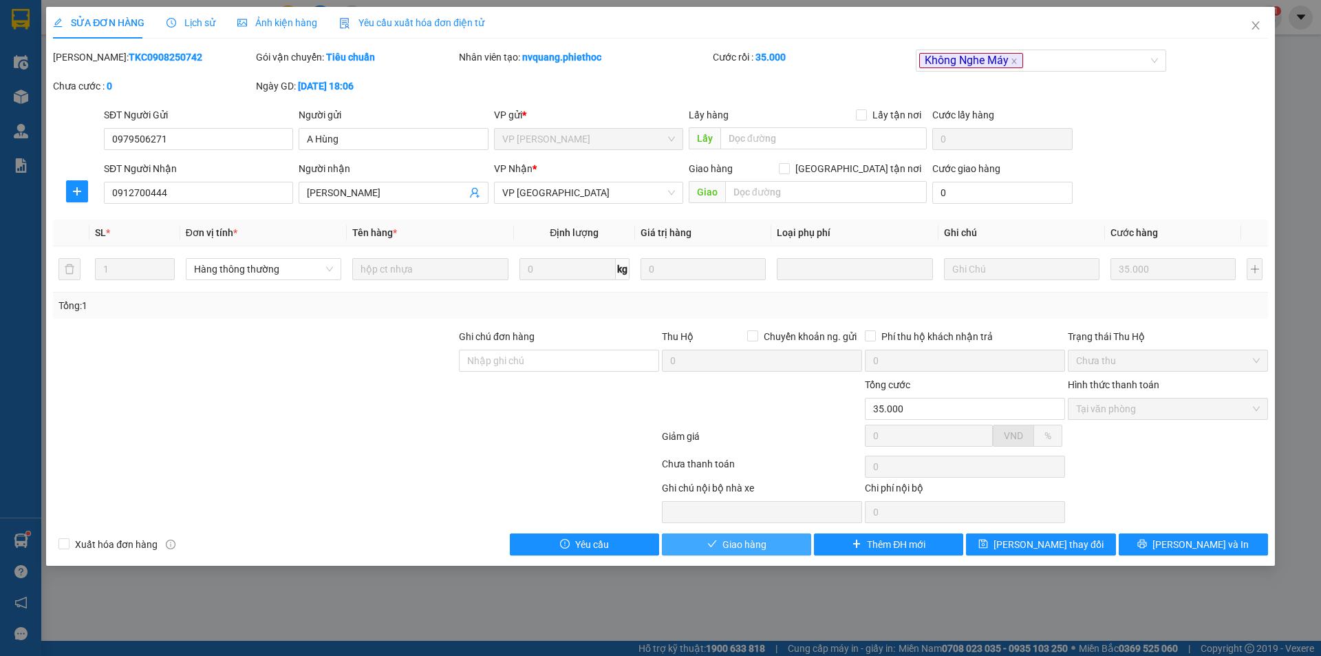
drag, startPoint x: 775, startPoint y: 547, endPoint x: 731, endPoint y: 565, distance: 47.8
click at [775, 546] on button "Giao hàng" at bounding box center [736, 544] width 149 height 22
